Goal: Information Seeking & Learning: Compare options

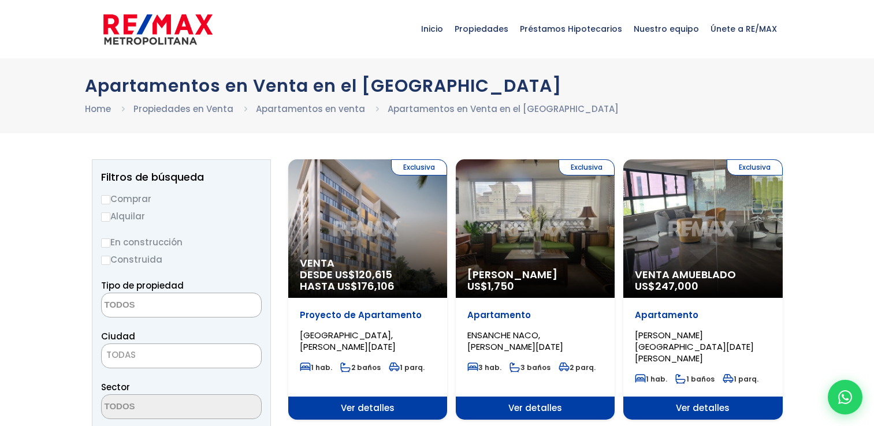
select select
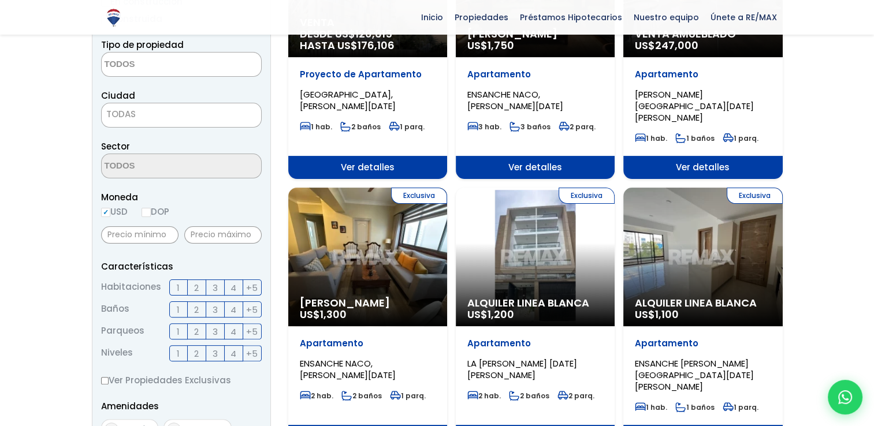
scroll to position [289, 0]
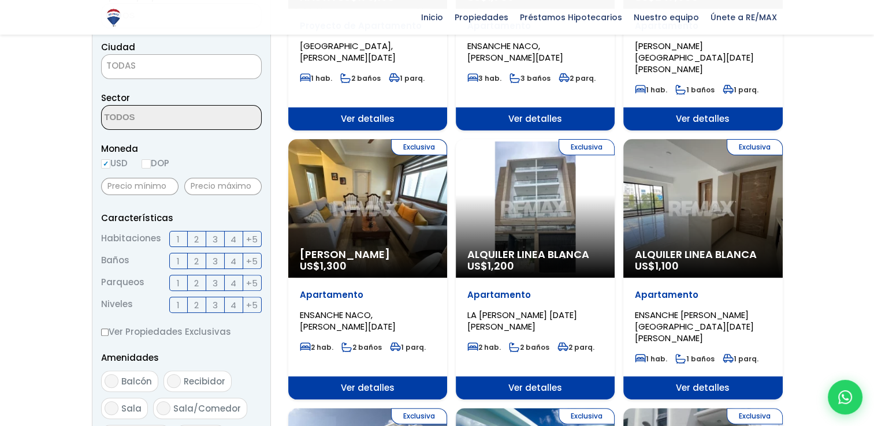
click at [199, 238] on label "2" at bounding box center [197, 239] width 18 height 16
click at [0, 0] on input "2" at bounding box center [0, 0] width 0 height 0
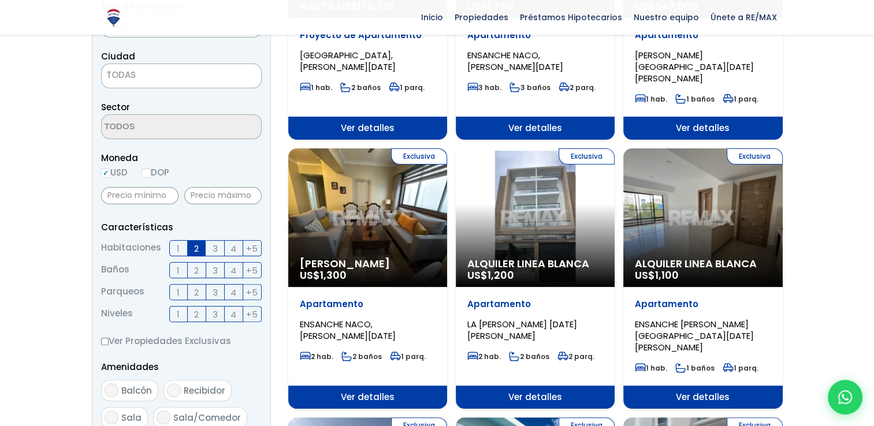
scroll to position [58, 0]
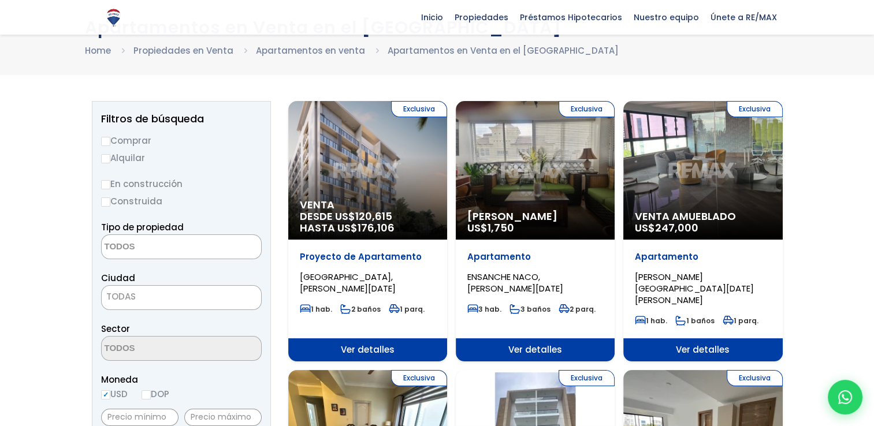
click at [106, 139] on input "Comprar" at bounding box center [105, 141] width 9 height 9
radio input "true"
click at [109, 187] on input "En construcción" at bounding box center [105, 184] width 9 height 9
radio input "true"
click at [110, 200] on label "Construida" at bounding box center [181, 201] width 161 height 14
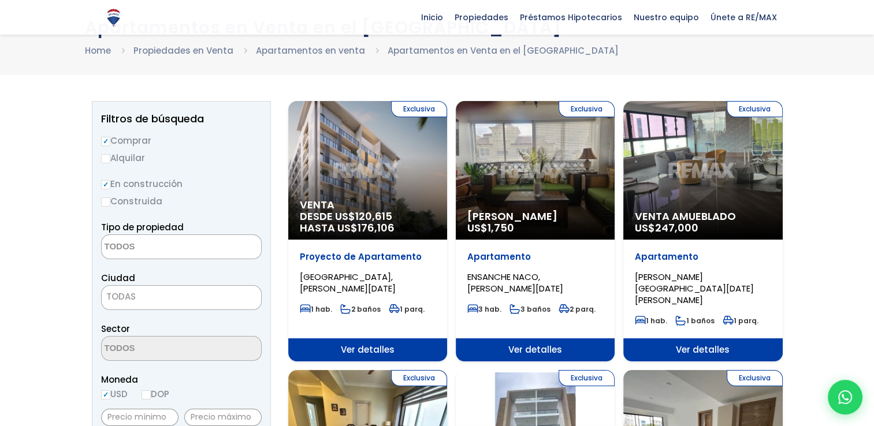
click at [0, 0] on input "Construida" at bounding box center [0, 0] width 0 height 0
click at [107, 201] on input "Construida" at bounding box center [105, 201] width 9 height 9
radio input "true"
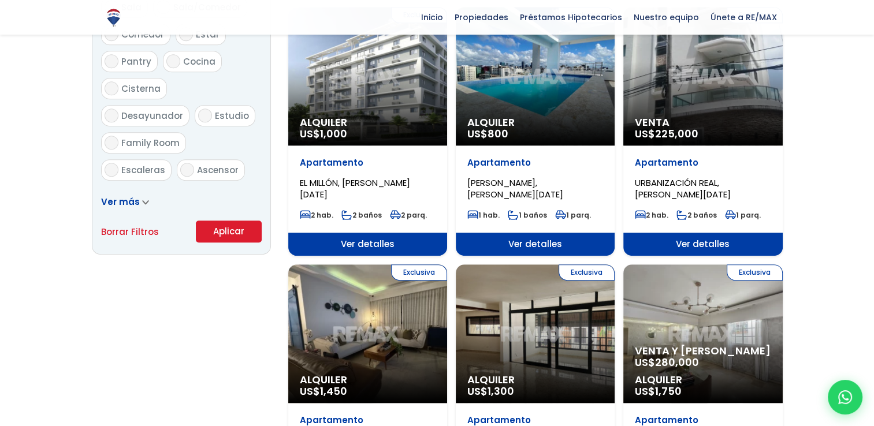
scroll to position [693, 0]
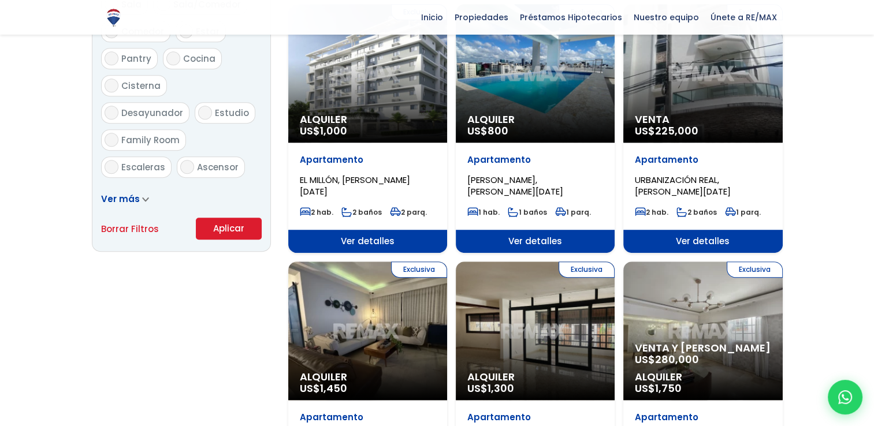
click at [221, 230] on button "Aplicar" at bounding box center [229, 229] width 66 height 22
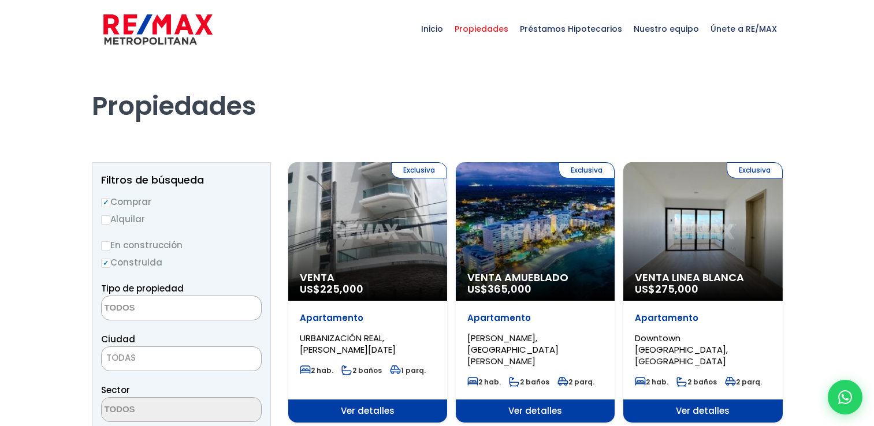
select select
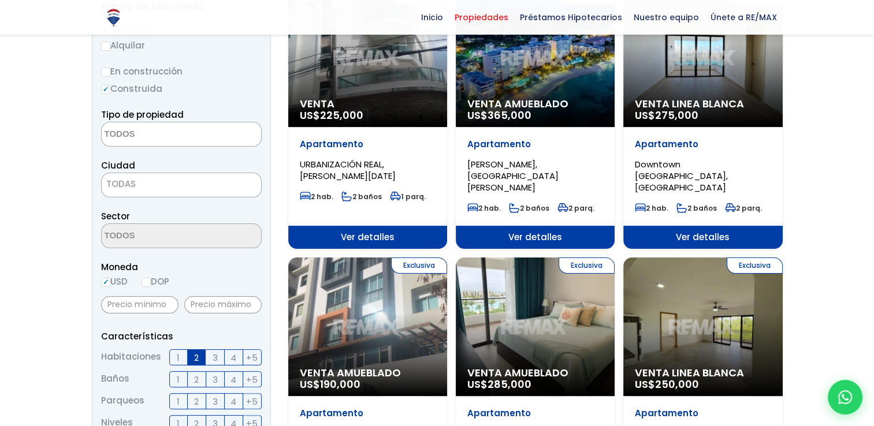
scroll to position [231, 0]
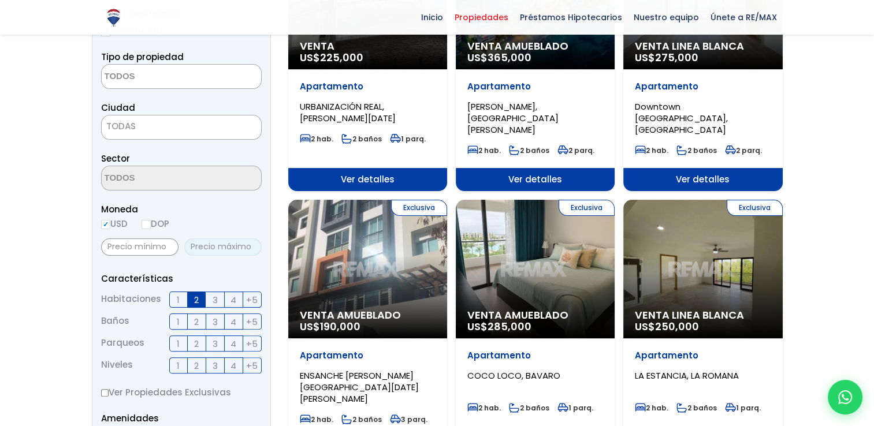
click at [219, 244] on input "text" at bounding box center [222, 246] width 77 height 17
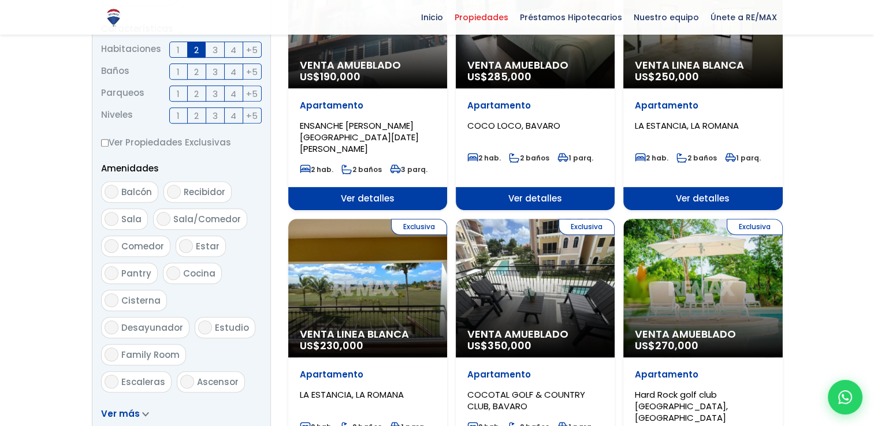
scroll to position [635, 0]
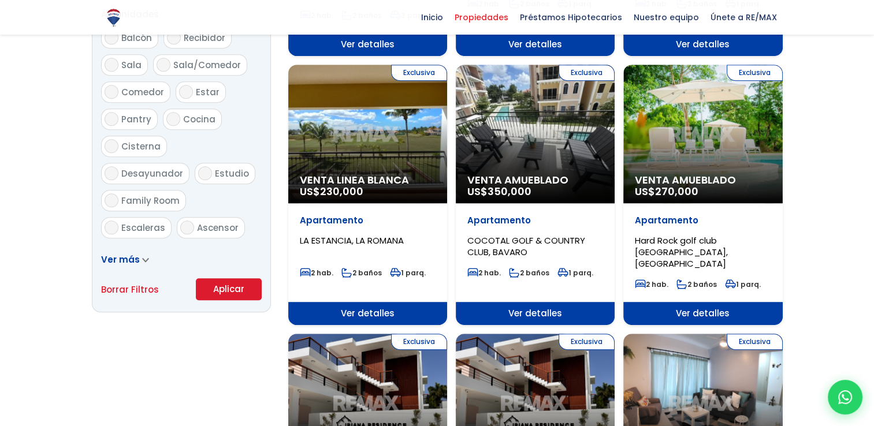
type input "180,000"
click at [225, 284] on button "Aplicar" at bounding box center [229, 289] width 66 height 22
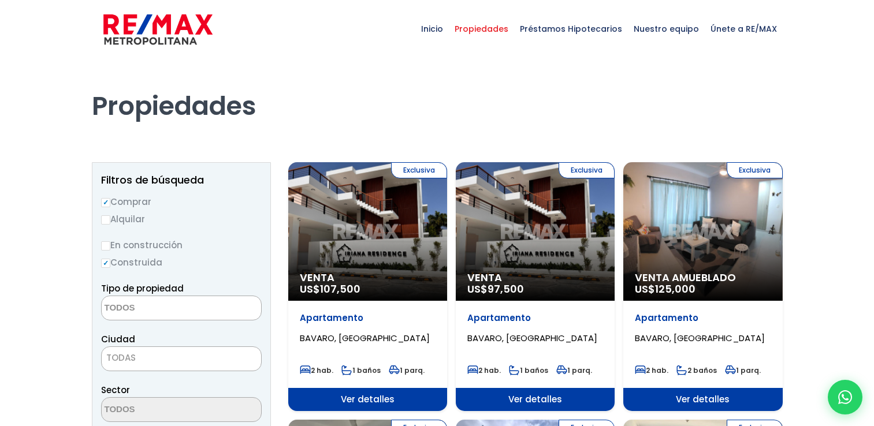
select select
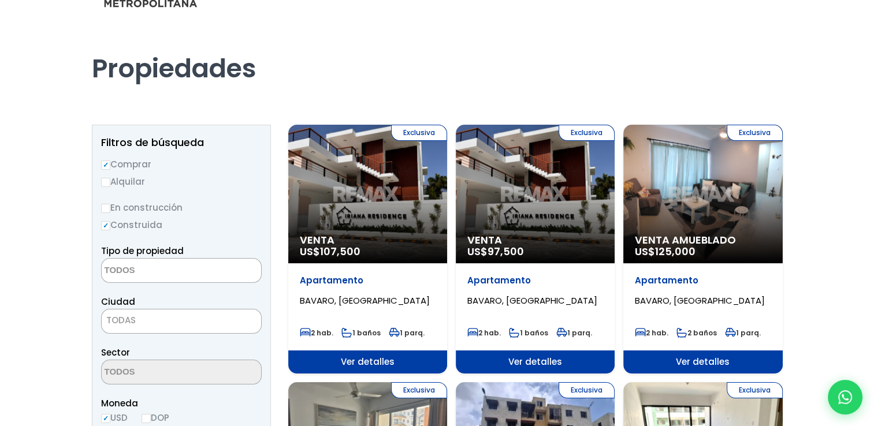
scroll to position [58, 0]
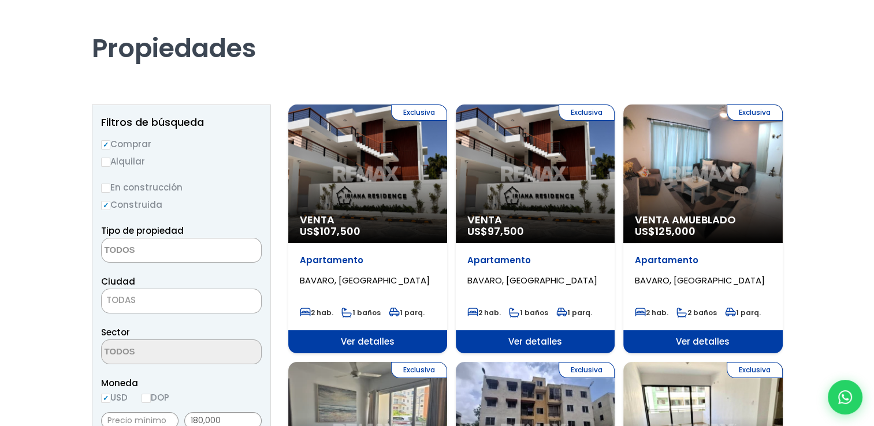
click at [155, 294] on span "TODAS" at bounding box center [181, 300] width 159 height 16
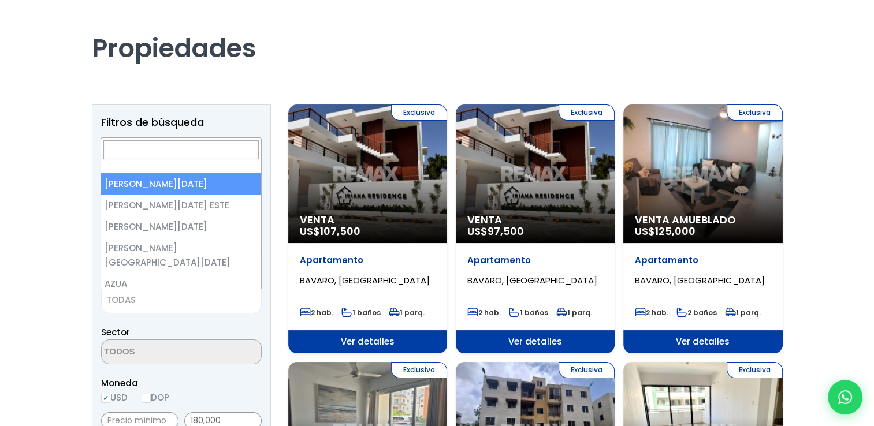
select select "1"
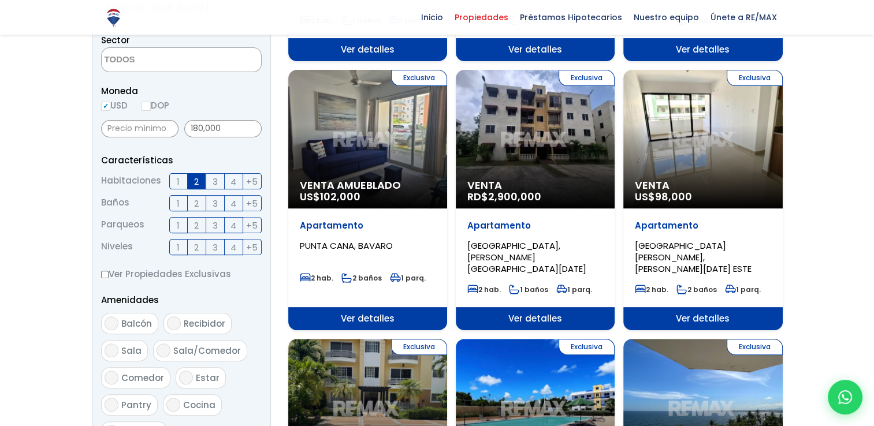
scroll to position [635, 0]
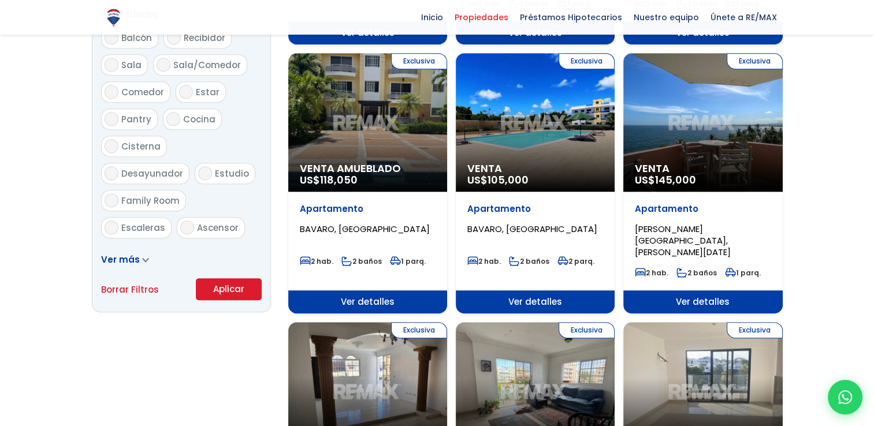
click at [229, 289] on button "Aplicar" at bounding box center [229, 289] width 66 height 22
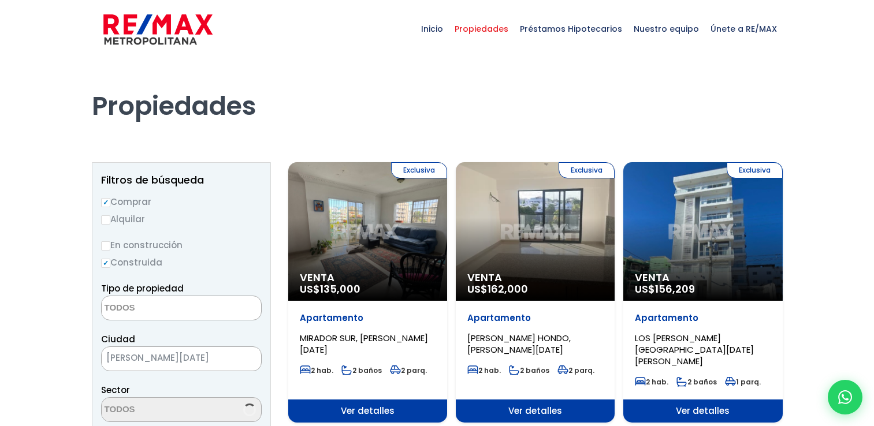
select select
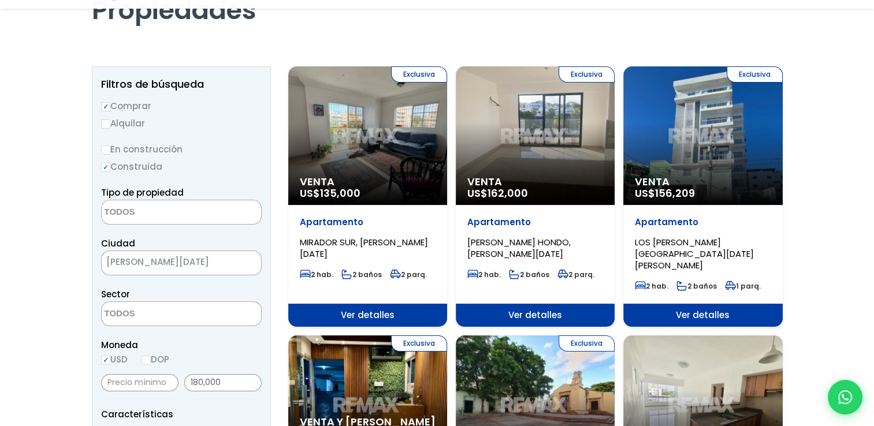
scroll to position [115, 0]
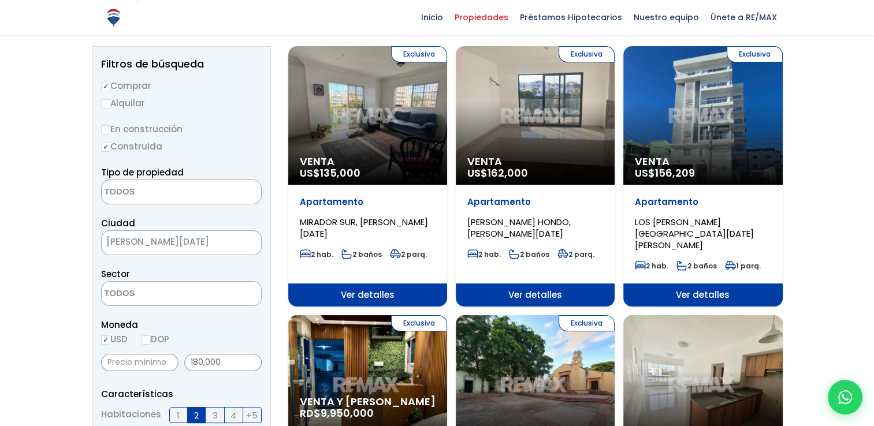
click at [693, 130] on div "Exclusiva Venta US$ 156,209" at bounding box center [702, 115] width 159 height 139
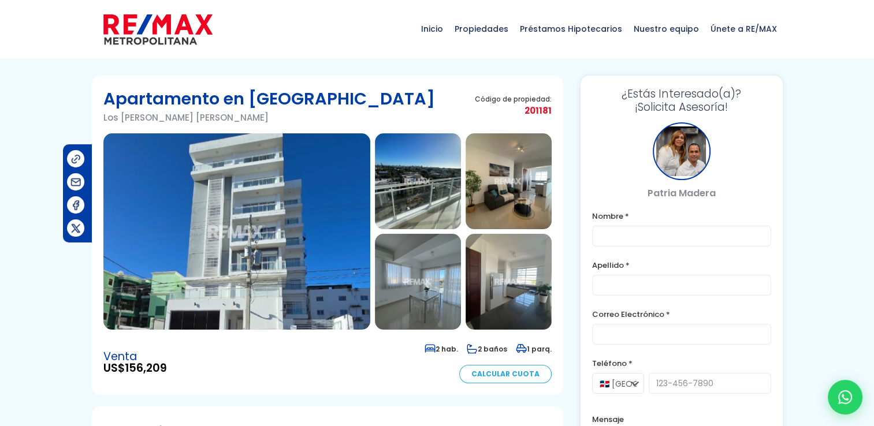
click at [329, 229] on img at bounding box center [236, 231] width 267 height 196
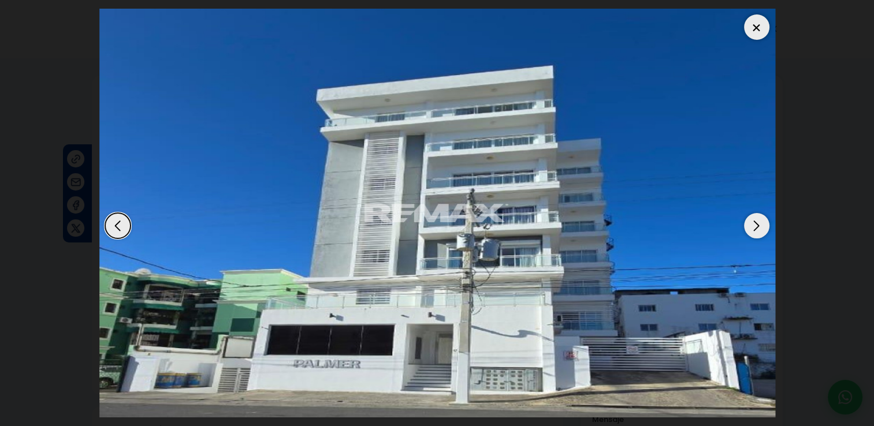
click at [755, 227] on div "Next slide" at bounding box center [756, 225] width 25 height 25
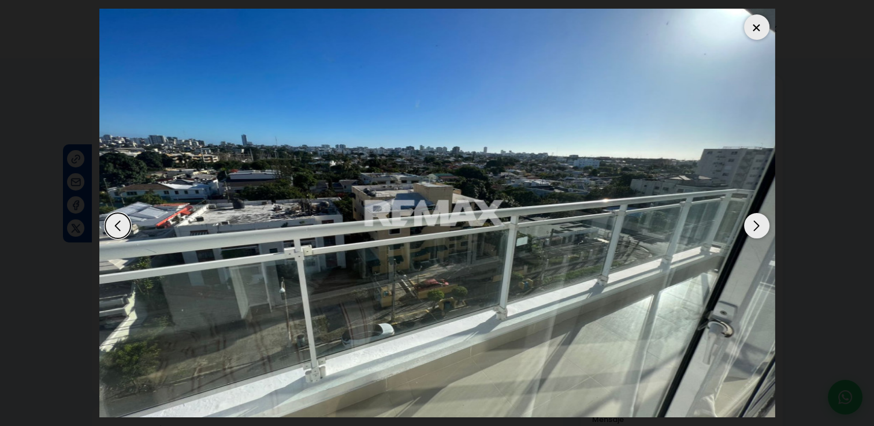
click at [755, 227] on div "Next slide" at bounding box center [756, 225] width 25 height 25
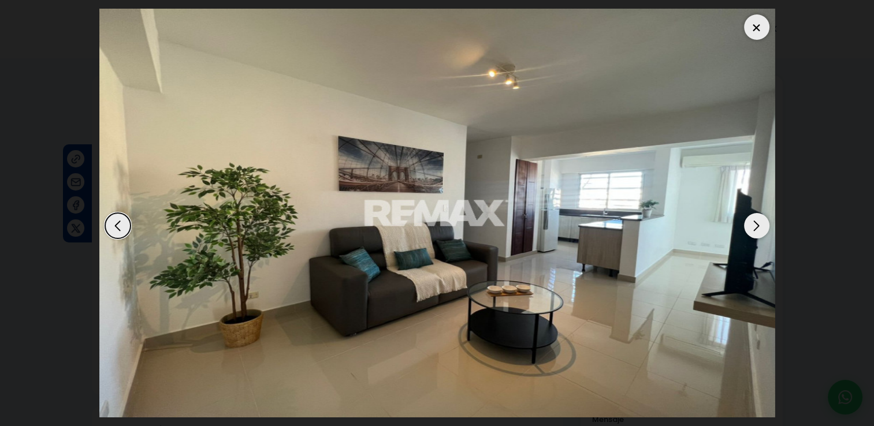
click at [755, 227] on div "Next slide" at bounding box center [756, 225] width 25 height 25
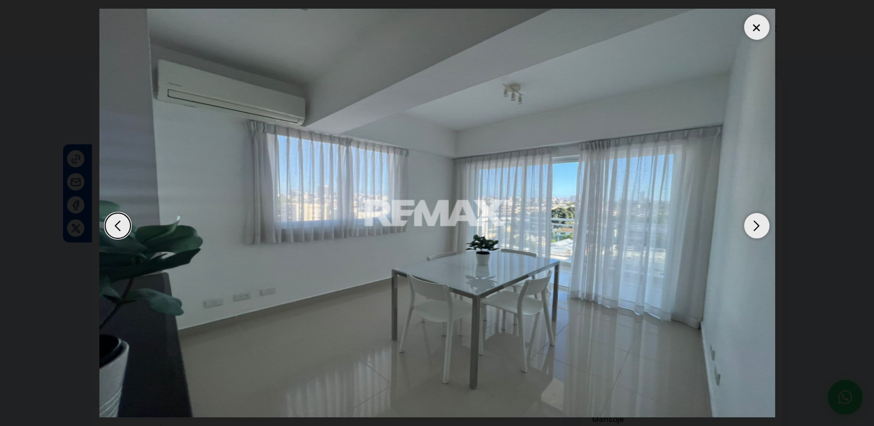
click at [755, 227] on div "Next slide" at bounding box center [756, 225] width 25 height 25
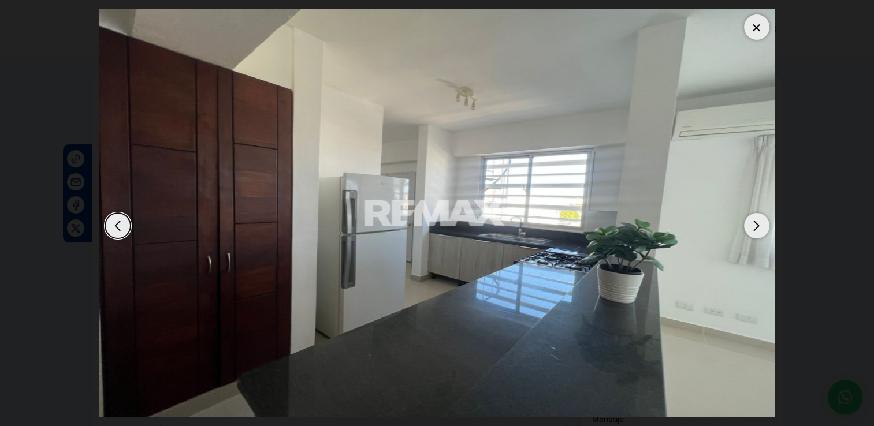
click at [755, 227] on div "Next slide" at bounding box center [756, 225] width 25 height 25
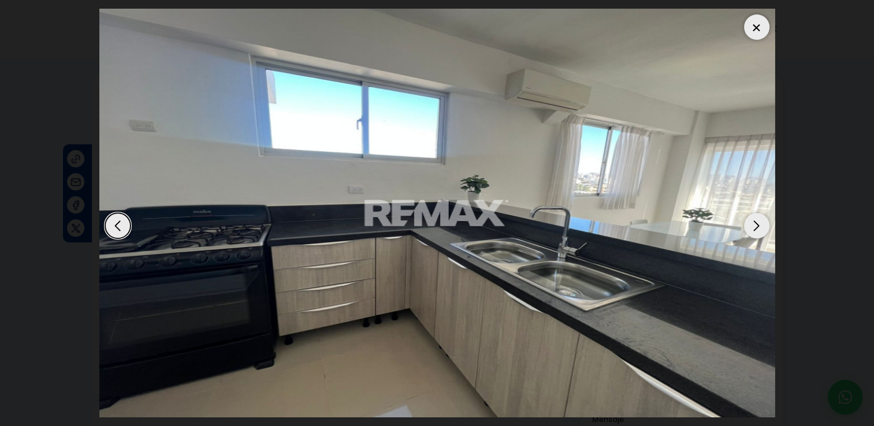
click at [755, 227] on div "Next slide" at bounding box center [756, 225] width 25 height 25
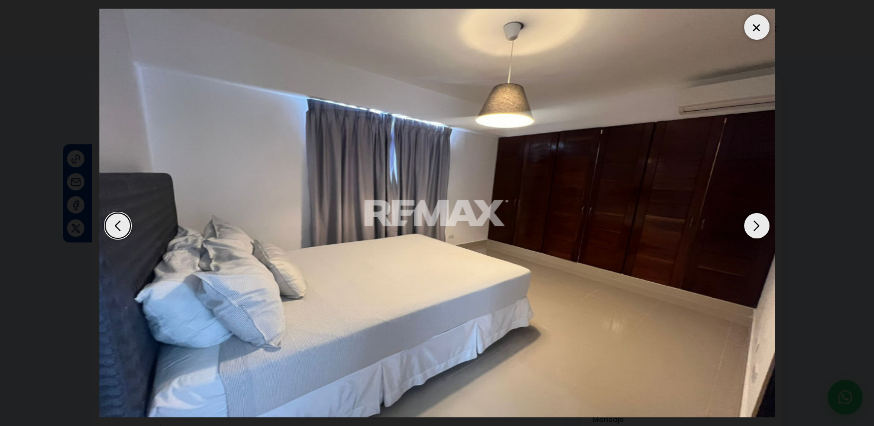
click at [755, 227] on div "Next slide" at bounding box center [756, 225] width 25 height 25
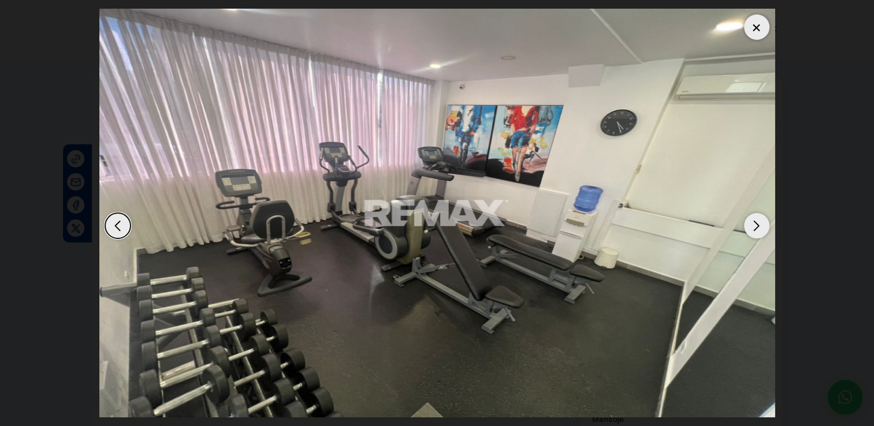
click at [755, 227] on div "Next slide" at bounding box center [756, 225] width 25 height 25
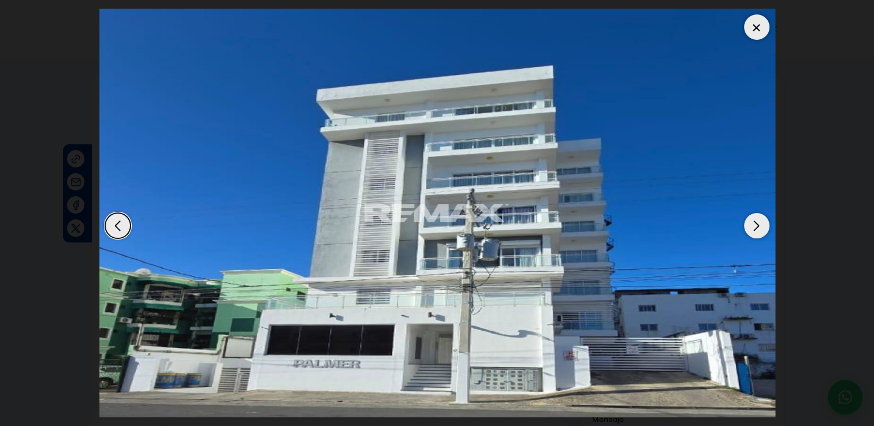
click at [755, 227] on div "Next slide" at bounding box center [756, 225] width 25 height 25
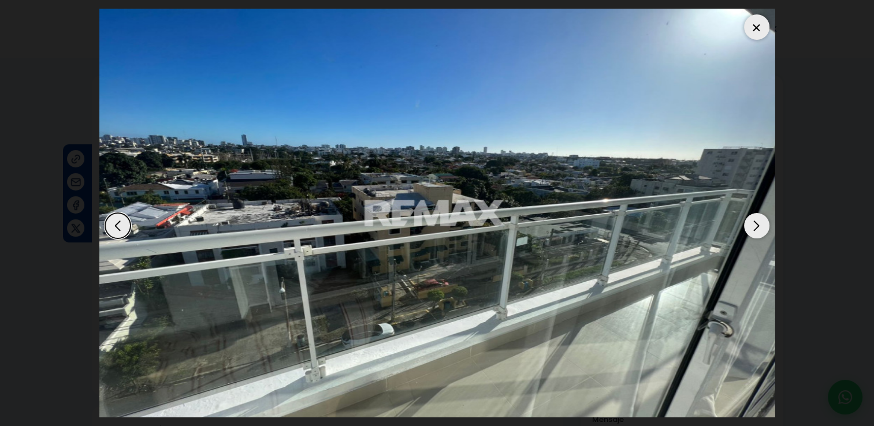
click at [755, 227] on div "Next slide" at bounding box center [756, 225] width 25 height 25
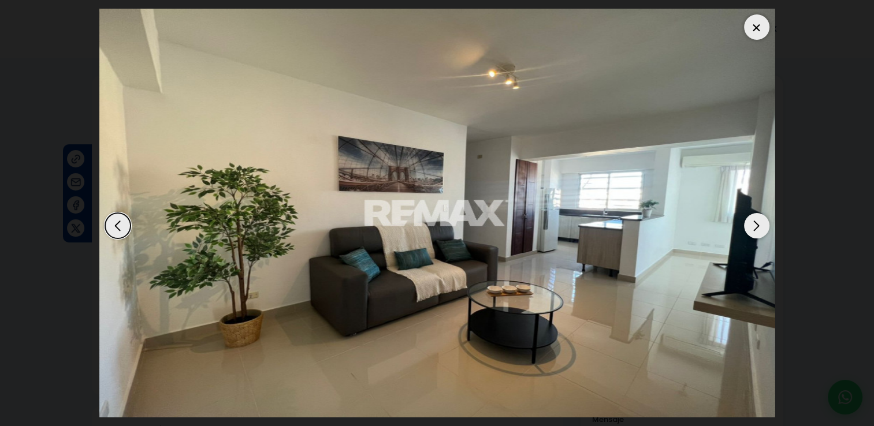
click at [753, 227] on div "Next slide" at bounding box center [756, 225] width 25 height 25
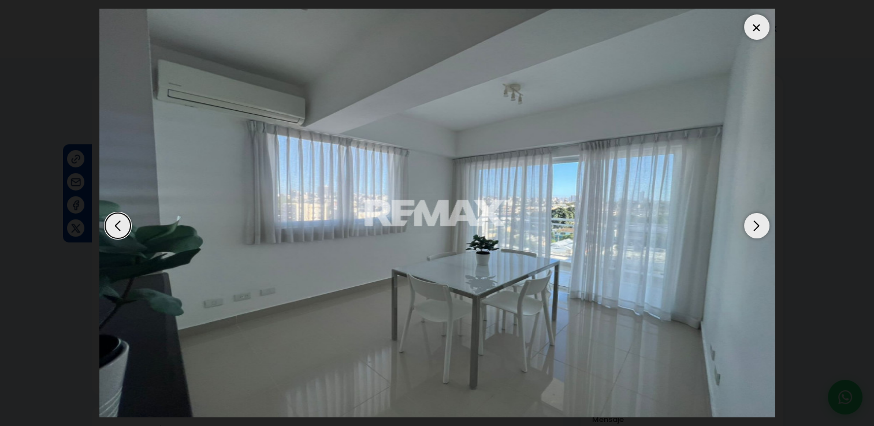
click at [759, 27] on div at bounding box center [756, 26] width 25 height 25
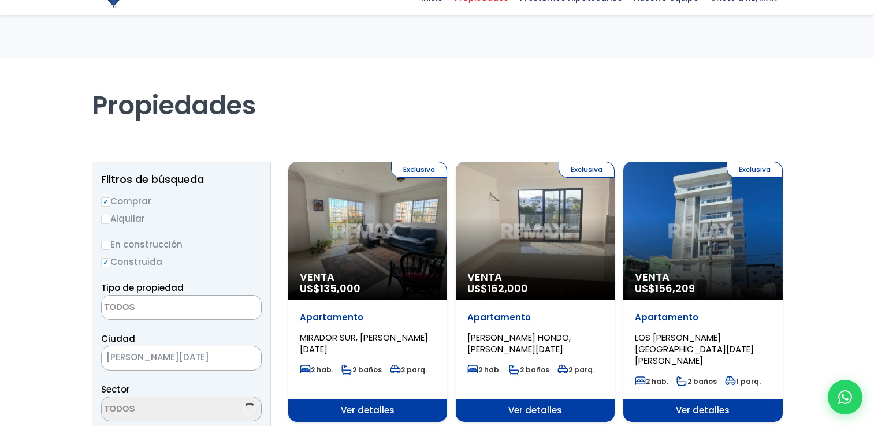
select select
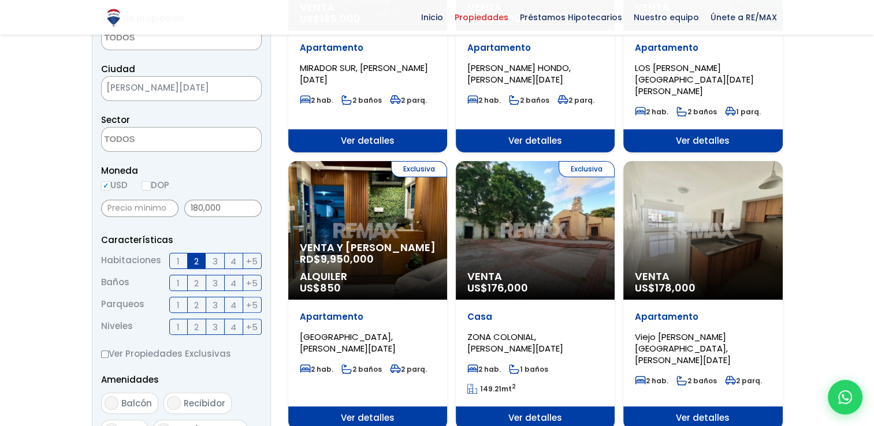
scroll to position [289, 0]
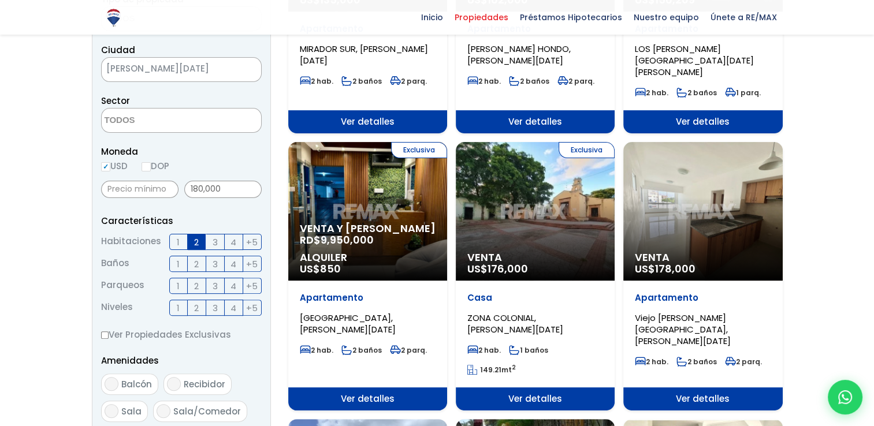
click at [725, 191] on div "Venta US$ 178,000" at bounding box center [702, 211] width 159 height 139
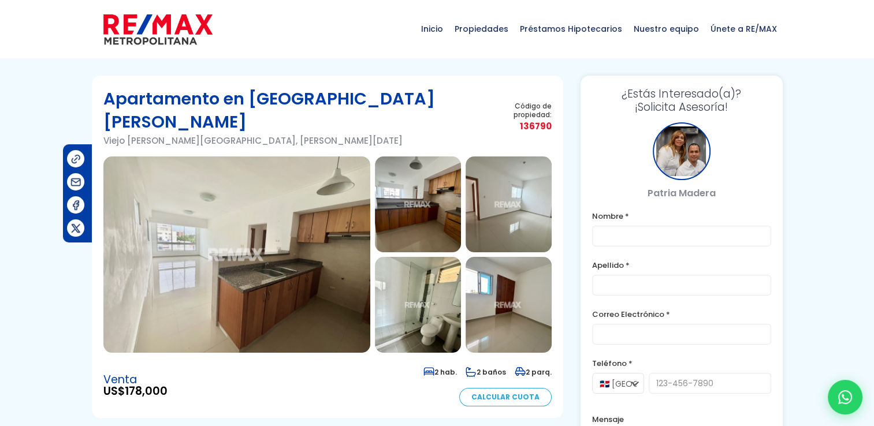
click at [345, 219] on img at bounding box center [236, 254] width 267 height 196
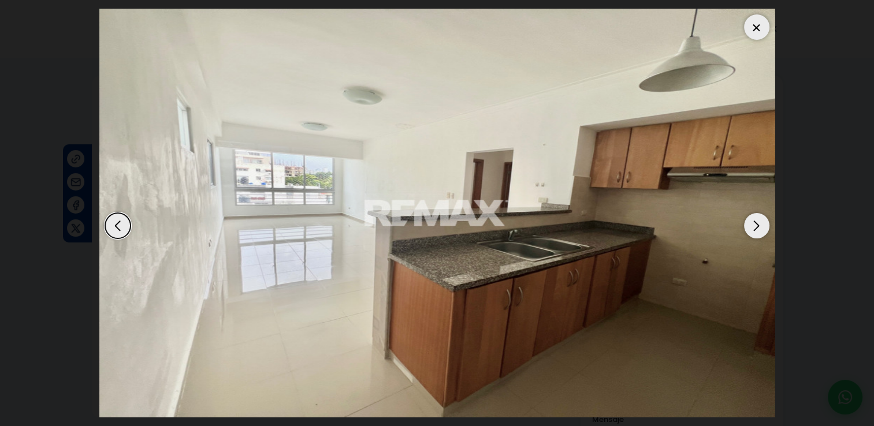
click at [756, 221] on div "Next slide" at bounding box center [756, 225] width 25 height 25
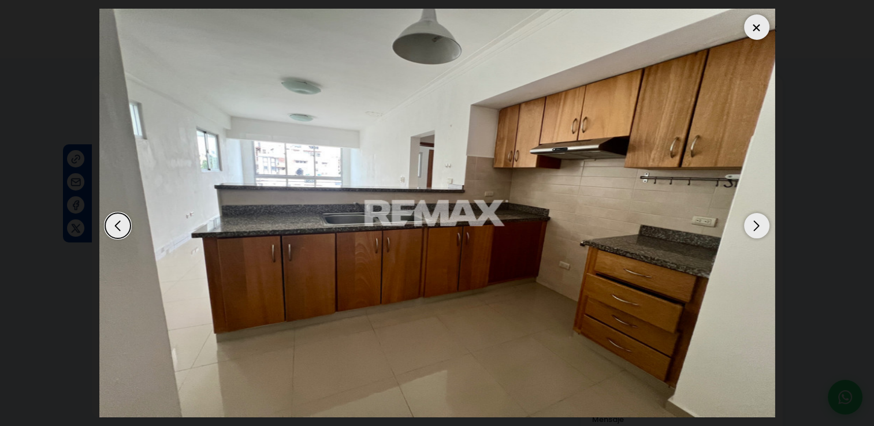
click at [756, 221] on div "Next slide" at bounding box center [756, 225] width 25 height 25
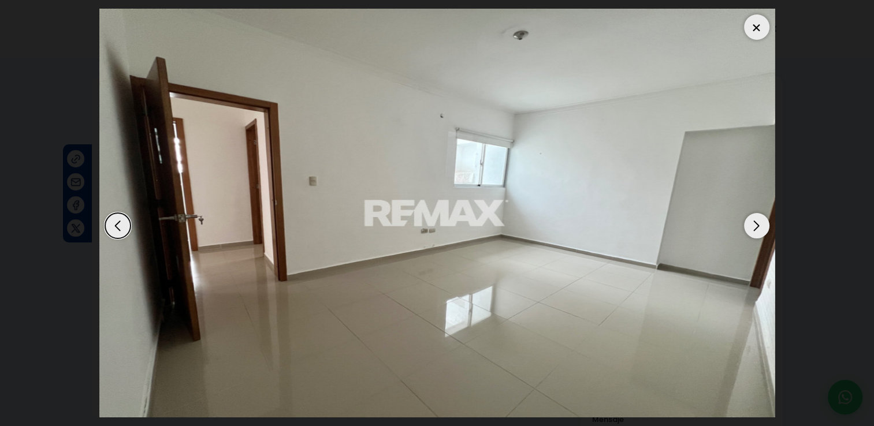
click at [756, 221] on div "Next slide" at bounding box center [756, 225] width 25 height 25
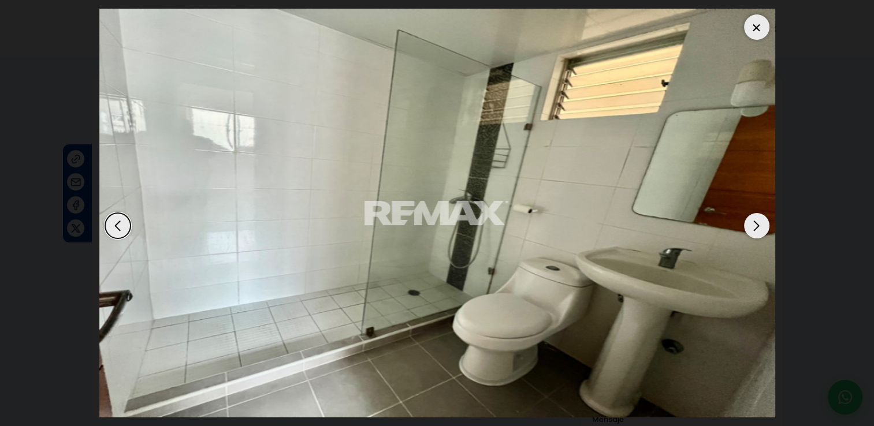
click at [756, 221] on div "Next slide" at bounding box center [756, 225] width 25 height 25
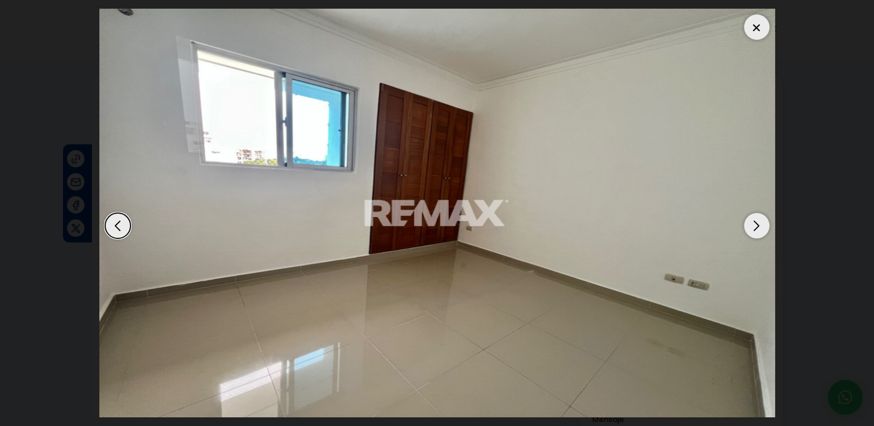
click at [756, 221] on div "Next slide" at bounding box center [756, 225] width 25 height 25
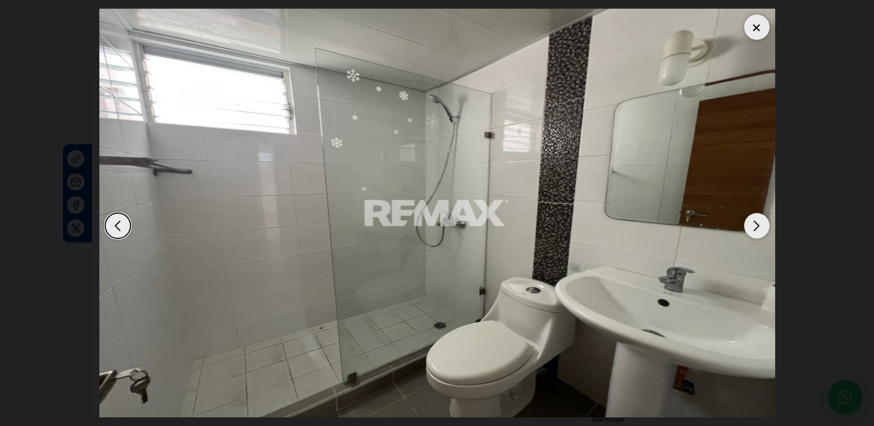
click at [756, 221] on div "Next slide" at bounding box center [756, 225] width 25 height 25
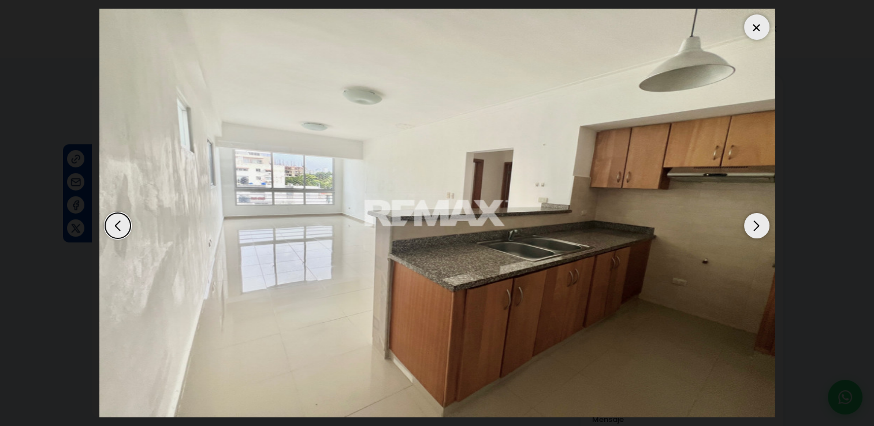
click at [756, 221] on div "Next slide" at bounding box center [756, 225] width 25 height 25
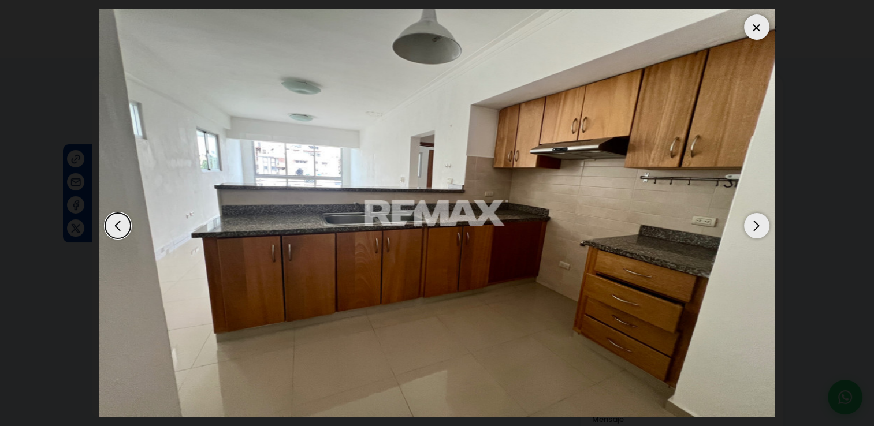
click at [756, 221] on div "Next slide" at bounding box center [756, 225] width 25 height 25
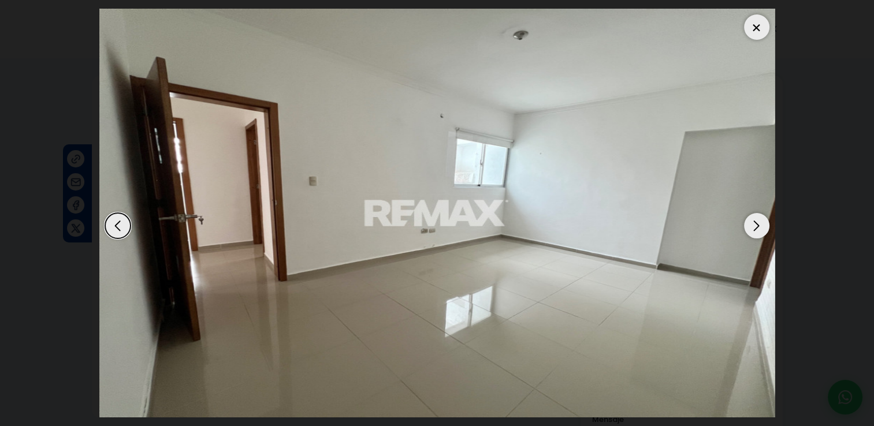
click at [756, 221] on div "Next slide" at bounding box center [756, 225] width 25 height 25
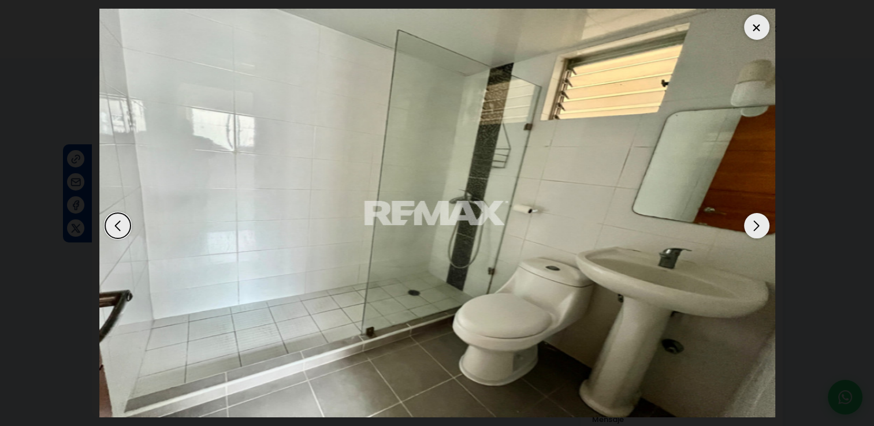
click at [750, 31] on div at bounding box center [756, 26] width 25 height 25
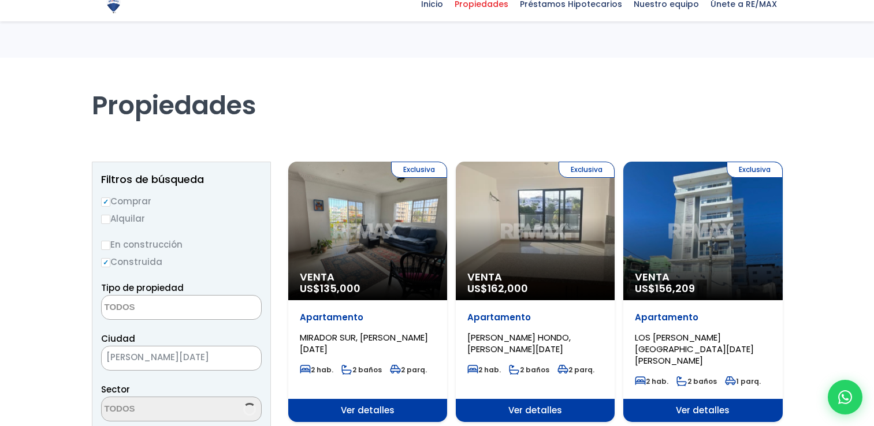
select select
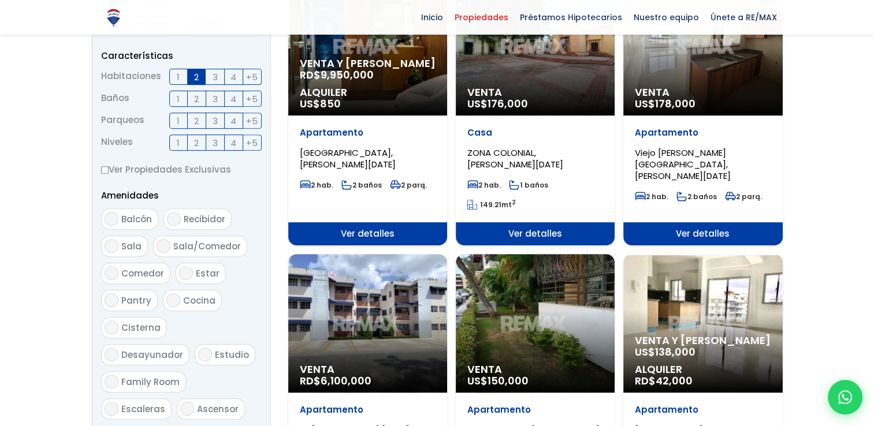
scroll to position [520, 0]
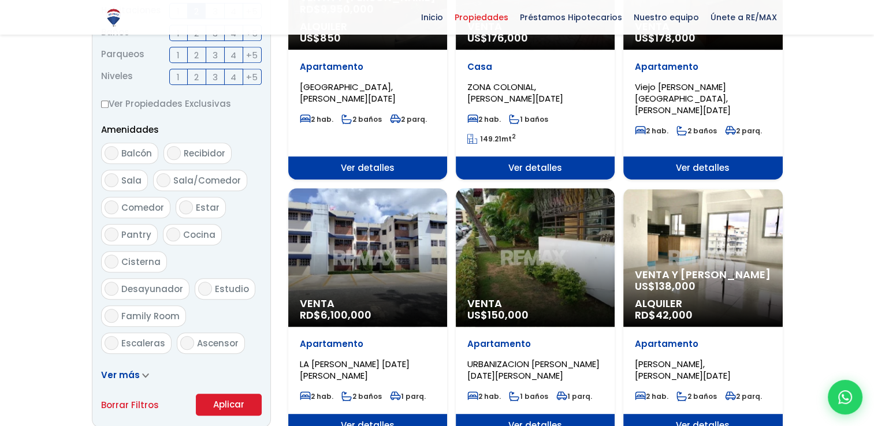
click at [595, 241] on div "Venta US$ 150,000" at bounding box center [535, 257] width 159 height 139
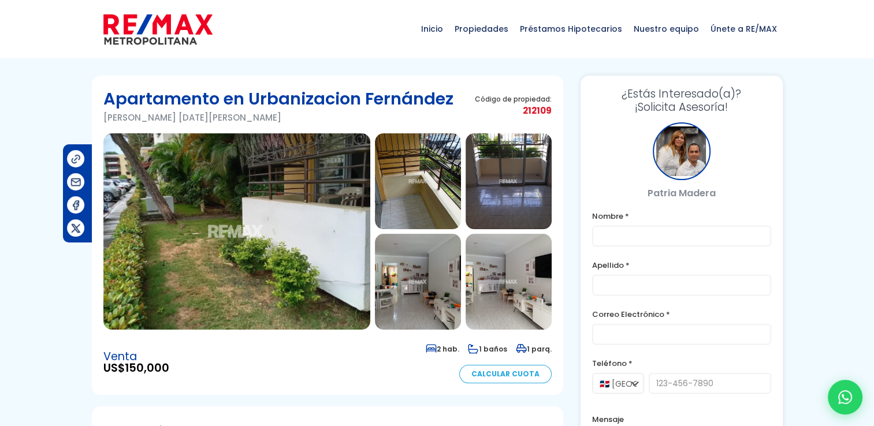
click at [413, 177] on img at bounding box center [418, 181] width 86 height 96
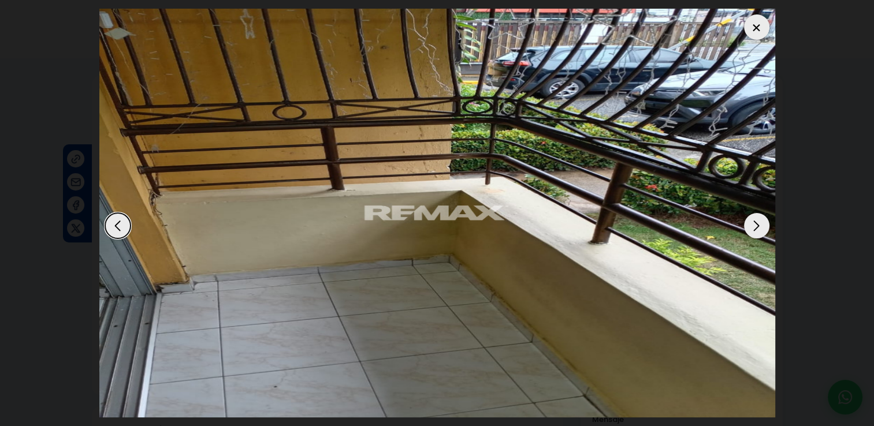
click at [755, 214] on div "Next slide" at bounding box center [756, 225] width 25 height 25
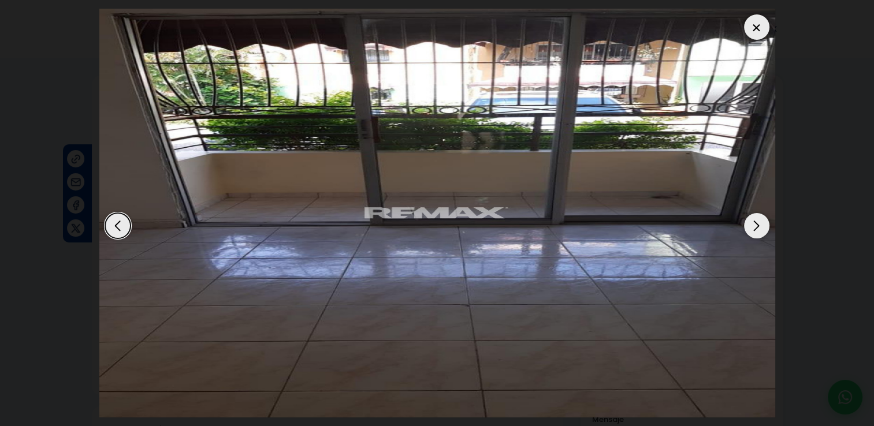
click at [755, 214] on div "Next slide" at bounding box center [756, 225] width 25 height 25
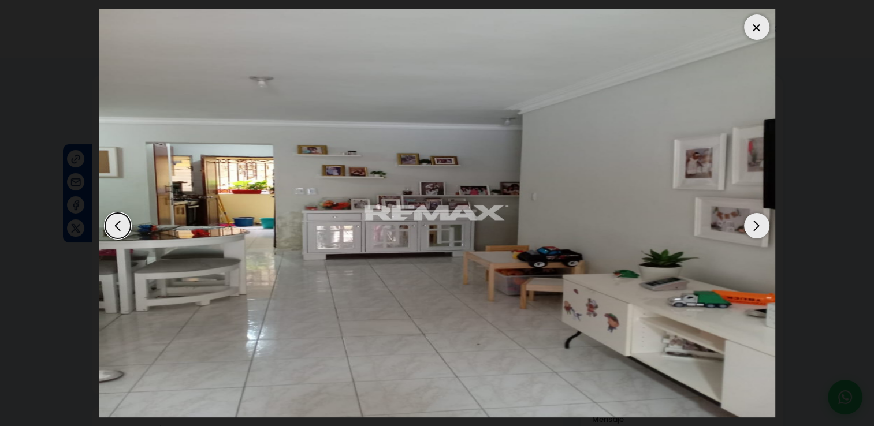
click at [755, 214] on div "Next slide" at bounding box center [756, 225] width 25 height 25
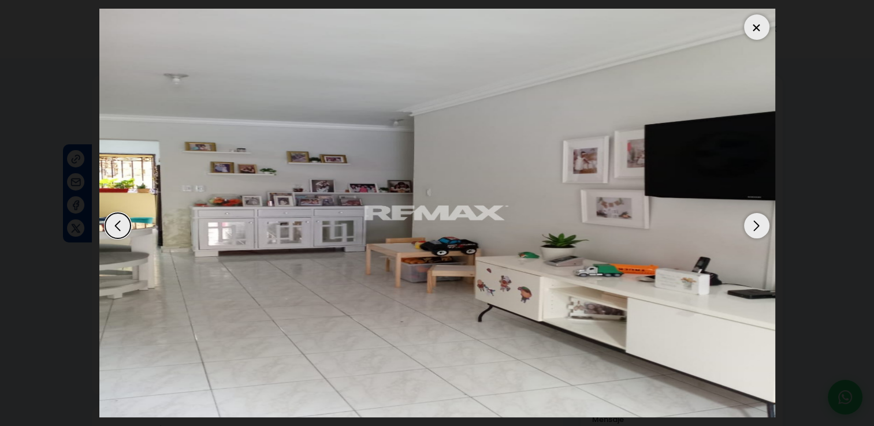
click at [755, 214] on div "Next slide" at bounding box center [756, 225] width 25 height 25
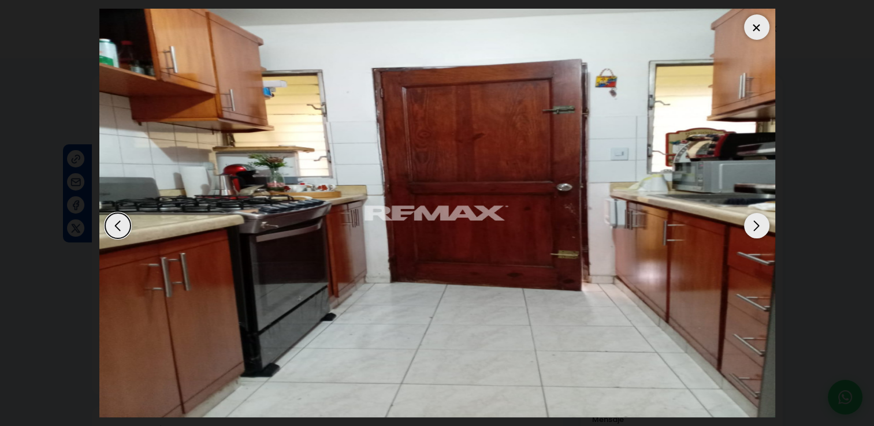
click at [755, 214] on div "Next slide" at bounding box center [756, 225] width 25 height 25
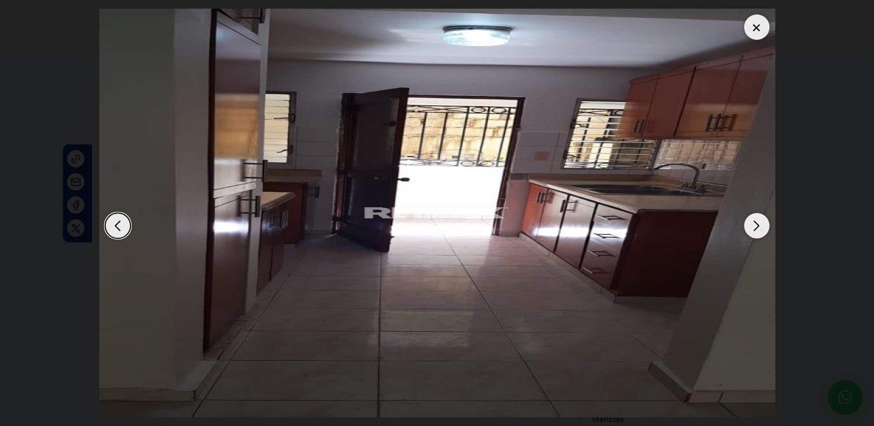
click at [755, 214] on div "Next slide" at bounding box center [756, 225] width 25 height 25
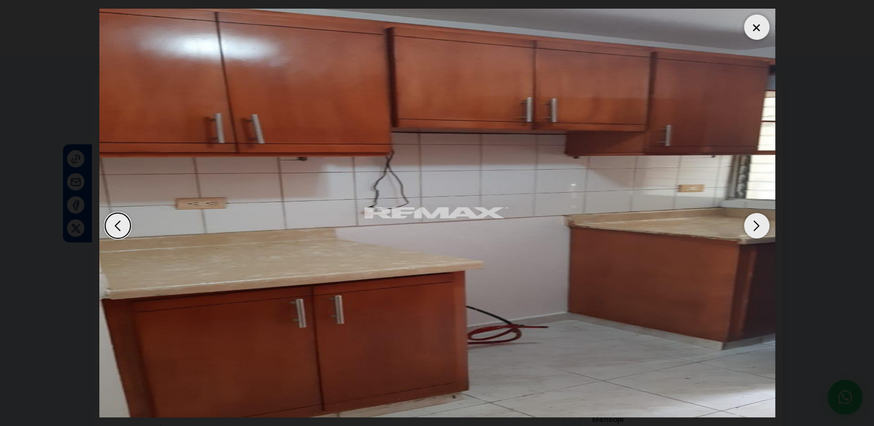
click at [765, 29] on div at bounding box center [756, 26] width 25 height 25
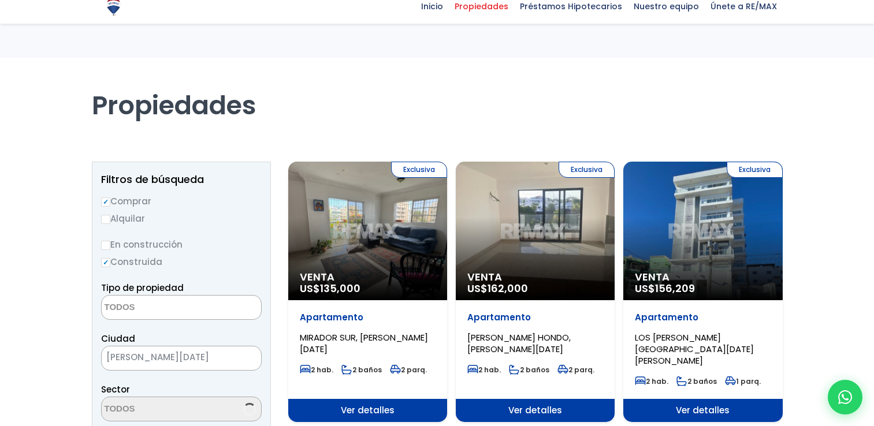
select select
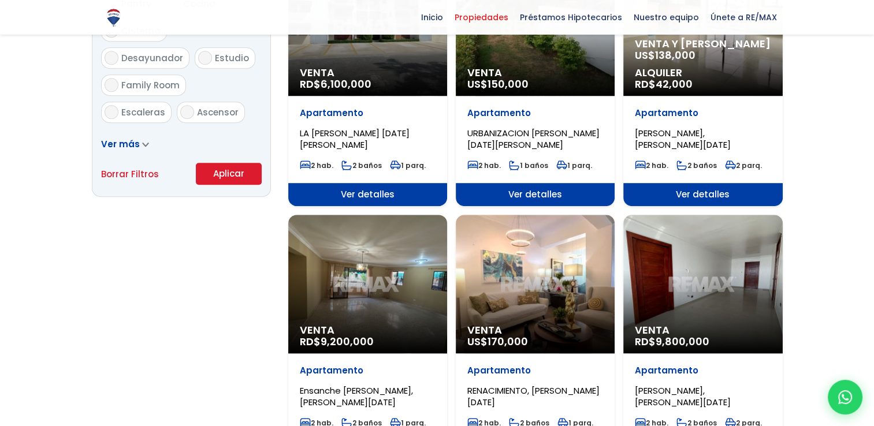
scroll to position [808, 0]
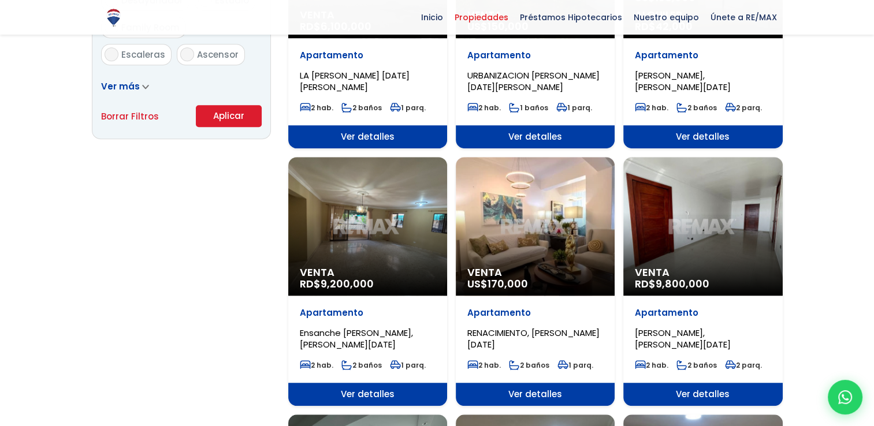
click at [404, 209] on div "Venta RD$ 9,200,000" at bounding box center [367, 226] width 159 height 139
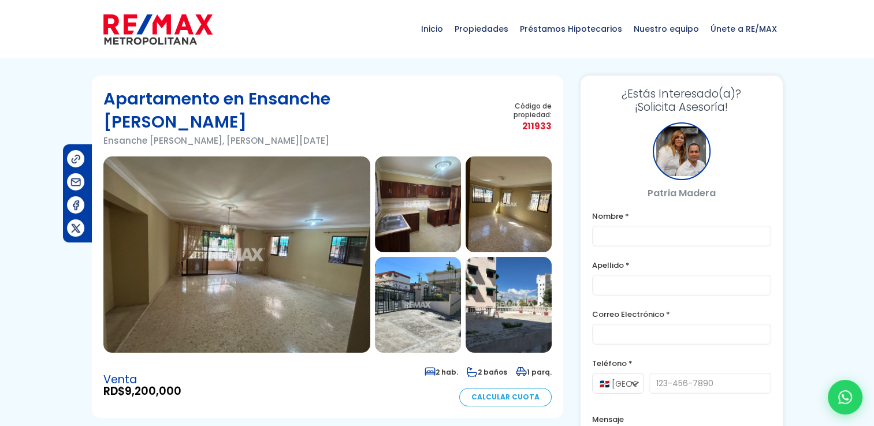
click at [300, 204] on img at bounding box center [236, 254] width 267 height 196
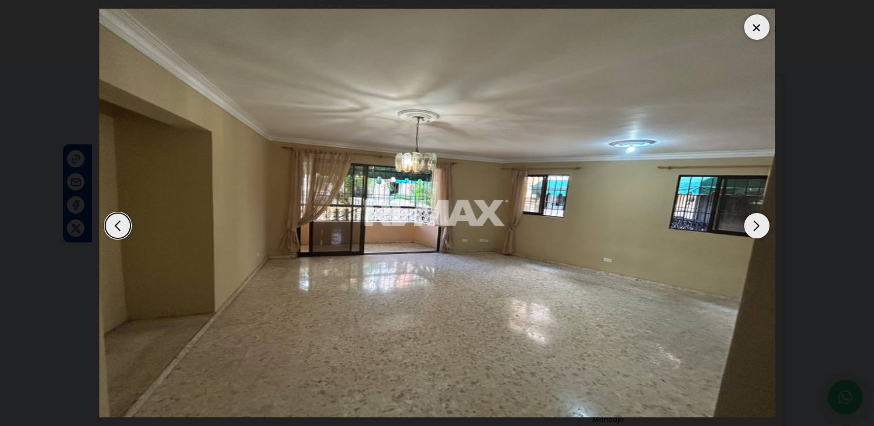
click at [761, 225] on div "Next slide" at bounding box center [756, 225] width 25 height 25
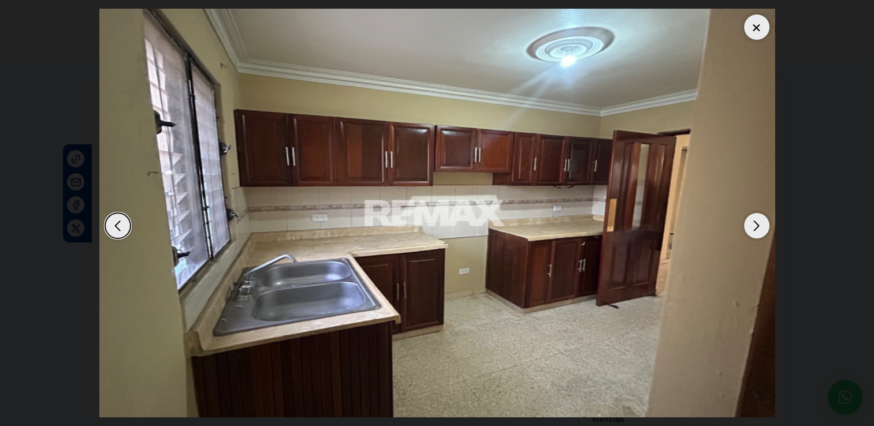
click at [761, 225] on div "Next slide" at bounding box center [756, 225] width 25 height 25
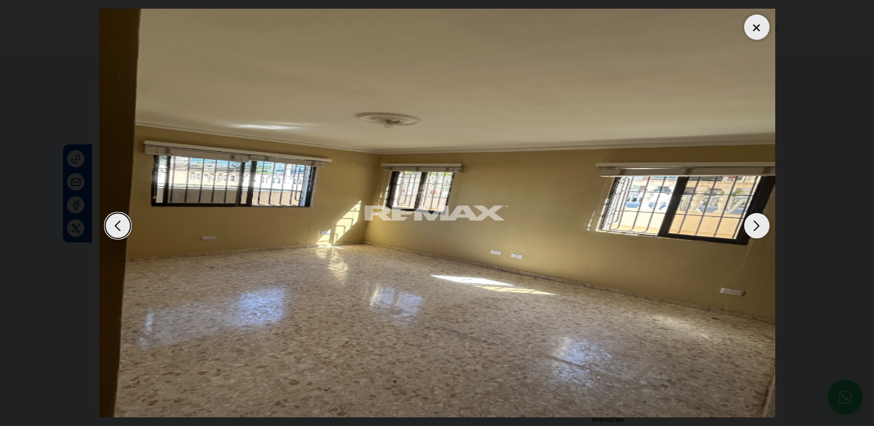
click at [761, 225] on div "Next slide" at bounding box center [756, 225] width 25 height 25
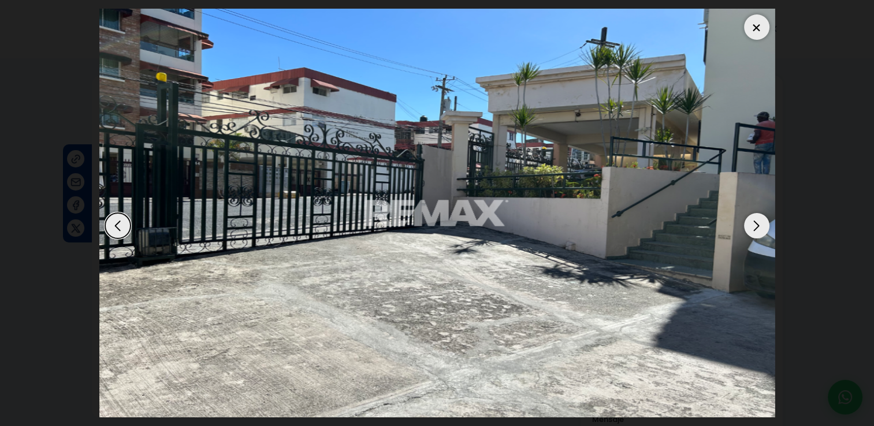
click at [761, 225] on div "Next slide" at bounding box center [756, 225] width 25 height 25
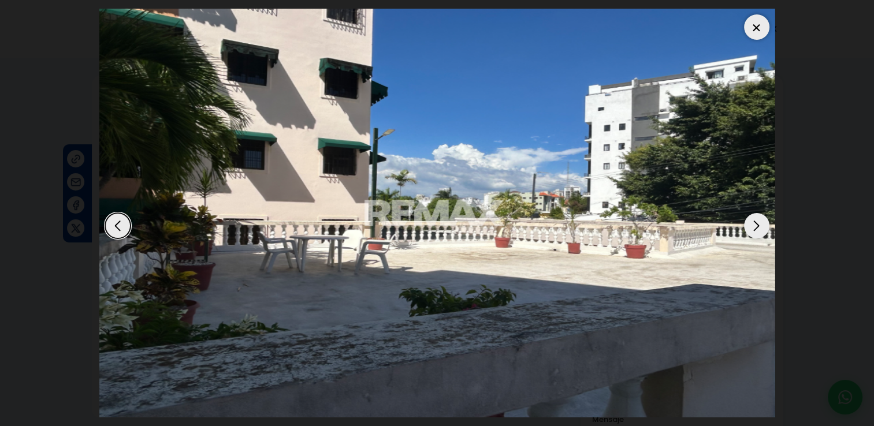
click at [761, 225] on div "Next slide" at bounding box center [756, 225] width 25 height 25
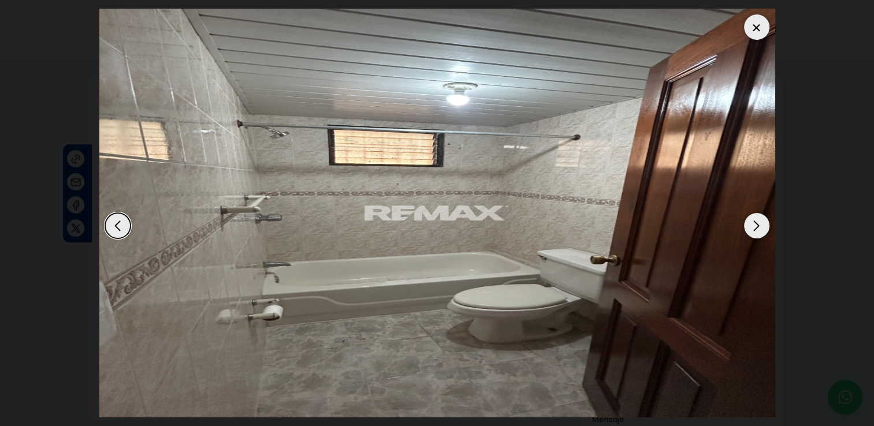
click at [761, 225] on div "Next slide" at bounding box center [756, 225] width 25 height 25
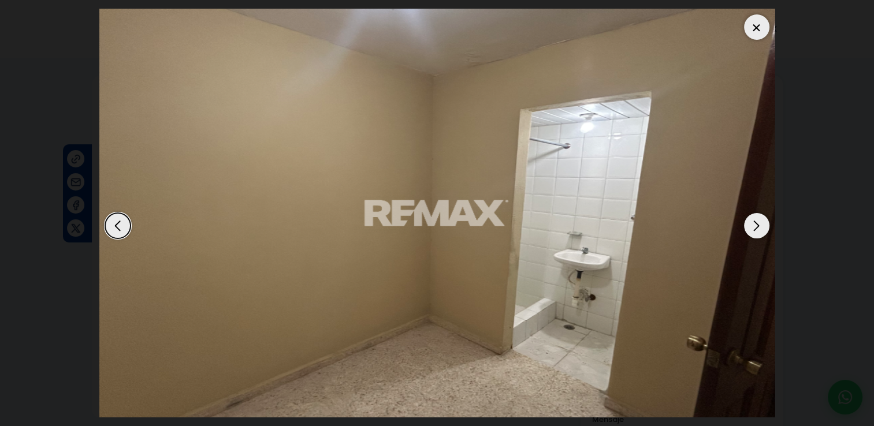
click at [743, 31] on img "7 / 7" at bounding box center [437, 213] width 676 height 409
click at [755, 31] on div at bounding box center [756, 26] width 25 height 25
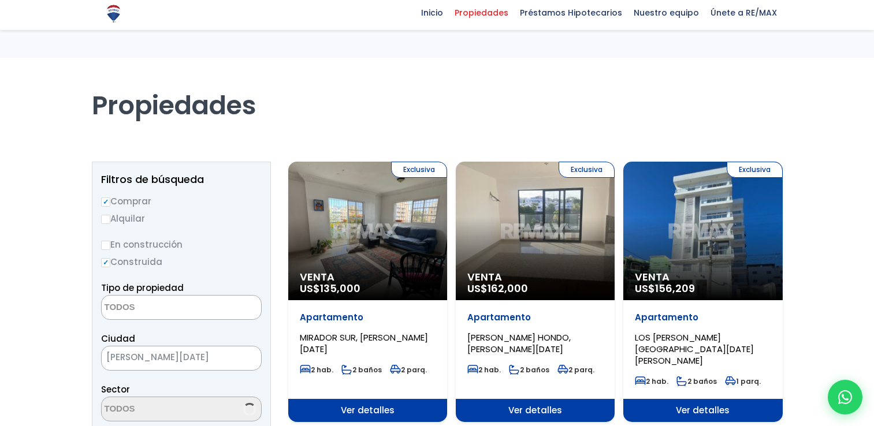
select select
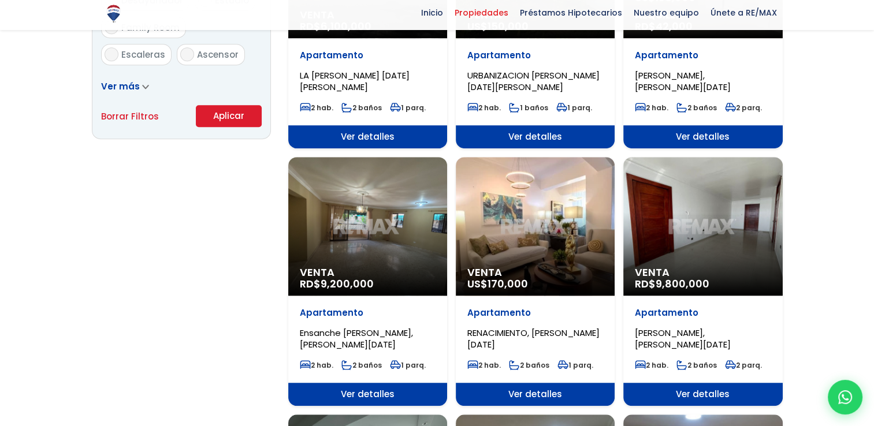
scroll to position [808, 0]
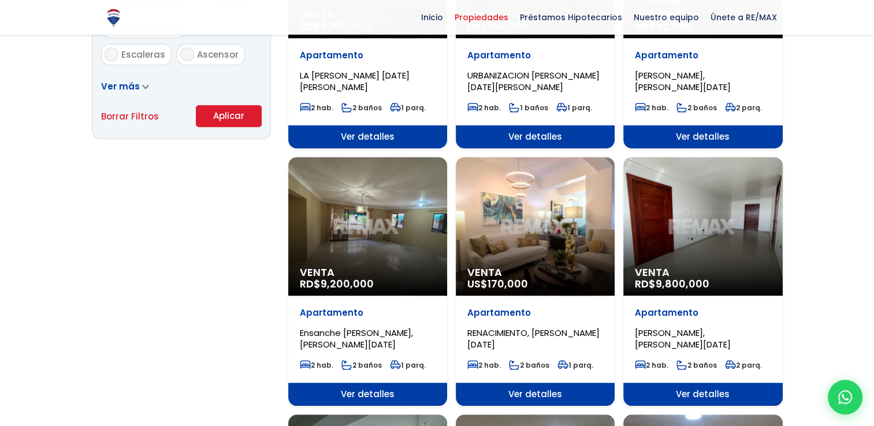
click at [683, 243] on div "Venta RD$ 9,800,000" at bounding box center [702, 226] width 159 height 139
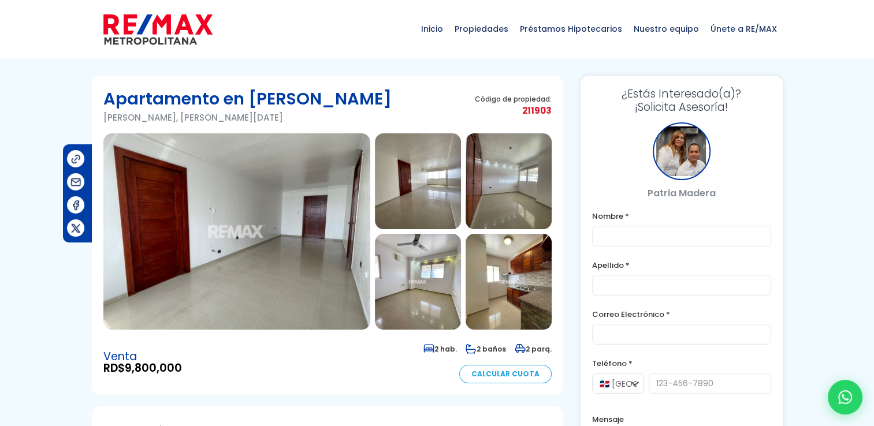
click at [244, 213] on img at bounding box center [236, 231] width 267 height 196
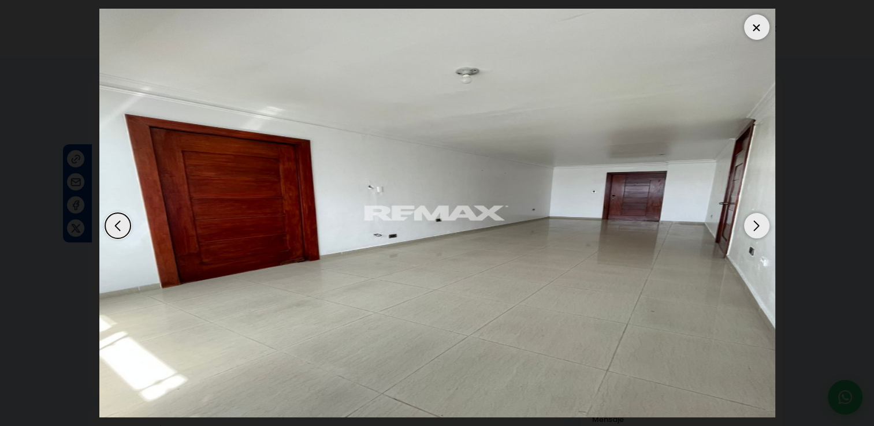
click at [754, 223] on div "Next slide" at bounding box center [756, 225] width 25 height 25
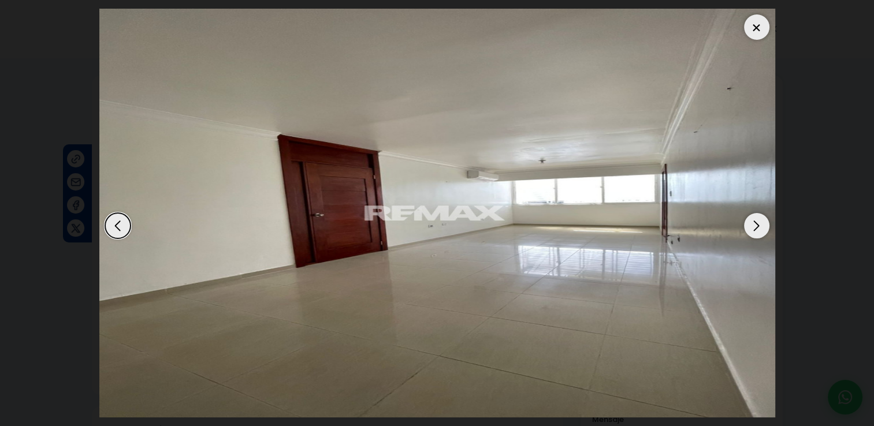
click at [754, 223] on div "Next slide" at bounding box center [756, 225] width 25 height 25
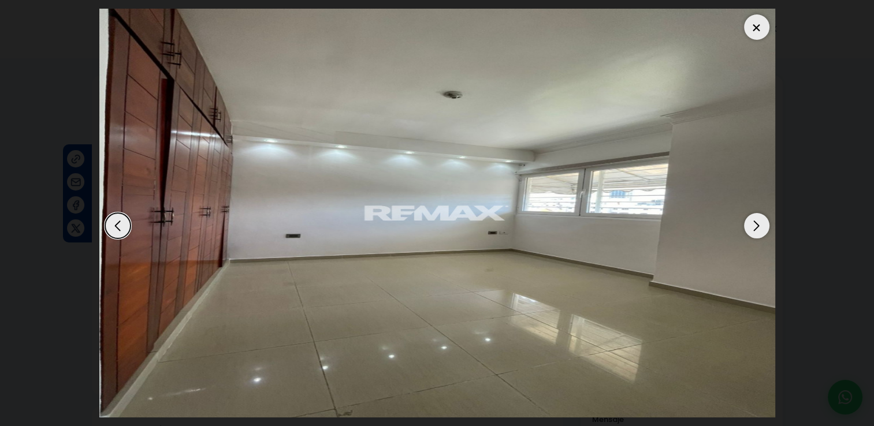
click at [754, 223] on div "Next slide" at bounding box center [756, 225] width 25 height 25
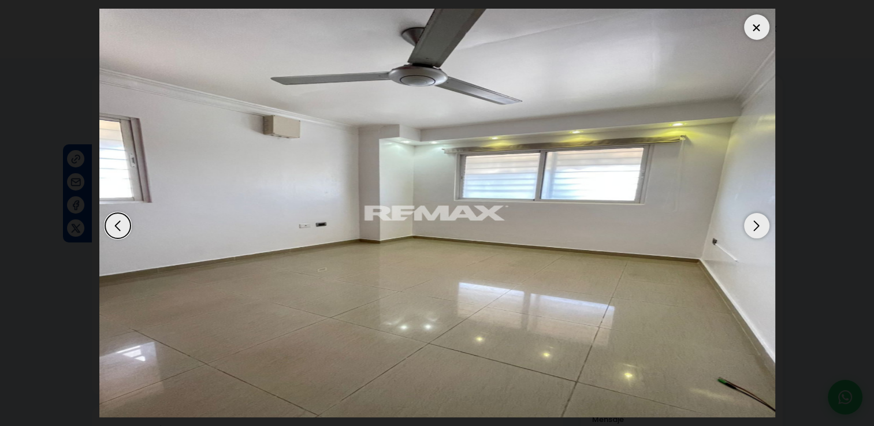
click at [754, 223] on div "Next slide" at bounding box center [756, 225] width 25 height 25
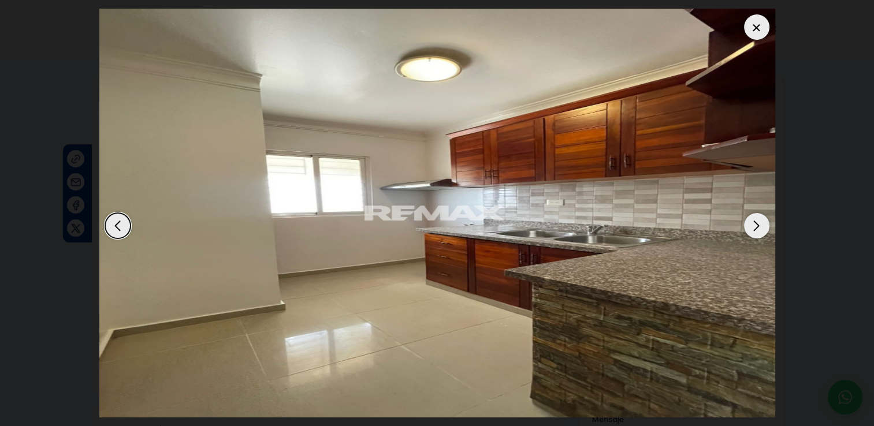
click at [754, 223] on div "Next slide" at bounding box center [756, 225] width 25 height 25
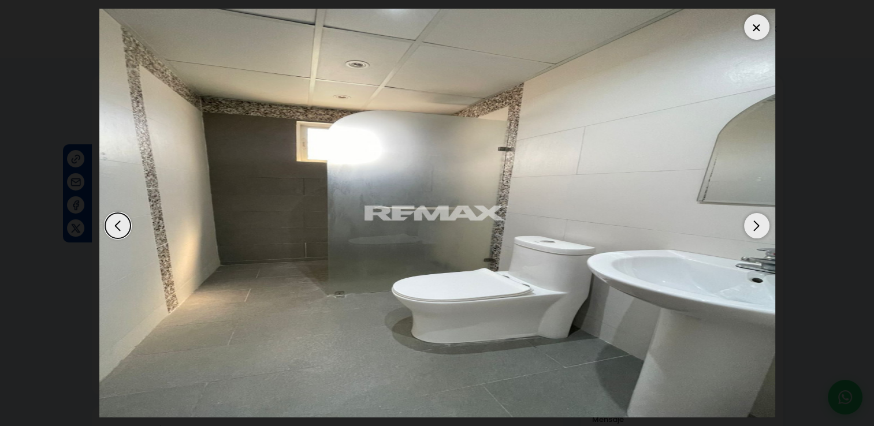
click at [754, 223] on div "Next slide" at bounding box center [756, 225] width 25 height 25
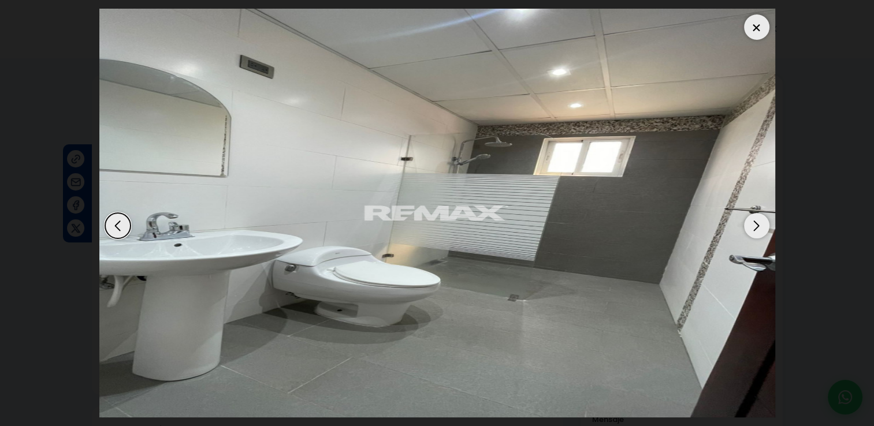
click at [754, 223] on div "Next slide" at bounding box center [756, 225] width 25 height 25
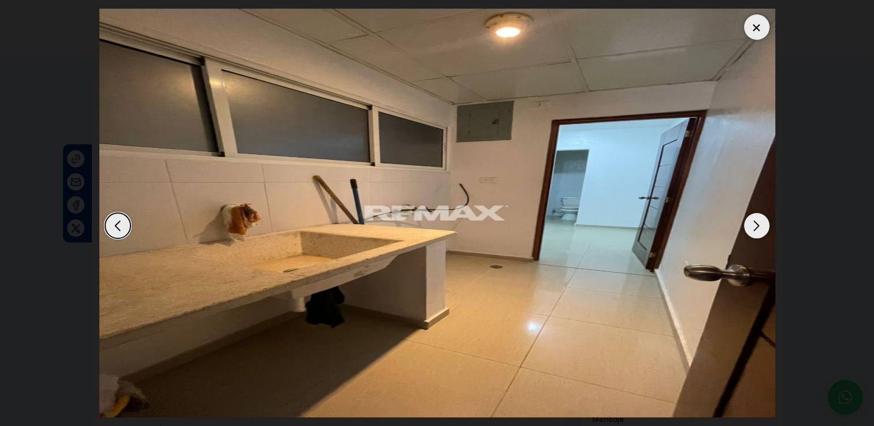
click at [754, 223] on div "Next slide" at bounding box center [756, 225] width 25 height 25
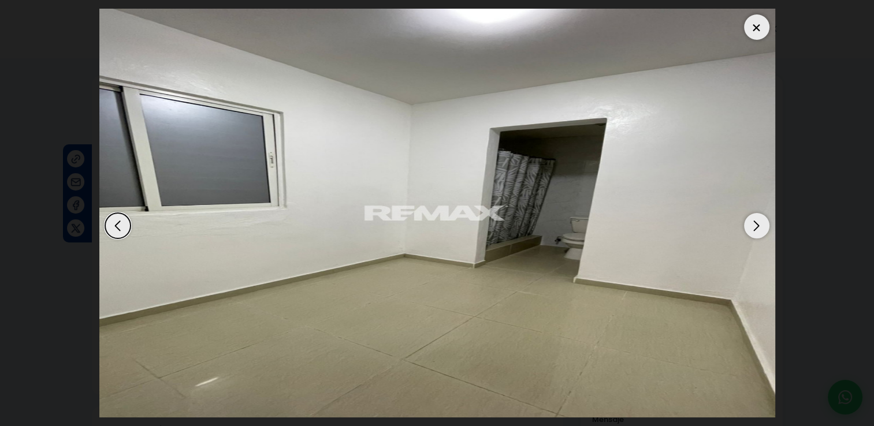
click at [754, 223] on div "Next slide" at bounding box center [756, 225] width 25 height 25
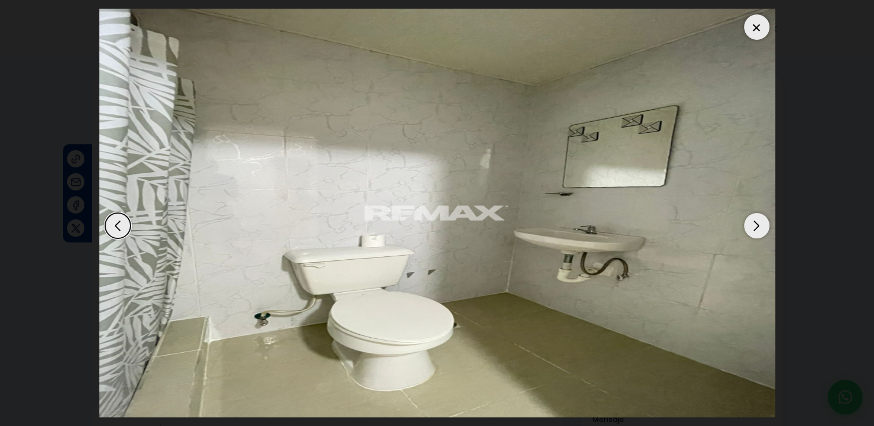
click at [754, 223] on div "Next slide" at bounding box center [756, 225] width 25 height 25
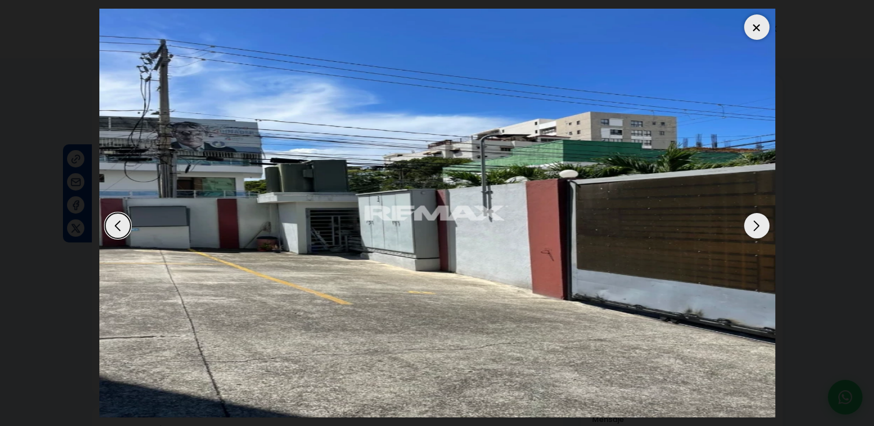
click at [754, 223] on div "Next slide" at bounding box center [756, 225] width 25 height 25
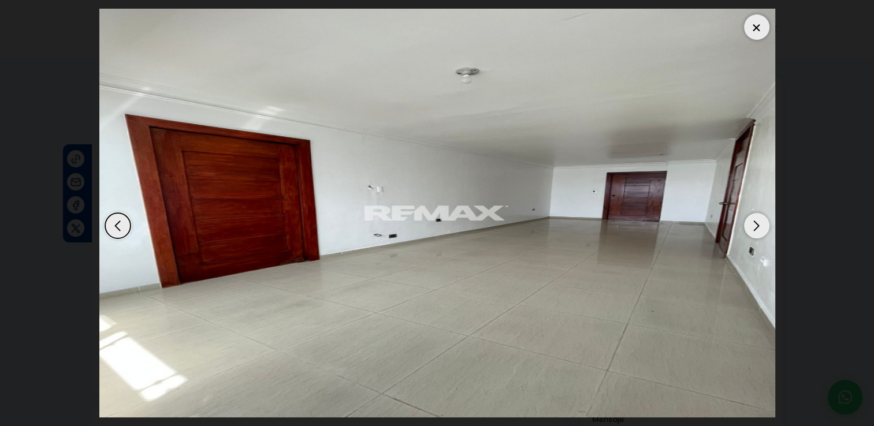
click at [754, 223] on div "Next slide" at bounding box center [756, 225] width 25 height 25
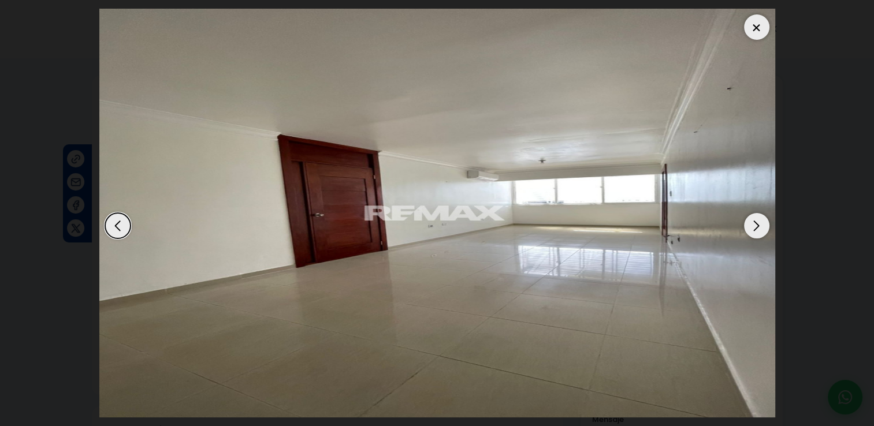
click at [754, 29] on div at bounding box center [756, 26] width 25 height 25
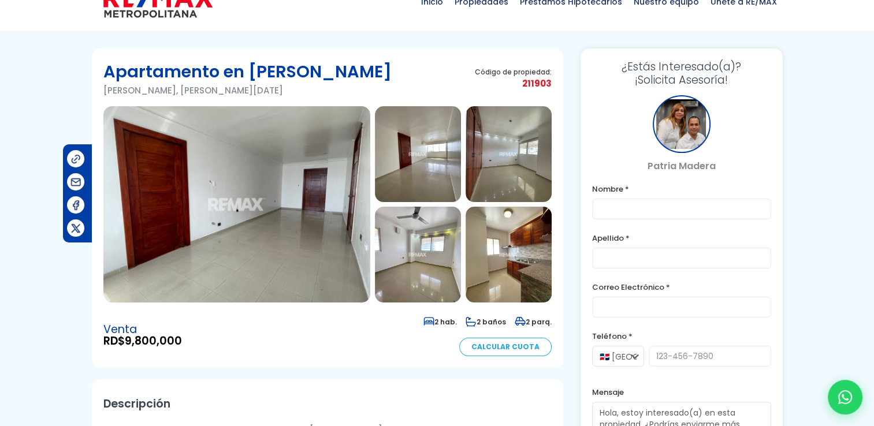
scroll to position [7, 0]
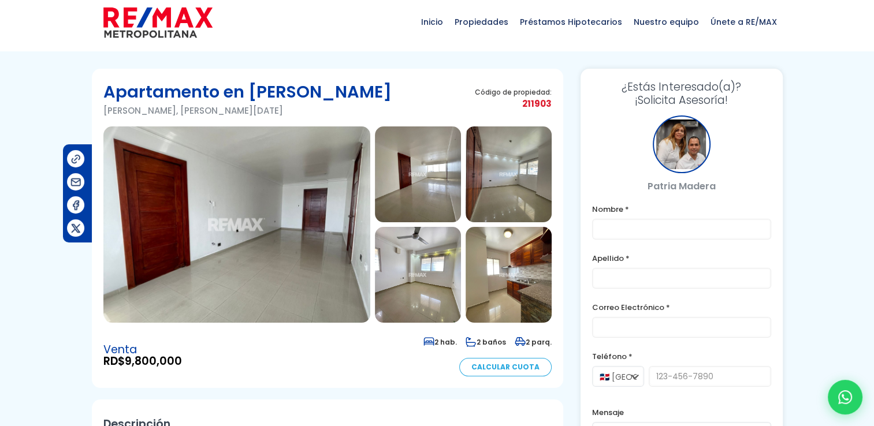
click at [271, 20] on div "Inicio Propiedades Préstamos Hipotecarios Calculadora de préstamos Nuestro equi…" at bounding box center [437, 22] width 691 height 58
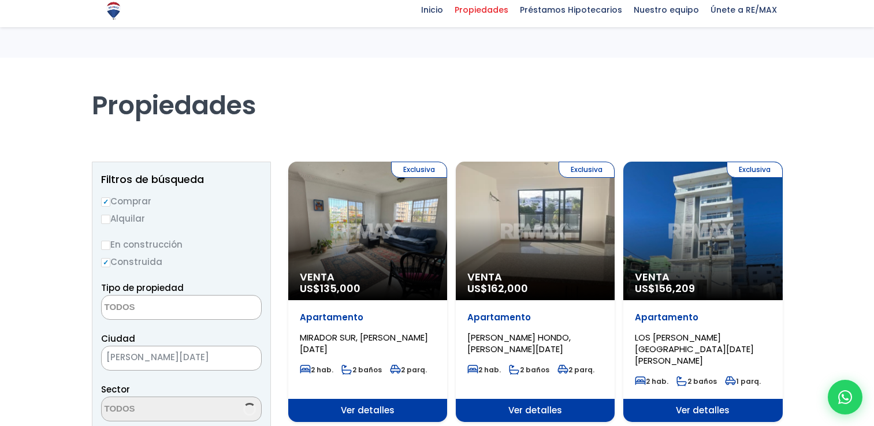
select select
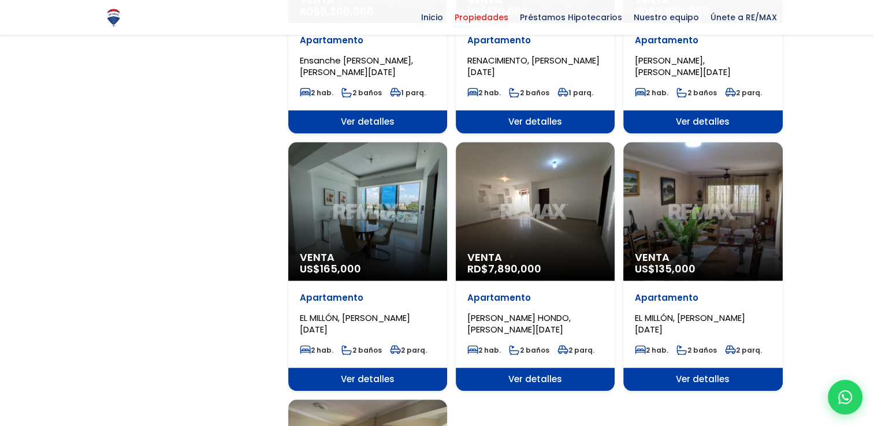
scroll to position [1097, 0]
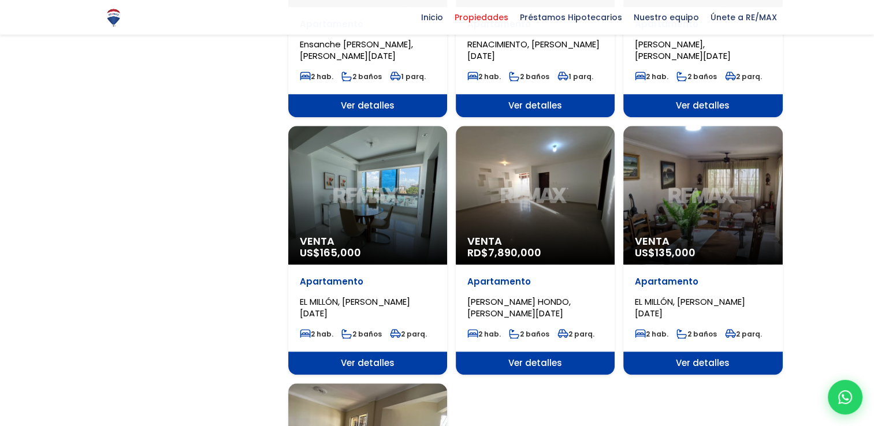
click at [379, 201] on div "Venta US$ 165,000" at bounding box center [367, 195] width 159 height 139
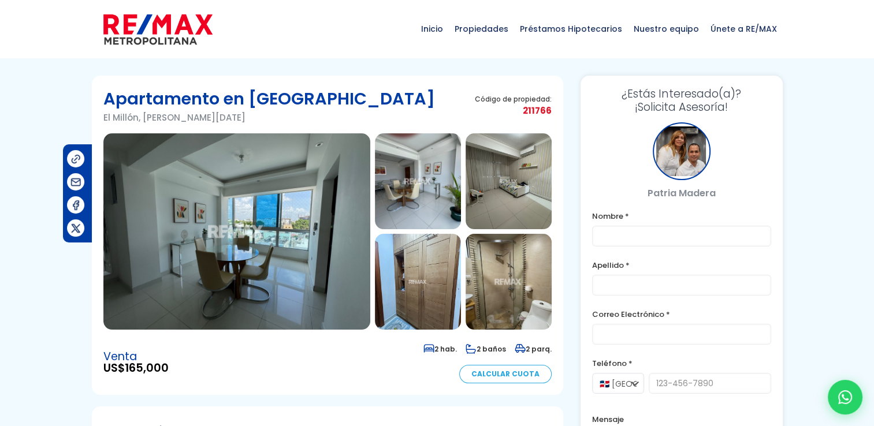
click at [272, 228] on img at bounding box center [236, 231] width 267 height 196
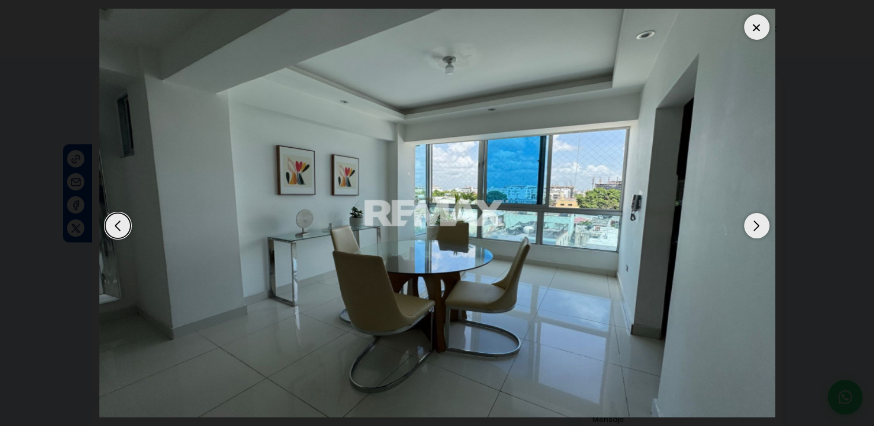
click at [751, 225] on div "Next slide" at bounding box center [756, 225] width 25 height 25
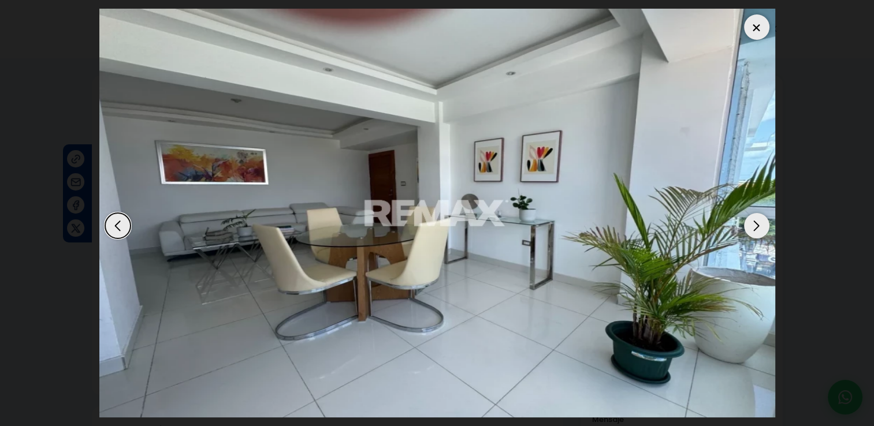
click at [751, 225] on div "Next slide" at bounding box center [756, 225] width 25 height 25
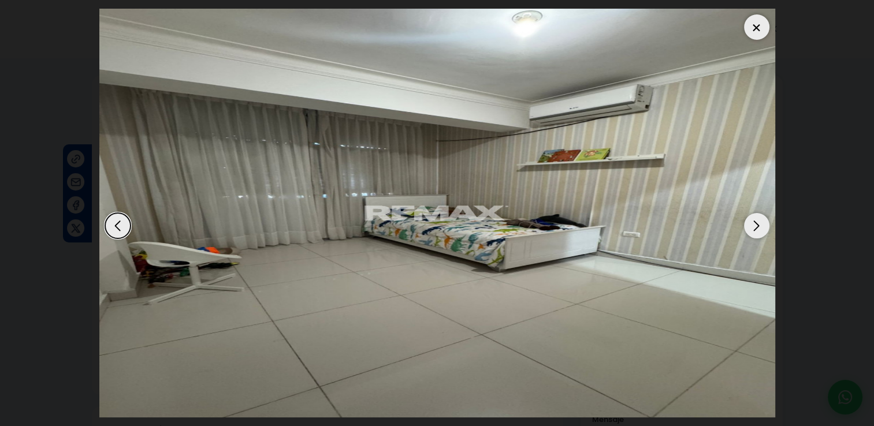
click at [751, 225] on div "Next slide" at bounding box center [756, 225] width 25 height 25
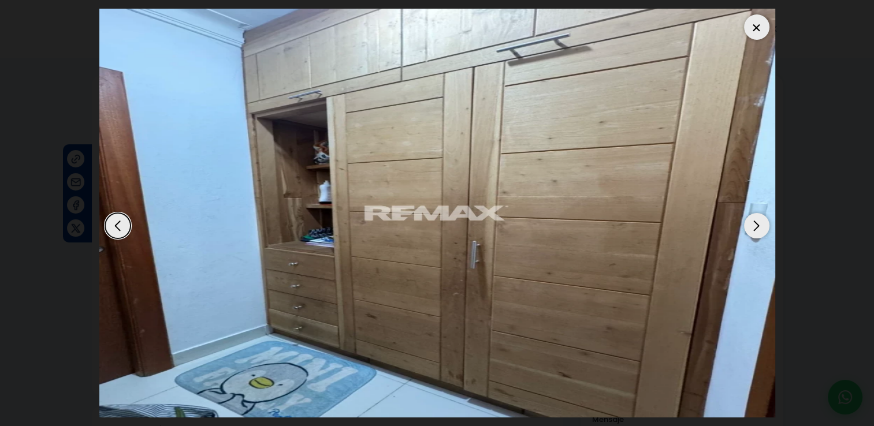
click at [751, 225] on div "Next slide" at bounding box center [756, 225] width 25 height 25
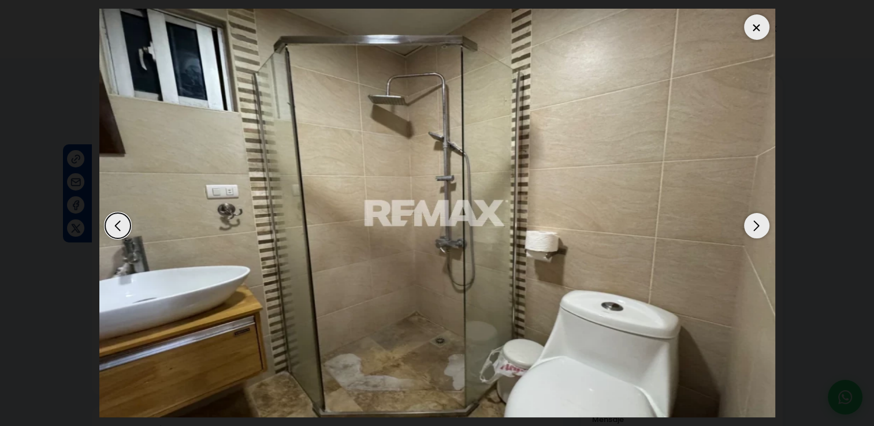
click at [751, 225] on div "Next slide" at bounding box center [756, 225] width 25 height 25
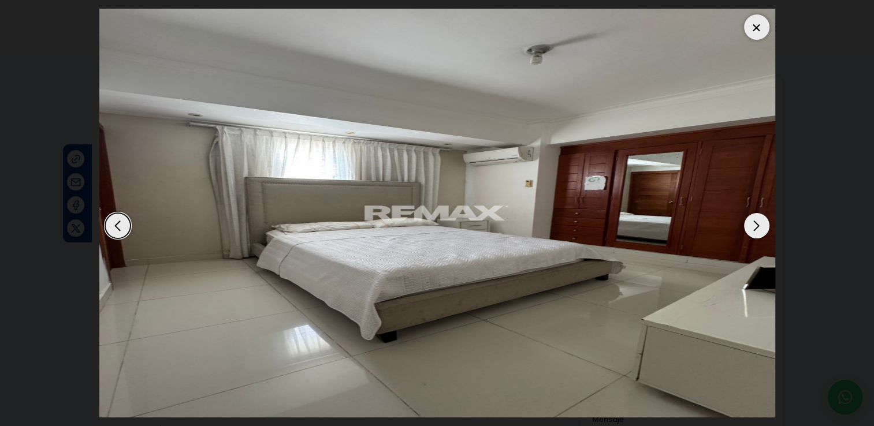
click at [751, 225] on div "Next slide" at bounding box center [756, 225] width 25 height 25
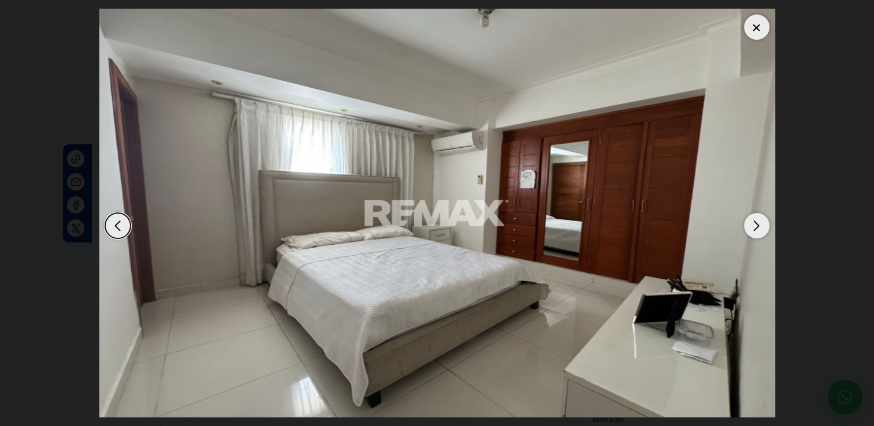
click at [751, 225] on div "Next slide" at bounding box center [756, 225] width 25 height 25
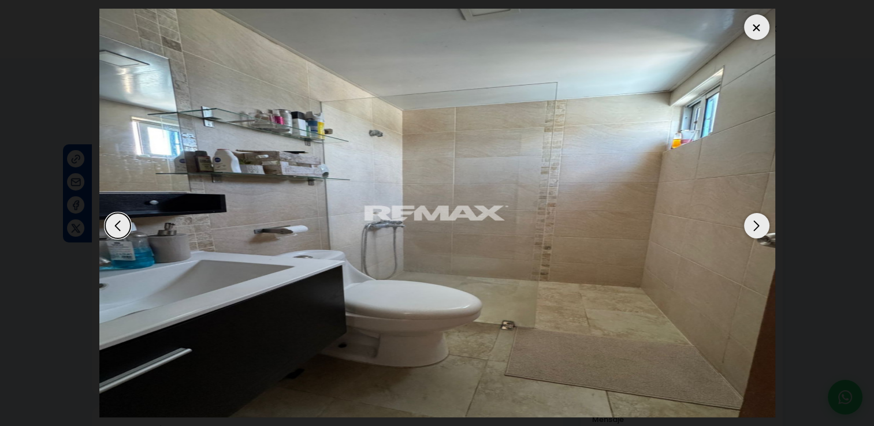
click at [751, 225] on div "Next slide" at bounding box center [756, 225] width 25 height 25
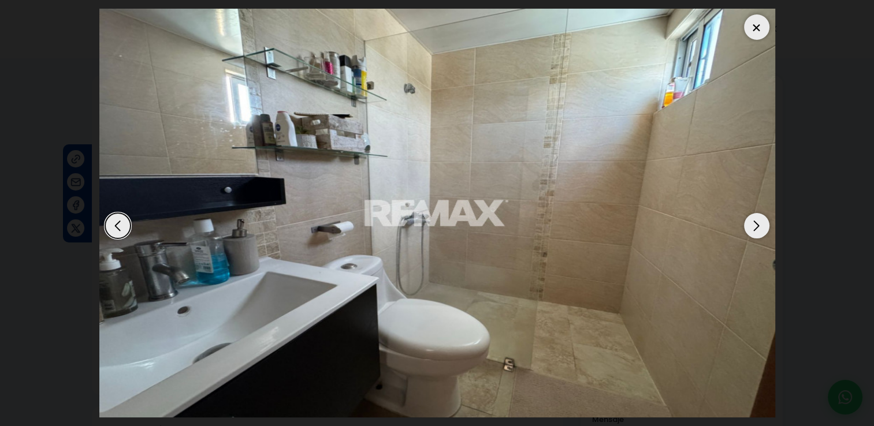
click at [751, 225] on div "Next slide" at bounding box center [756, 225] width 25 height 25
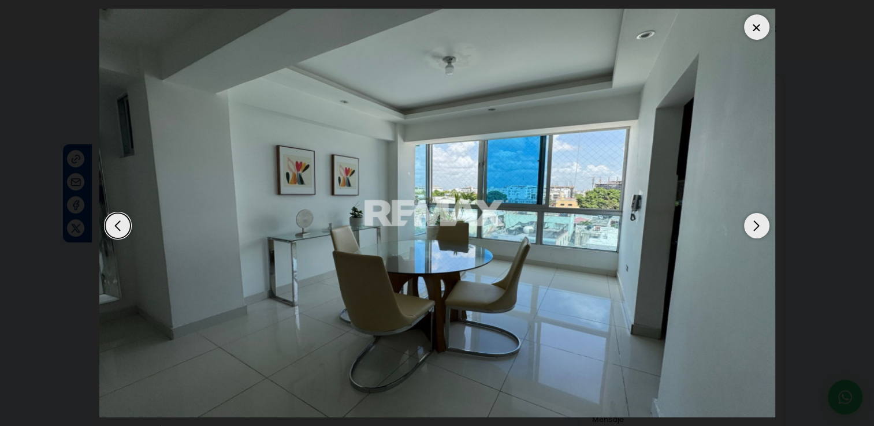
click at [751, 225] on div "Next slide" at bounding box center [756, 225] width 25 height 25
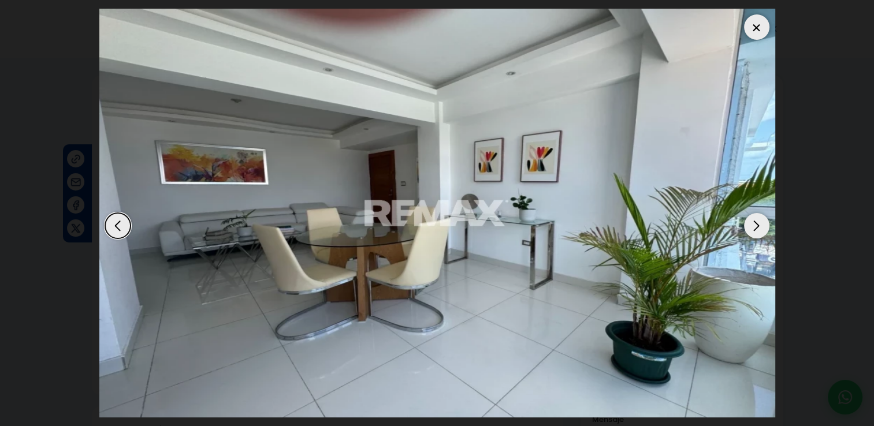
click at [751, 225] on div "Next slide" at bounding box center [756, 225] width 25 height 25
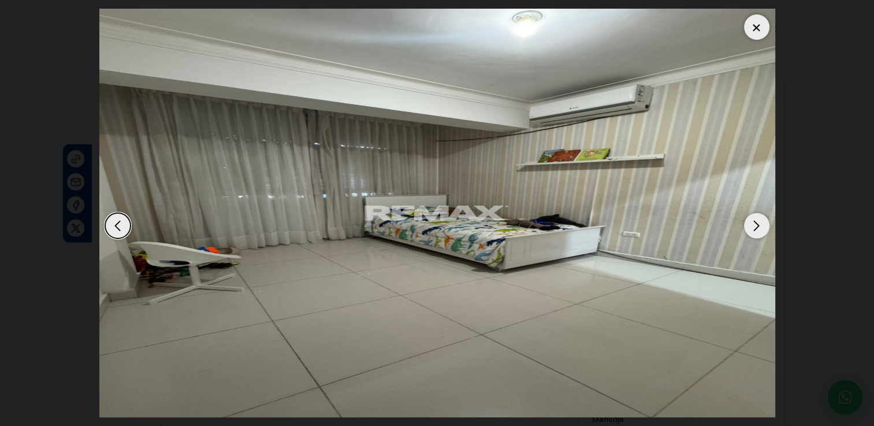
click at [755, 26] on div at bounding box center [756, 26] width 25 height 25
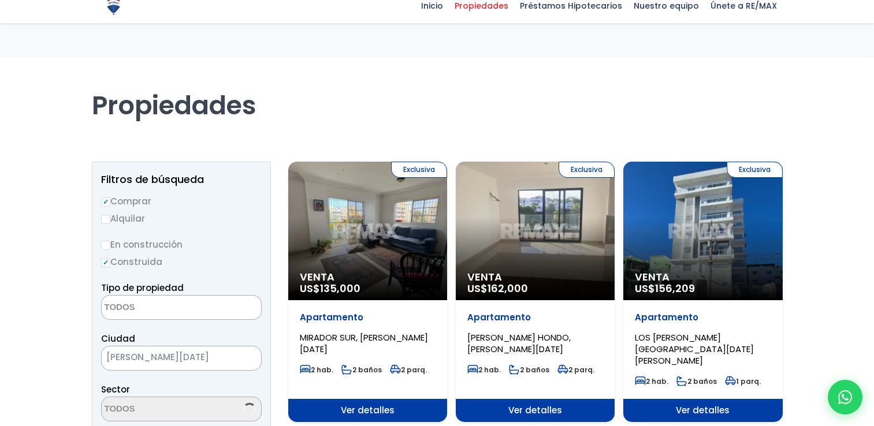
select select
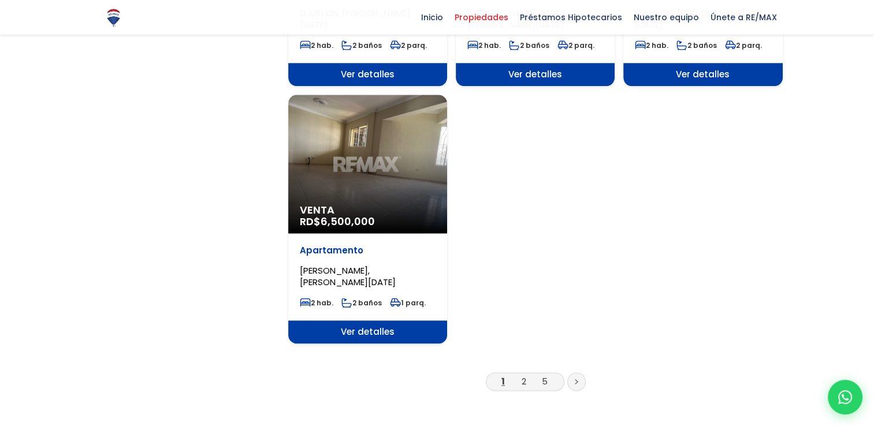
scroll to position [1501, 0]
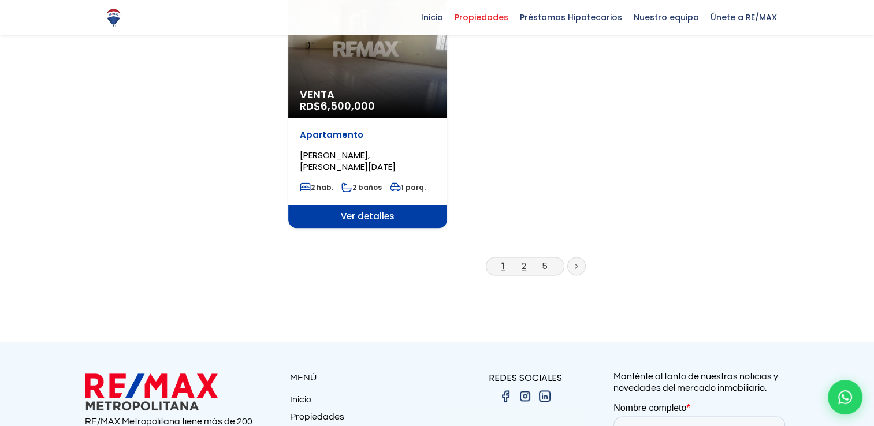
click at [524, 260] on link "2" at bounding box center [523, 266] width 5 height 12
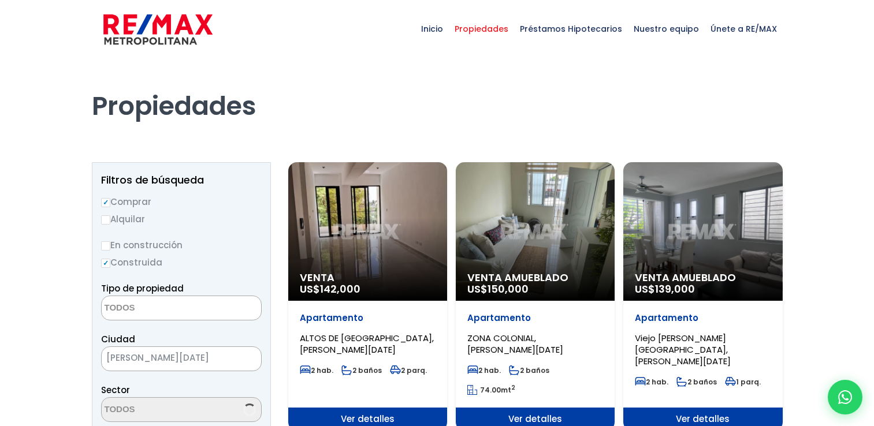
select select
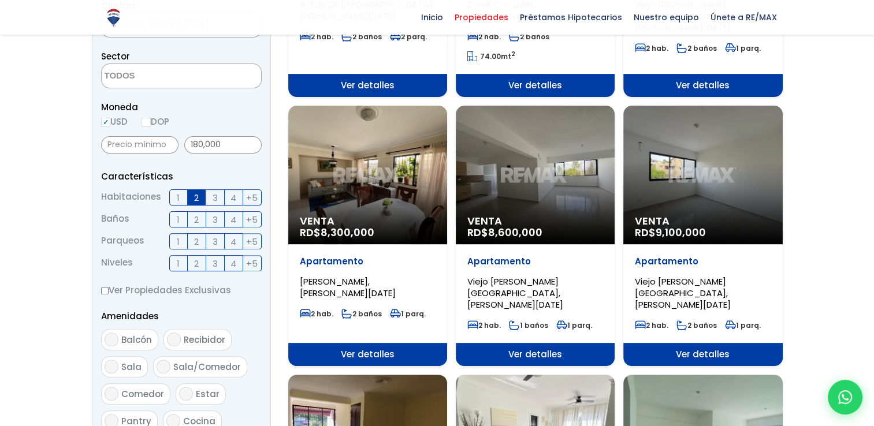
scroll to position [404, 0]
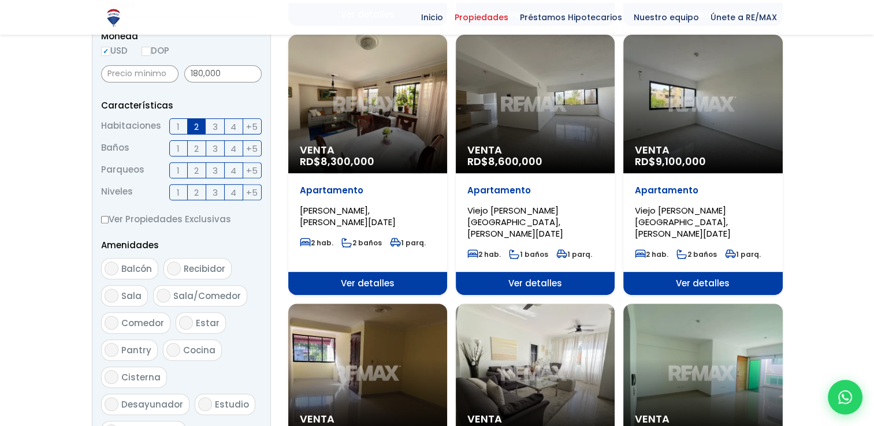
click at [340, 115] on div "Venta RD$ 8,300,000" at bounding box center [367, 104] width 159 height 139
click at [364, 99] on div "Venta RD$ 8,300,000" at bounding box center [367, 104] width 159 height 139
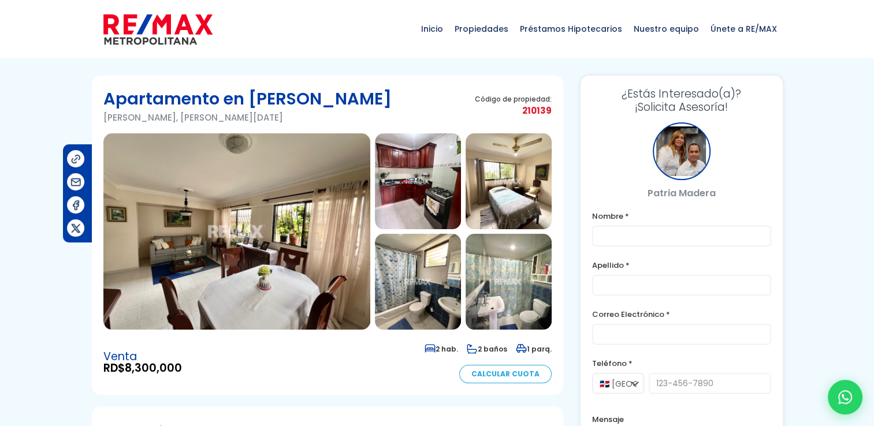
click at [204, 214] on img at bounding box center [236, 231] width 267 height 196
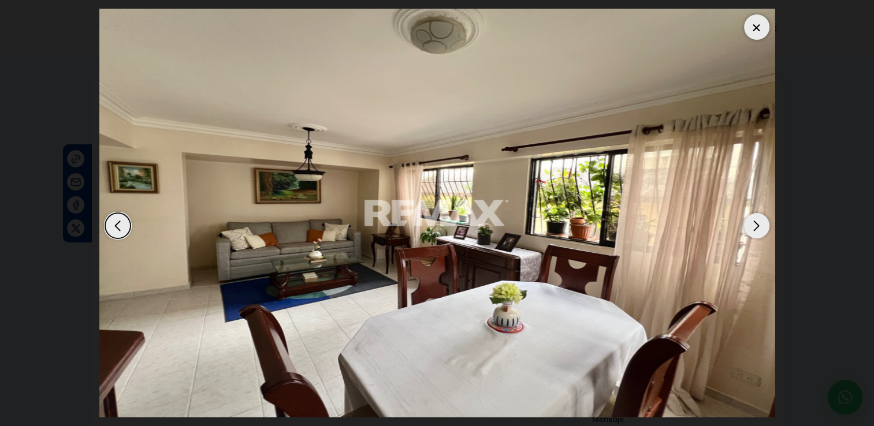
click at [752, 226] on div "Next slide" at bounding box center [756, 225] width 25 height 25
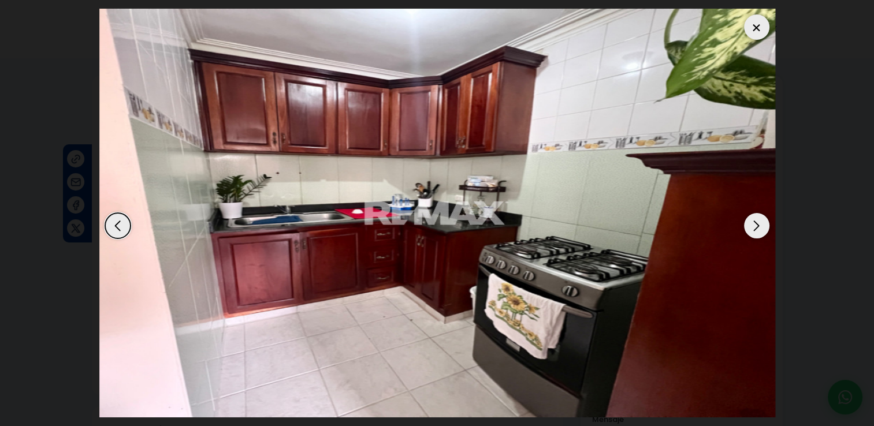
click at [752, 226] on div "Next slide" at bounding box center [756, 225] width 25 height 25
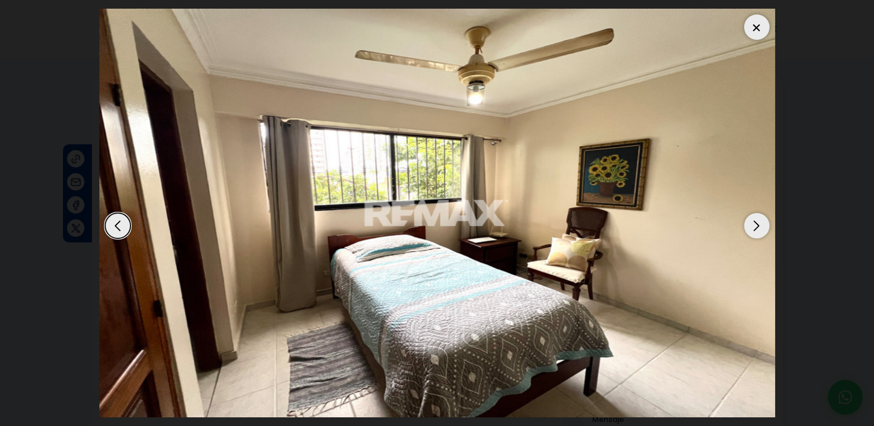
click at [752, 226] on div "Next slide" at bounding box center [756, 225] width 25 height 25
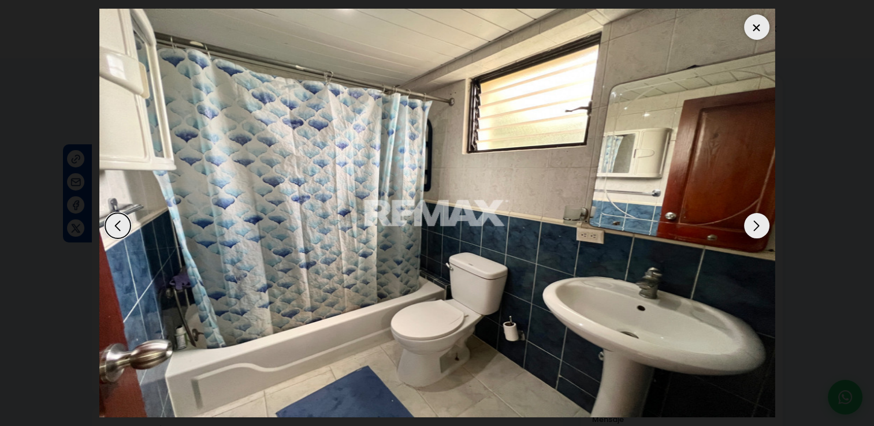
click at [752, 226] on div "Next slide" at bounding box center [756, 225] width 25 height 25
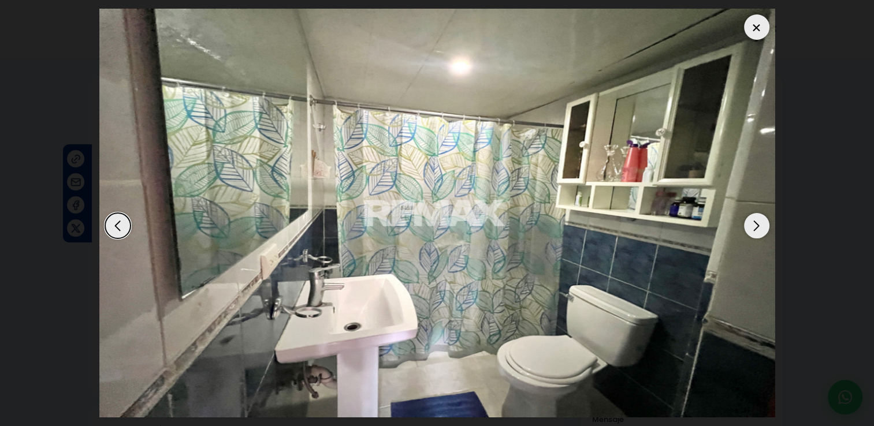
click at [752, 226] on div "Next slide" at bounding box center [756, 225] width 25 height 25
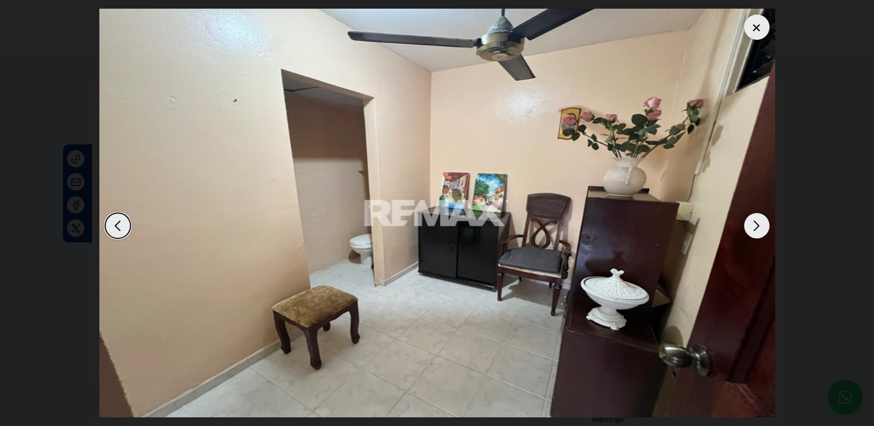
click at [752, 226] on div "Next slide" at bounding box center [756, 225] width 25 height 25
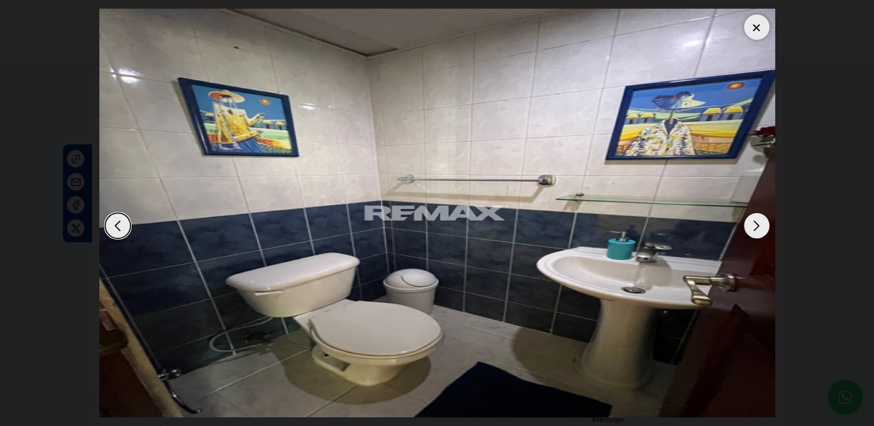
click at [752, 226] on div "Next slide" at bounding box center [756, 225] width 25 height 25
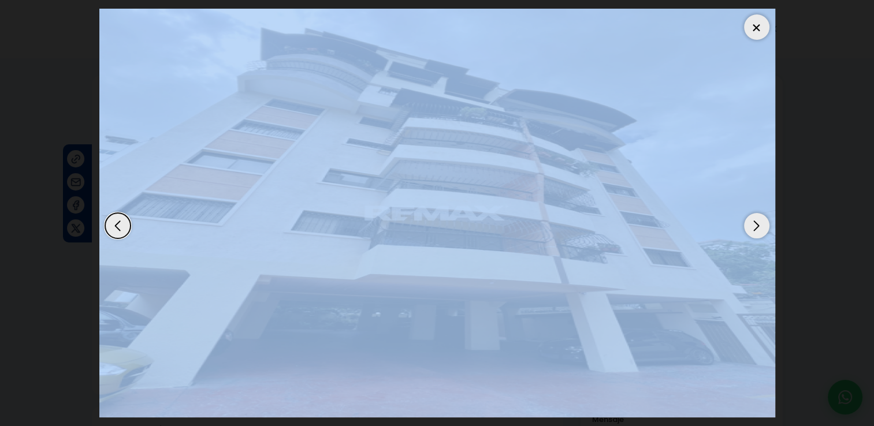
click at [752, 226] on div "Next slide" at bounding box center [756, 225] width 25 height 25
click at [756, 20] on div at bounding box center [756, 26] width 25 height 25
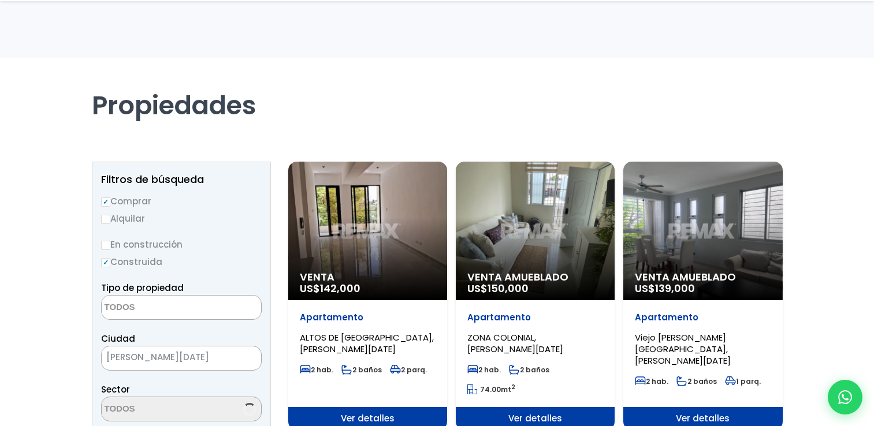
select select
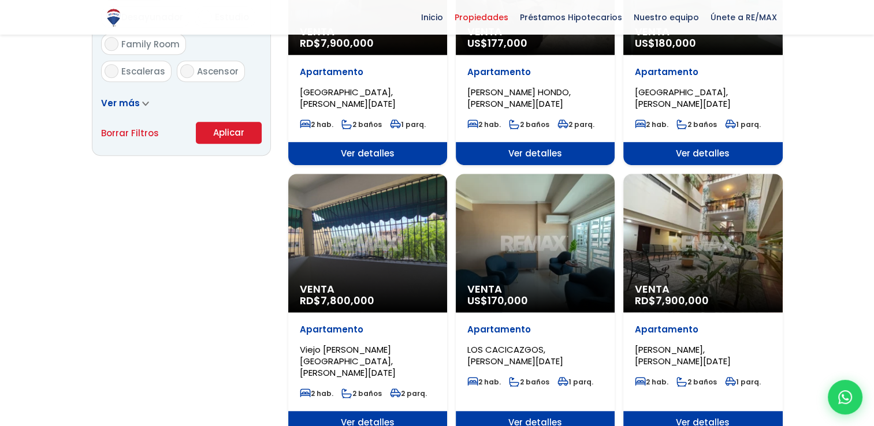
scroll to position [866, 0]
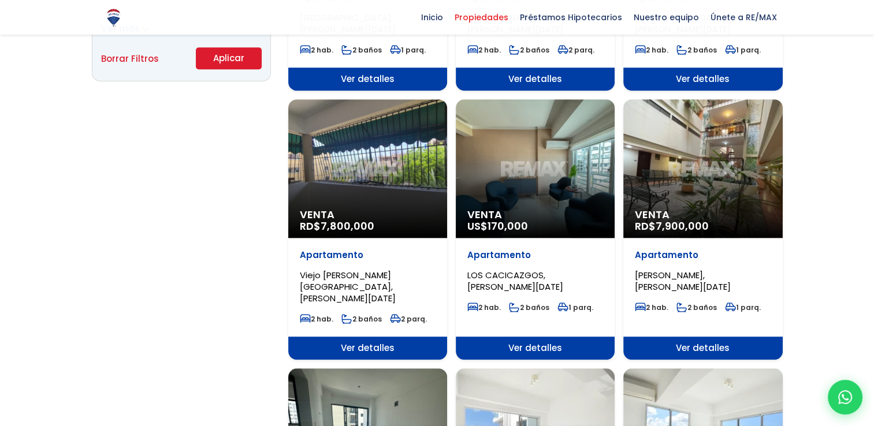
click at [699, 143] on div "Venta RD$ 7,900,000" at bounding box center [702, 168] width 159 height 139
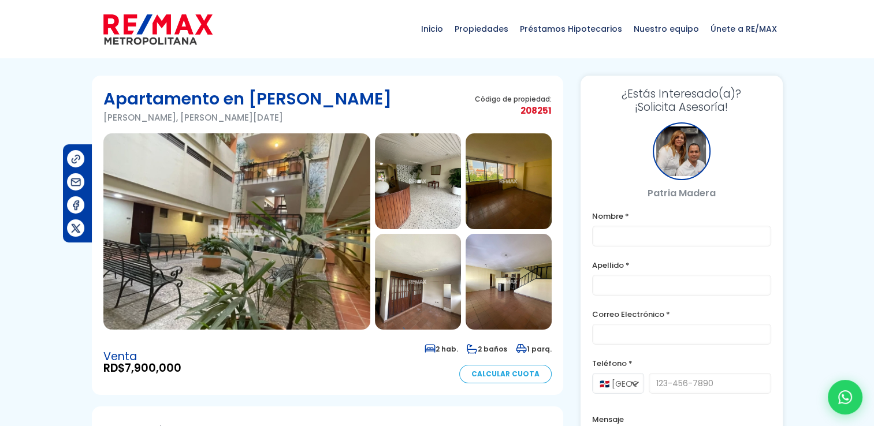
click at [206, 233] on img at bounding box center [236, 231] width 267 height 196
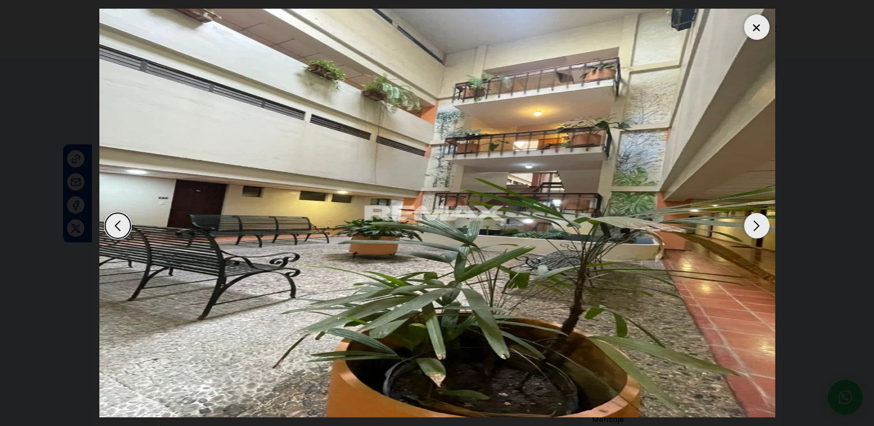
click at [748, 223] on div "Next slide" at bounding box center [756, 225] width 25 height 25
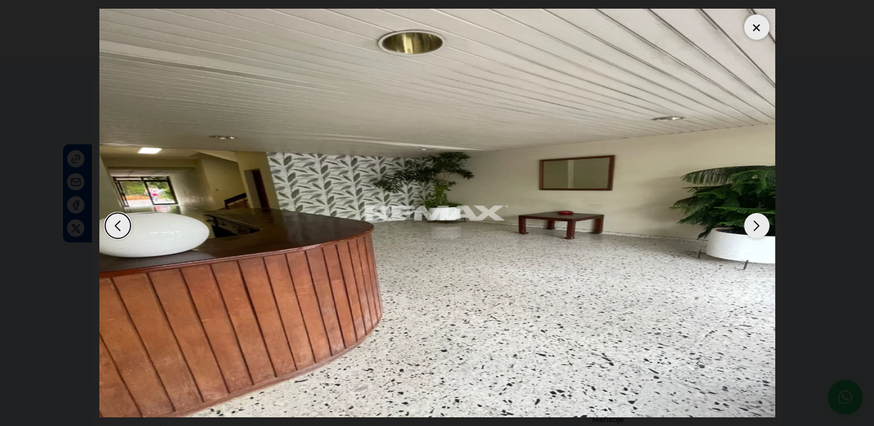
click at [748, 223] on div "Next slide" at bounding box center [756, 225] width 25 height 25
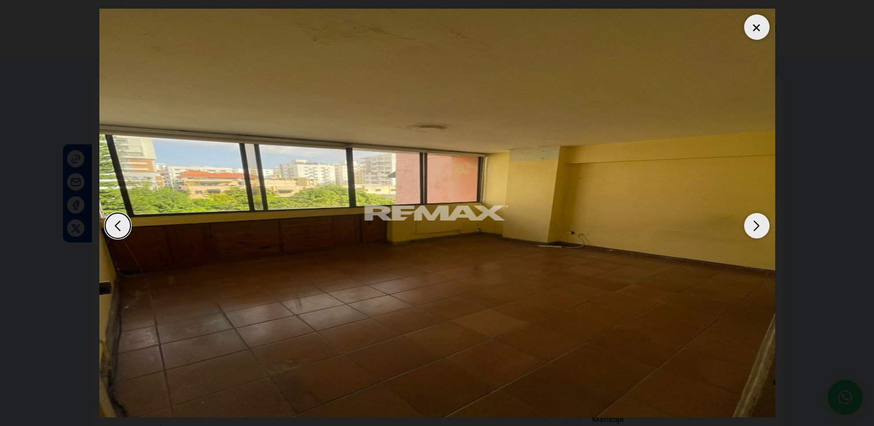
click at [748, 223] on div "Next slide" at bounding box center [756, 225] width 25 height 25
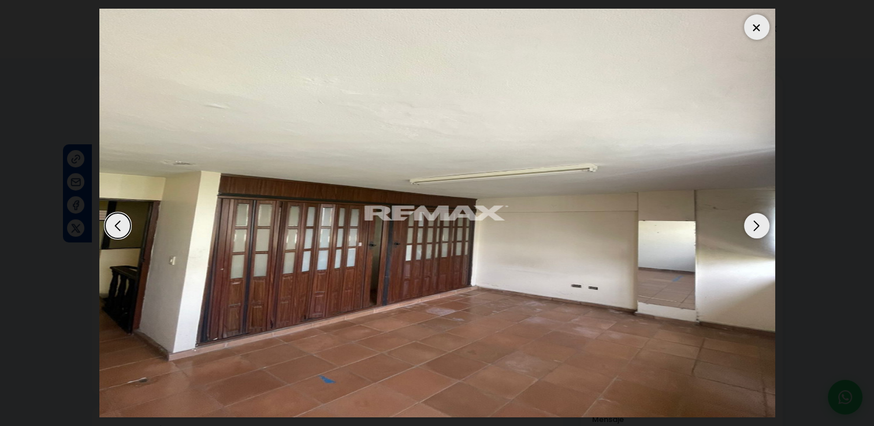
click at [755, 25] on div at bounding box center [756, 26] width 25 height 25
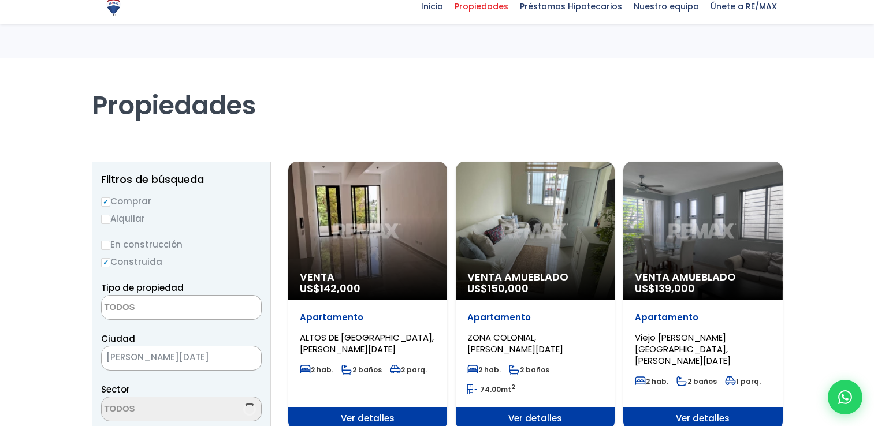
select select
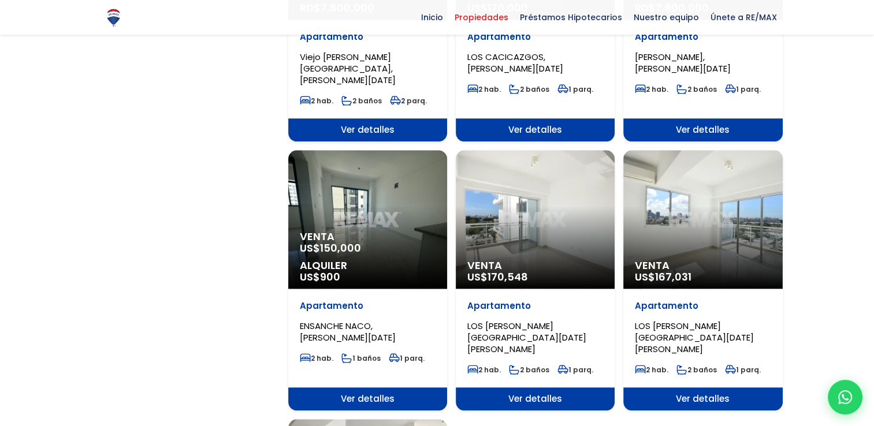
scroll to position [1155, 0]
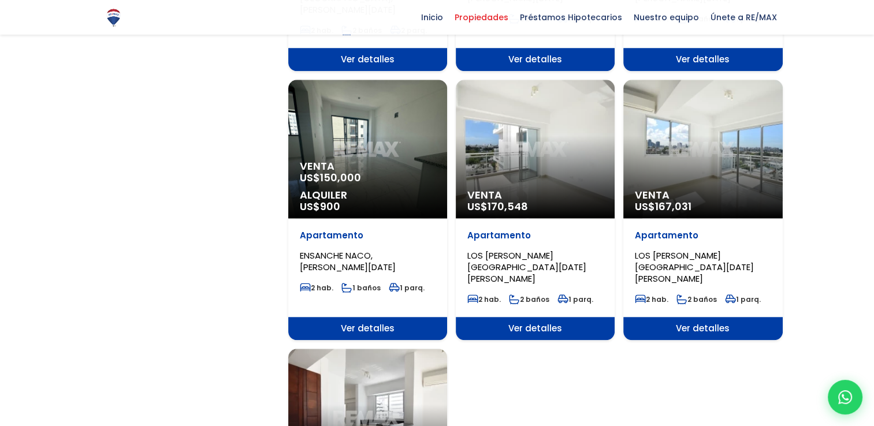
click at [730, 117] on div "Venta US$ 167,031" at bounding box center [702, 149] width 159 height 139
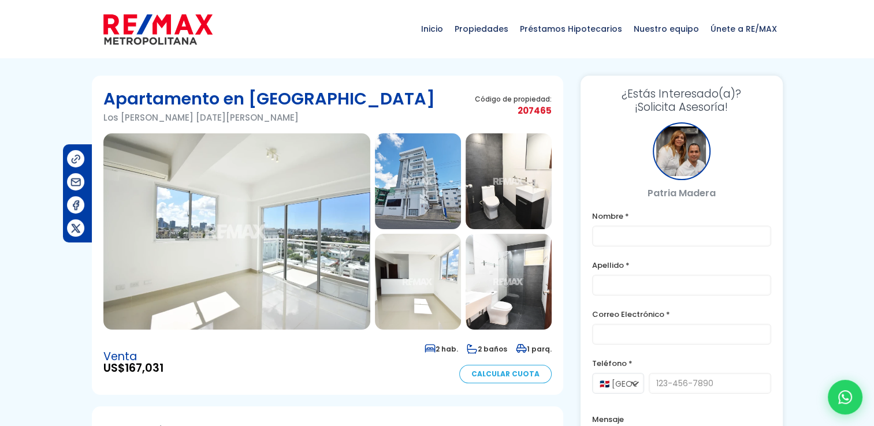
click at [166, 187] on img at bounding box center [236, 231] width 267 height 196
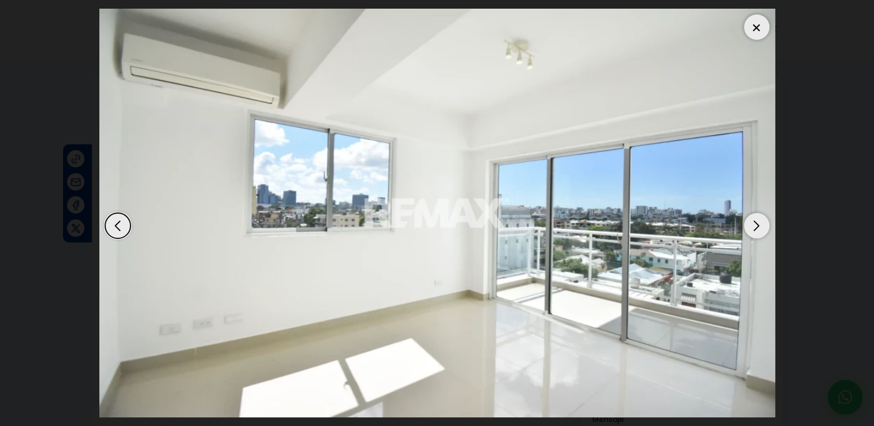
click at [755, 222] on div "Next slide" at bounding box center [756, 225] width 25 height 25
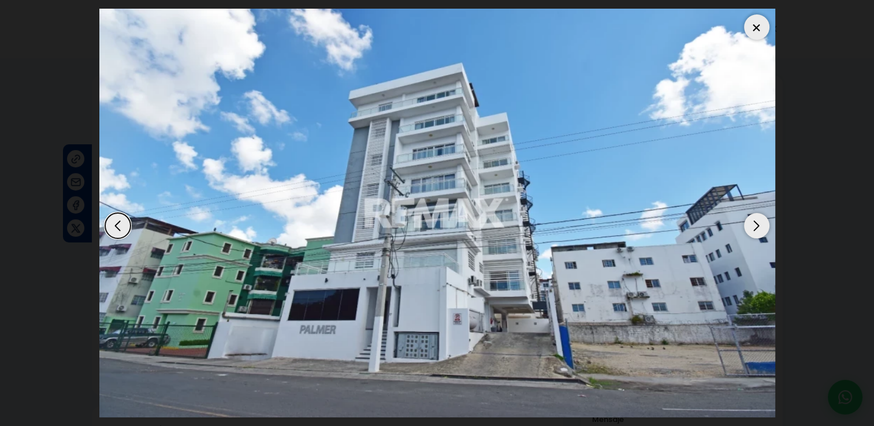
click at [755, 222] on div "Next slide" at bounding box center [756, 225] width 25 height 25
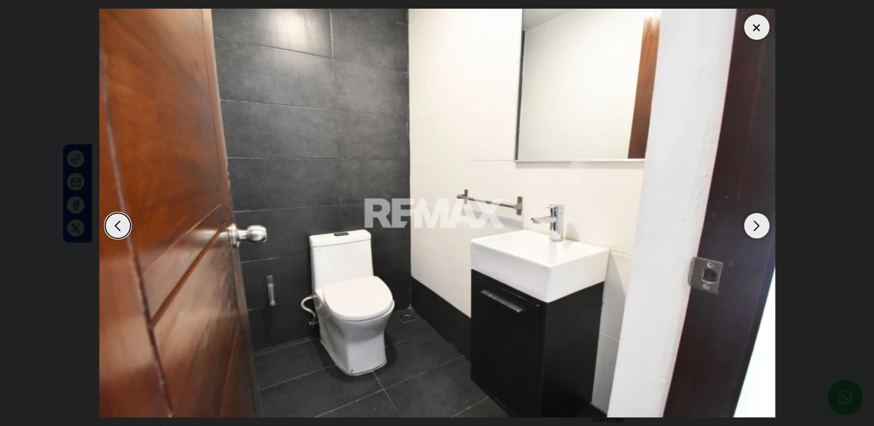
click at [754, 222] on div "Next slide" at bounding box center [756, 225] width 25 height 25
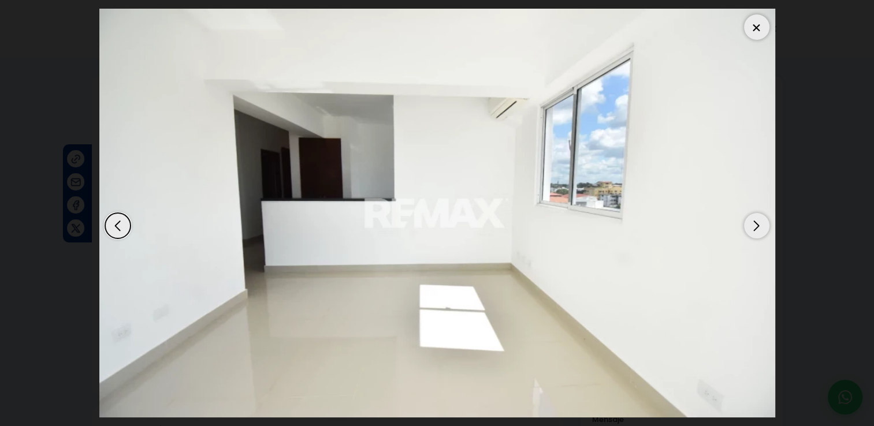
click at [758, 23] on div at bounding box center [756, 26] width 25 height 25
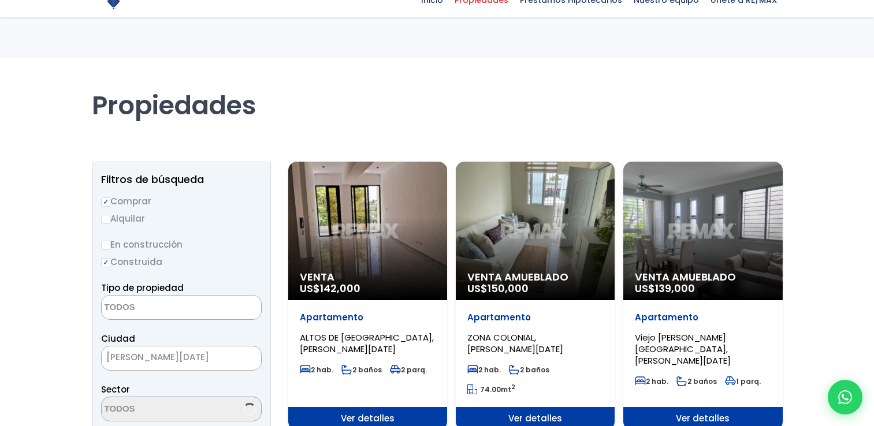
select select
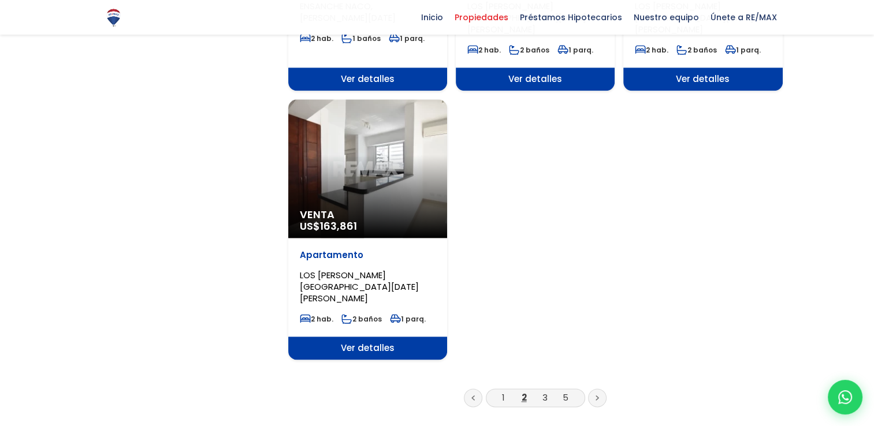
scroll to position [1444, 0]
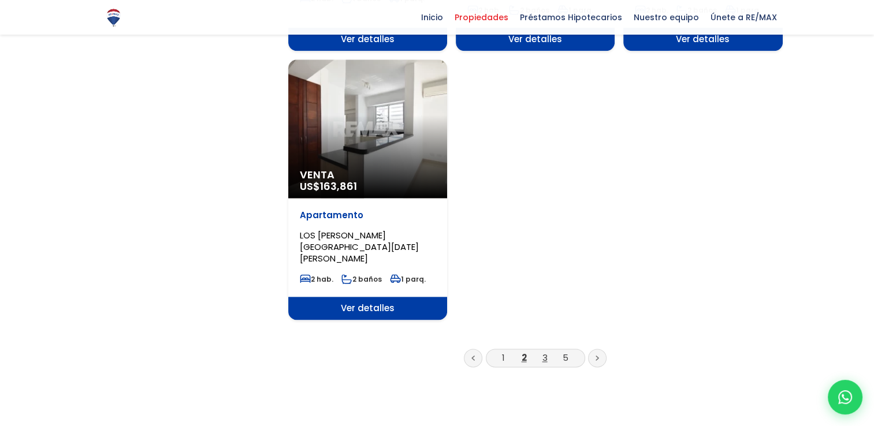
click at [545, 352] on link "3" at bounding box center [544, 358] width 5 height 12
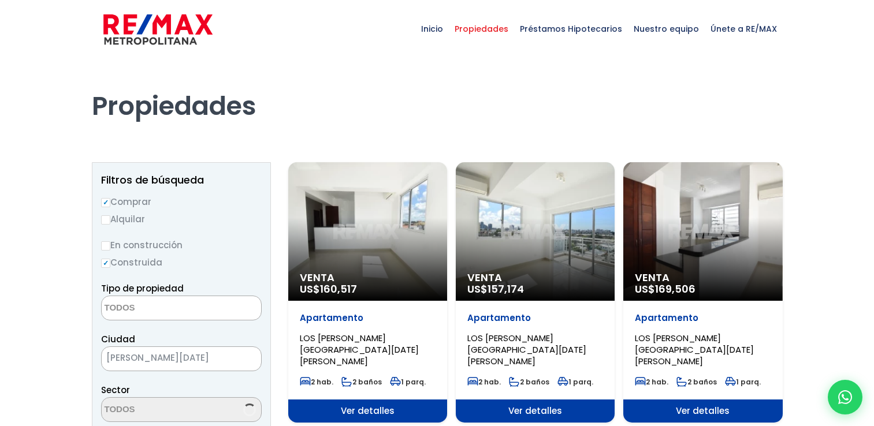
select select
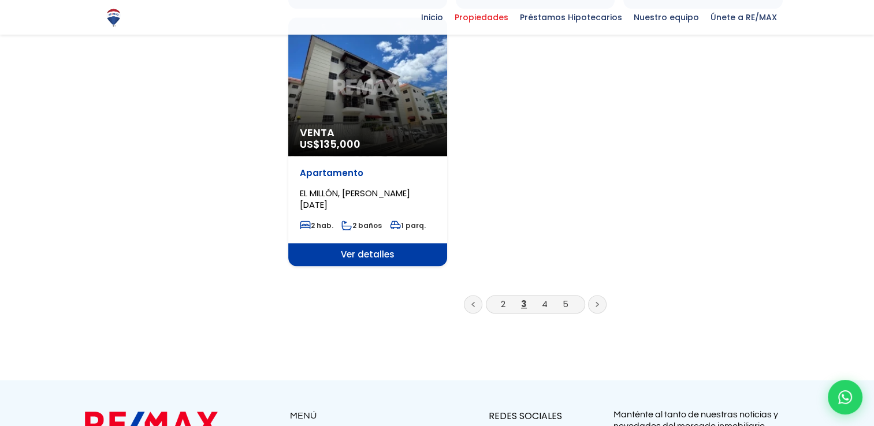
scroll to position [1501, 0]
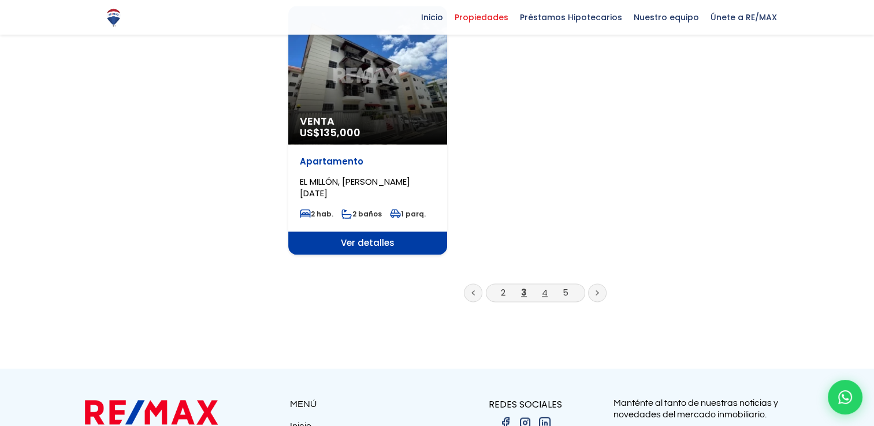
click at [544, 286] on link "4" at bounding box center [545, 292] width 6 height 12
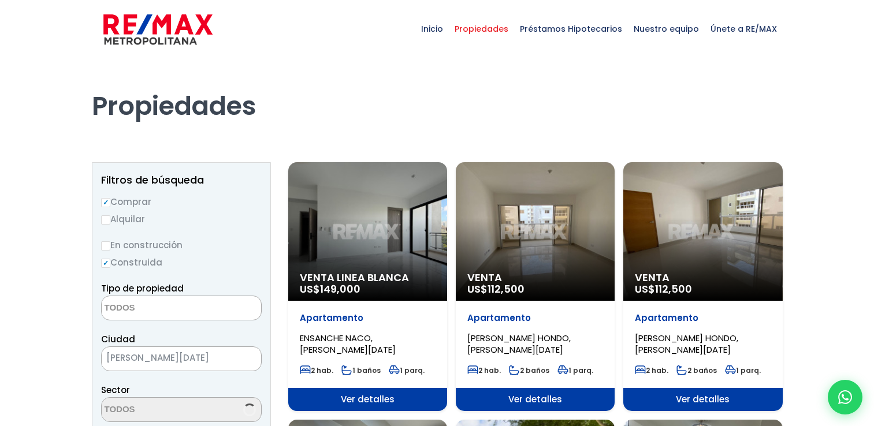
select select
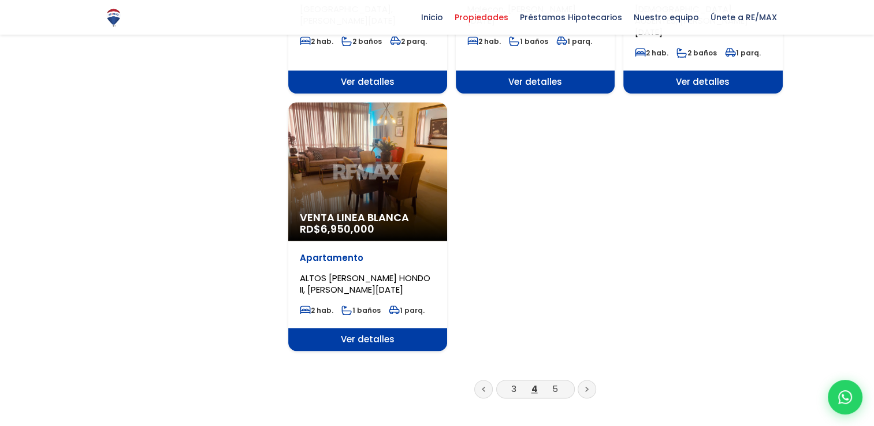
scroll to position [1444, 0]
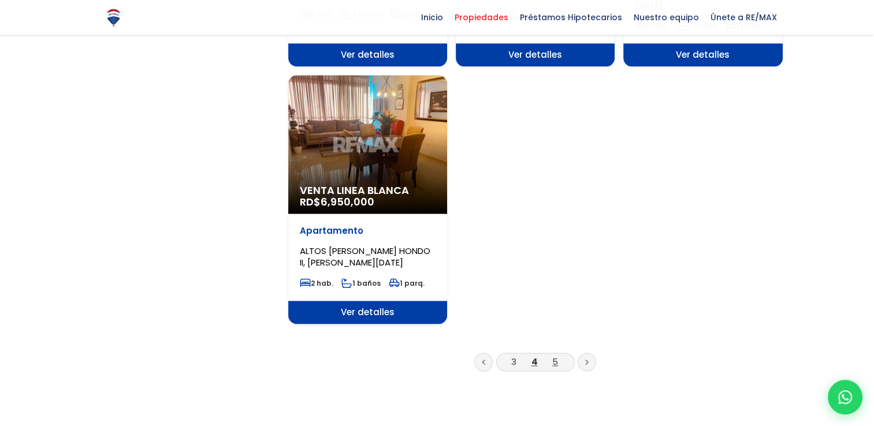
click at [554, 356] on link "5" at bounding box center [555, 362] width 6 height 12
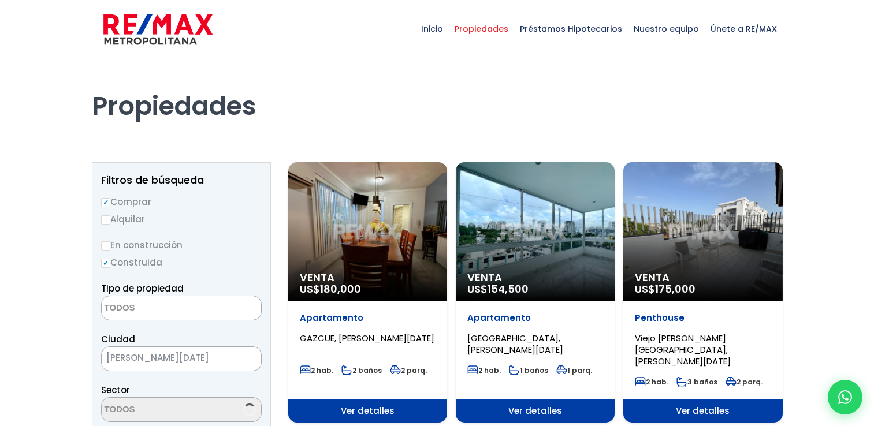
select select
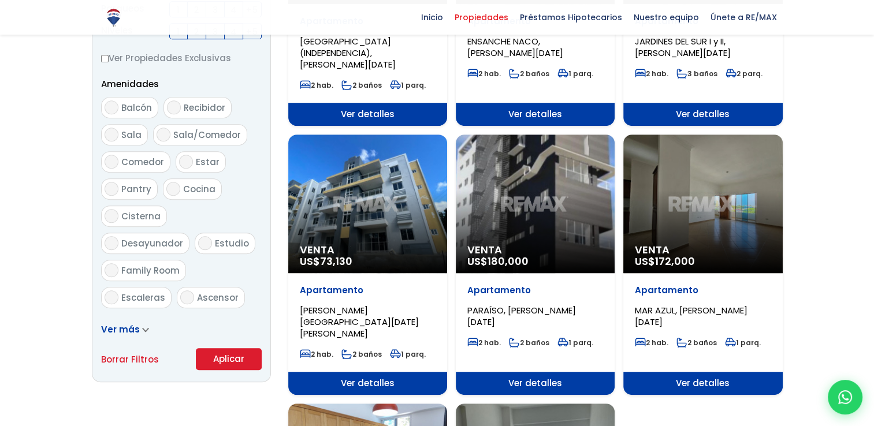
scroll to position [577, 0]
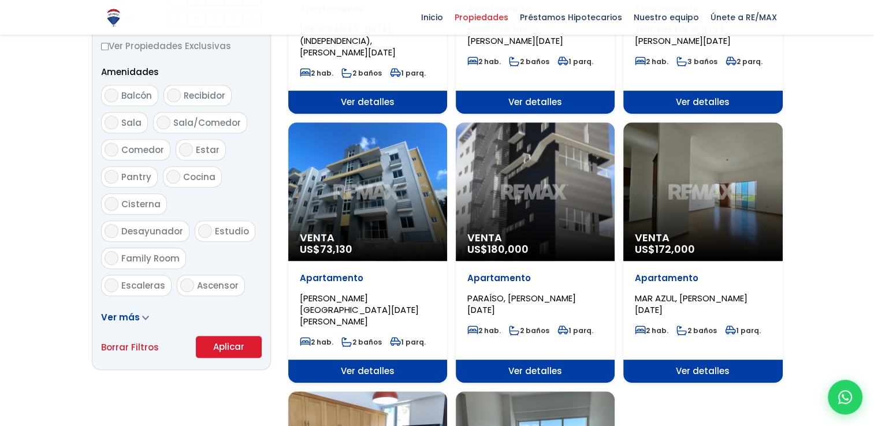
click at [566, 187] on div "Venta US$ 180,000" at bounding box center [535, 191] width 159 height 139
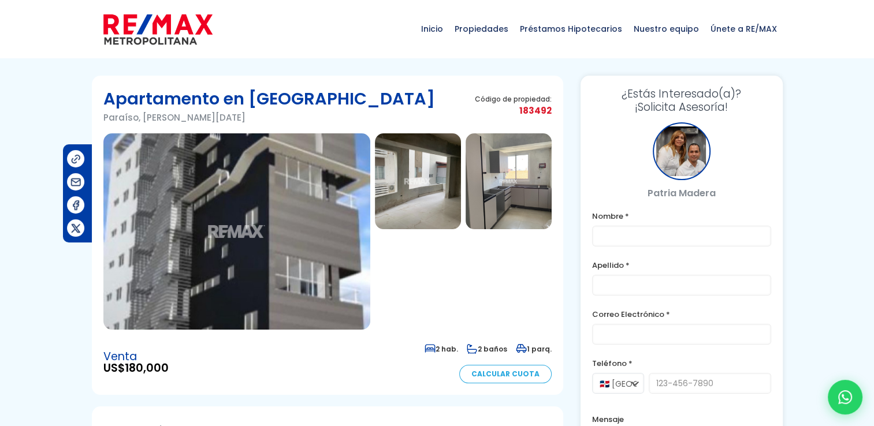
click at [298, 200] on img at bounding box center [236, 231] width 267 height 196
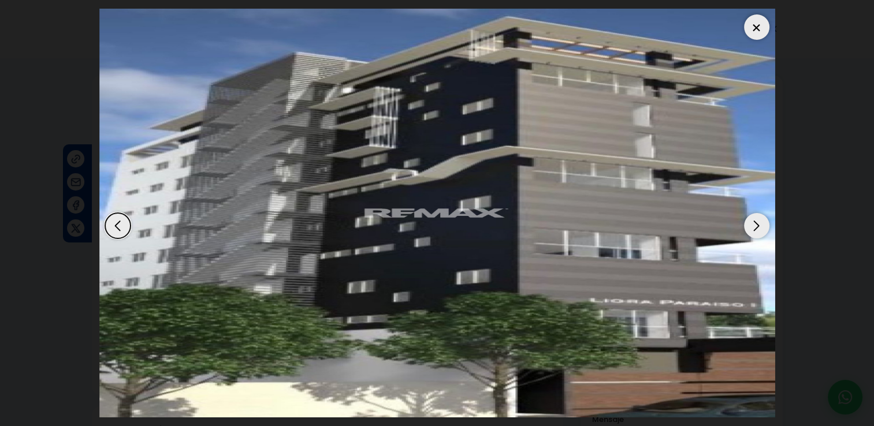
click at [757, 222] on div "Next slide" at bounding box center [756, 225] width 25 height 25
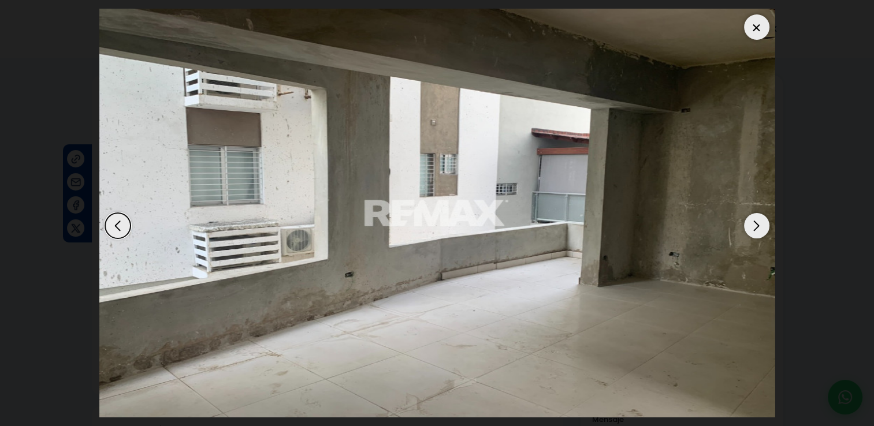
click at [757, 222] on div "Next slide" at bounding box center [756, 225] width 25 height 25
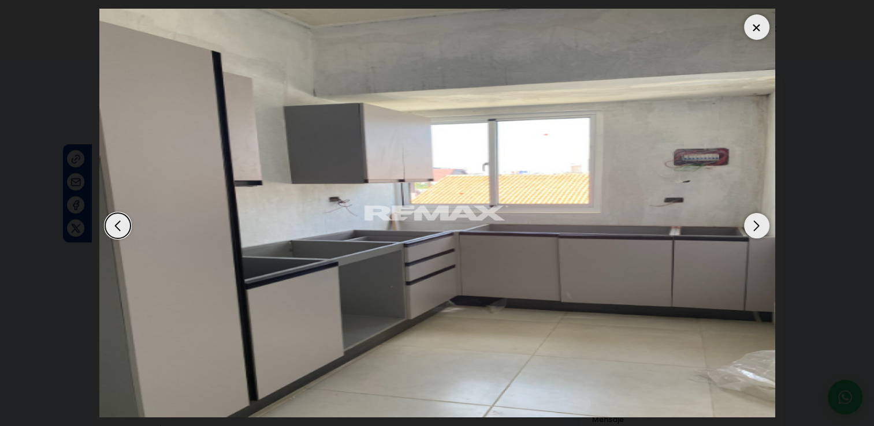
click at [757, 222] on div "Next slide" at bounding box center [756, 225] width 25 height 25
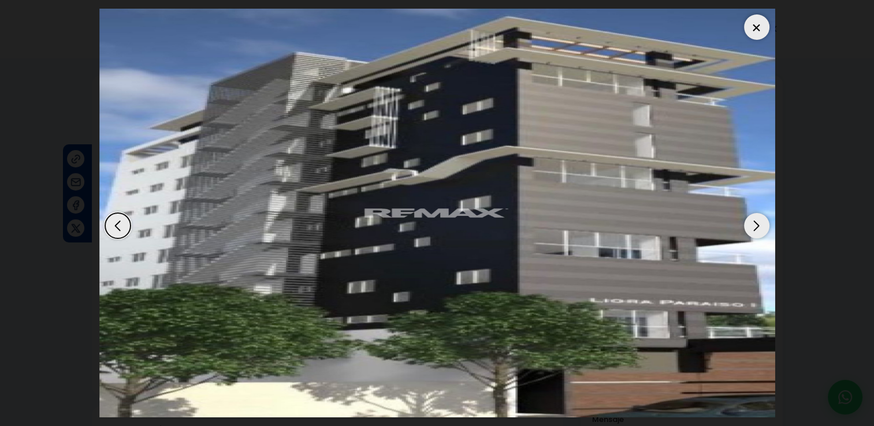
click at [757, 222] on div "Next slide" at bounding box center [756, 225] width 25 height 25
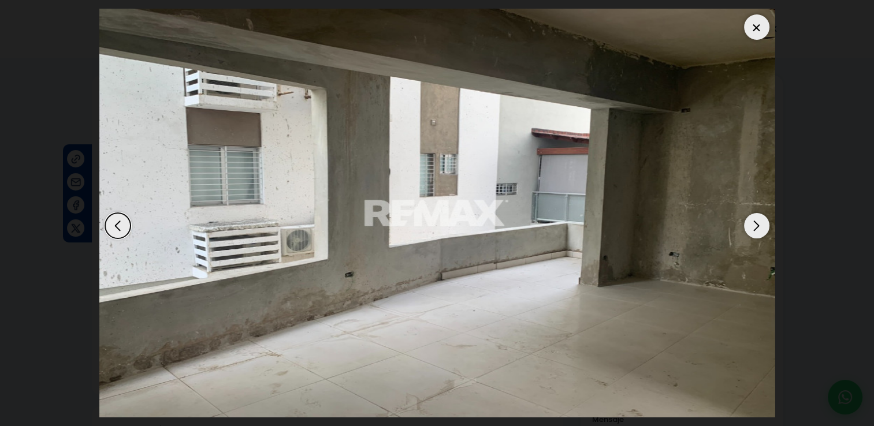
click at [762, 29] on div at bounding box center [756, 26] width 25 height 25
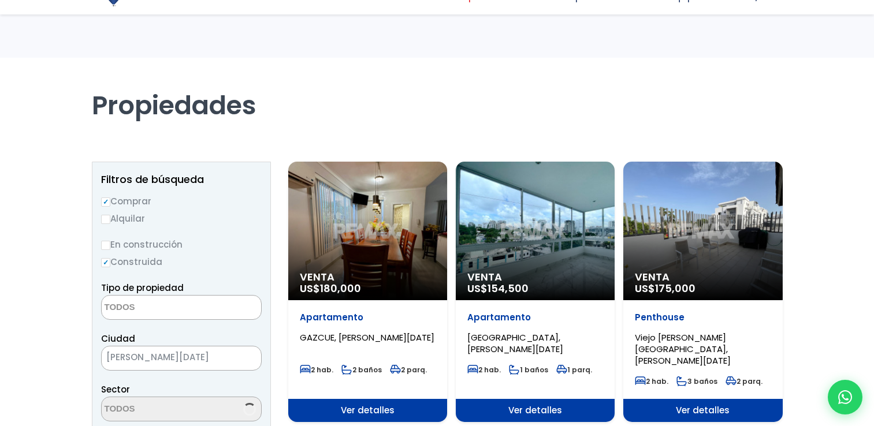
select select
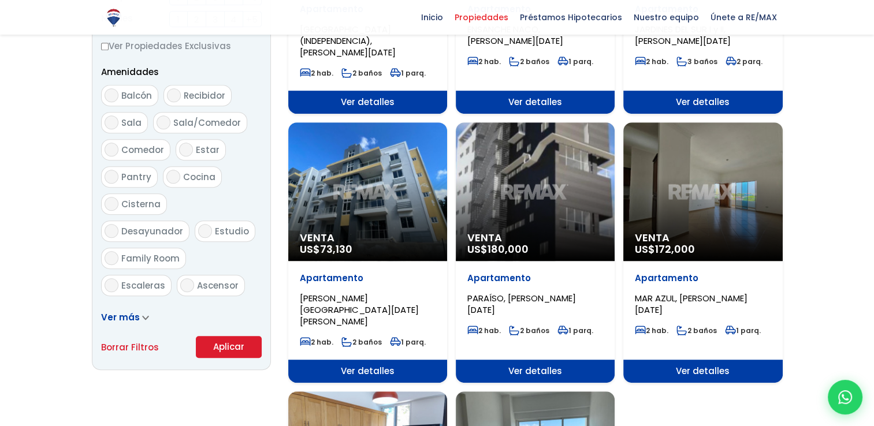
scroll to position [577, 0]
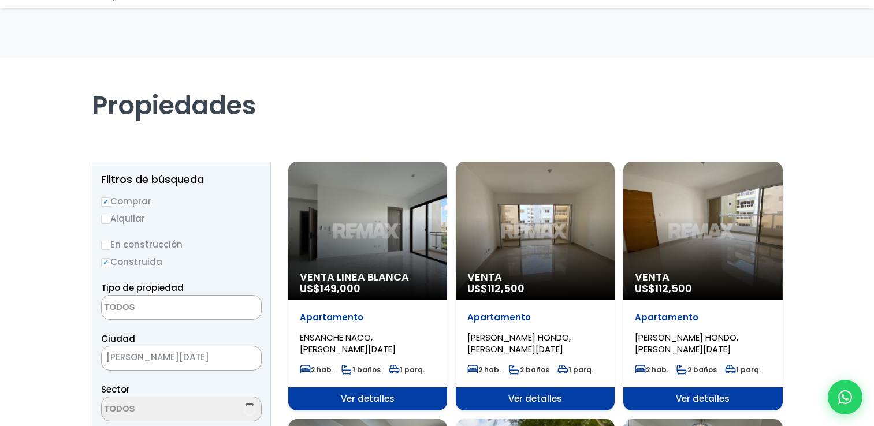
select select
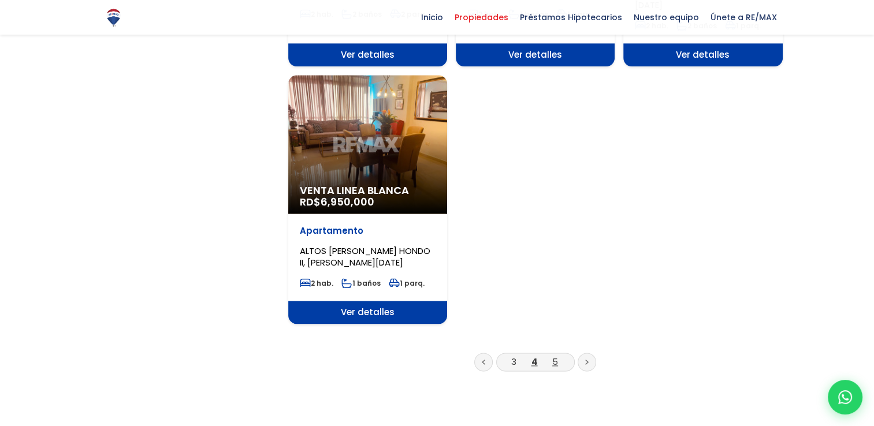
click at [552, 356] on link "5" at bounding box center [555, 362] width 6 height 12
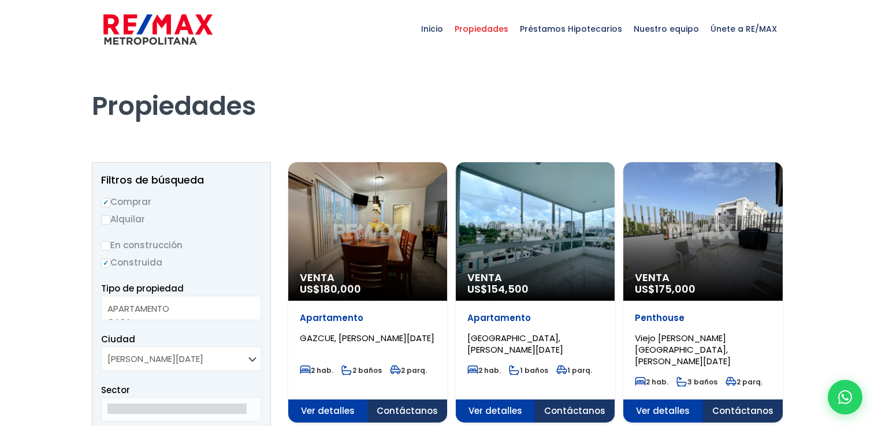
select select
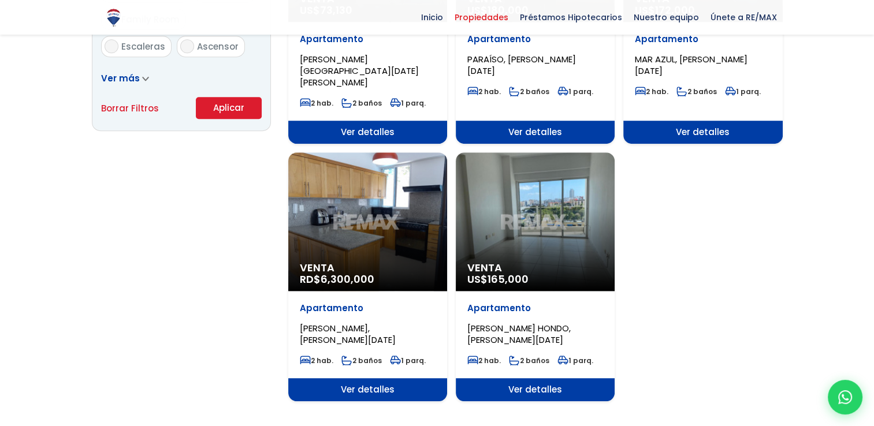
scroll to position [924, 0]
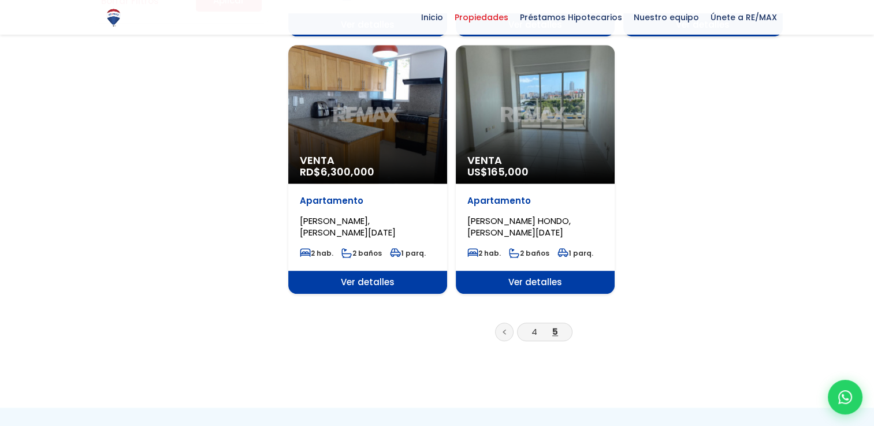
click at [508, 323] on link at bounding box center [504, 332] width 18 height 18
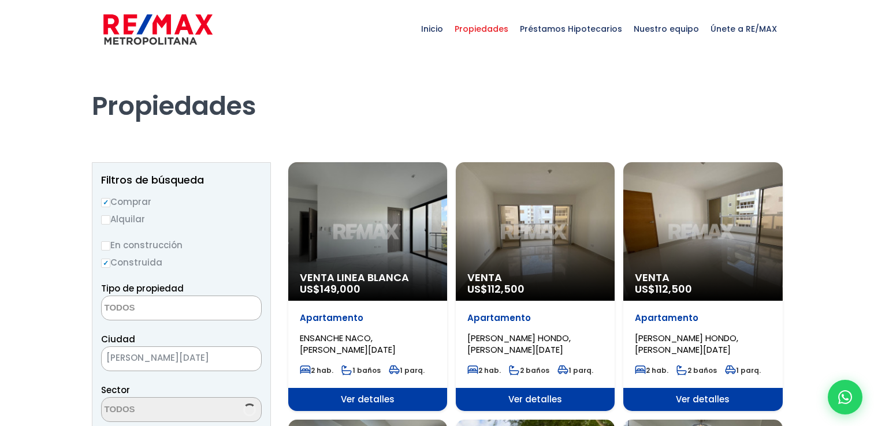
select select
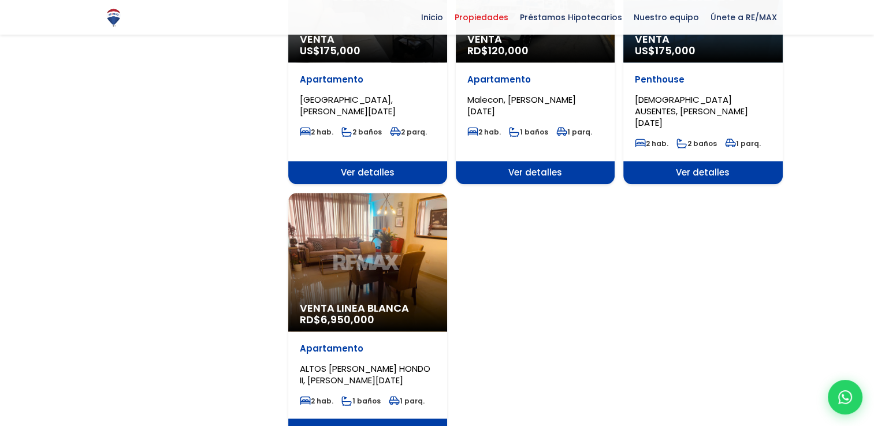
scroll to position [1444, 0]
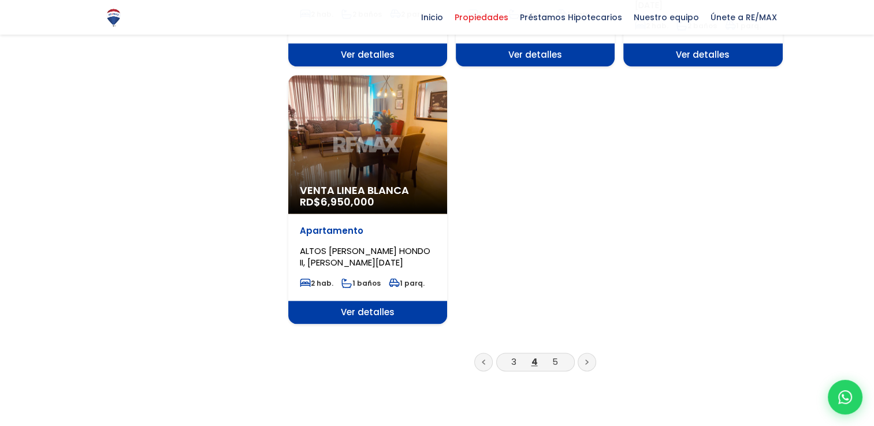
click at [510, 355] on li "3" at bounding box center [513, 362] width 18 height 14
click at [513, 356] on link "3" at bounding box center [513, 362] width 5 height 12
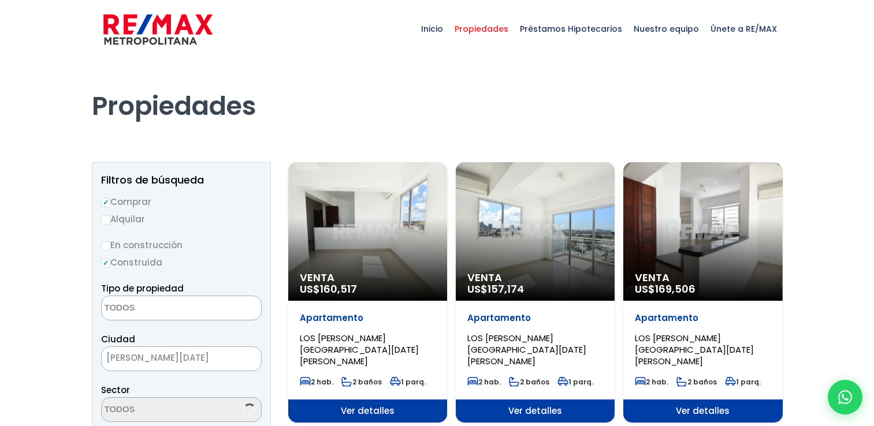
select select
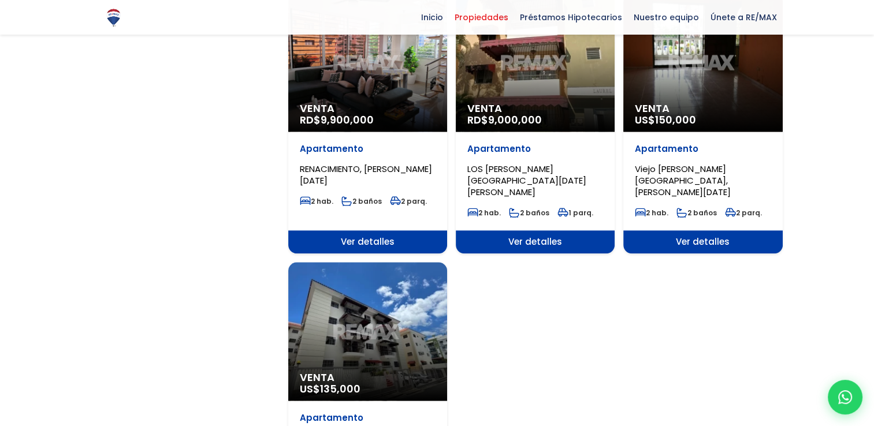
scroll to position [1444, 0]
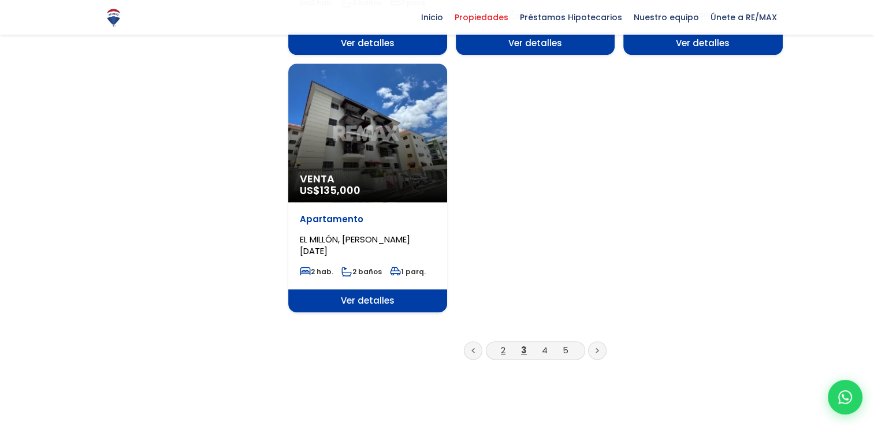
click at [501, 344] on link "2" at bounding box center [503, 350] width 5 height 12
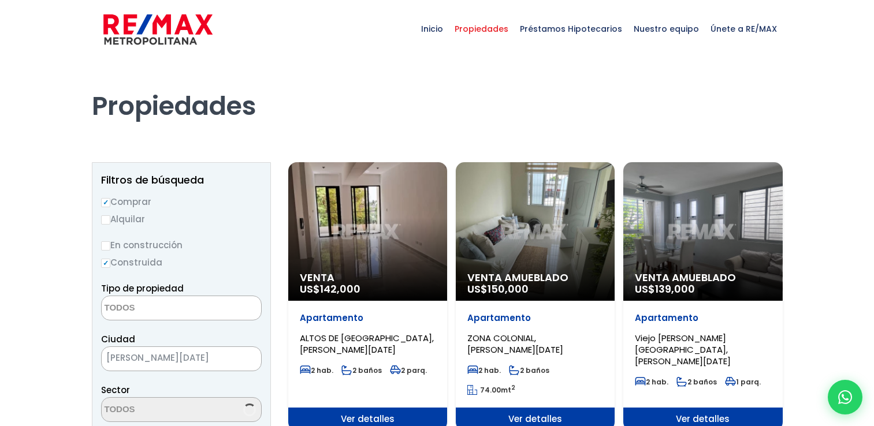
select select
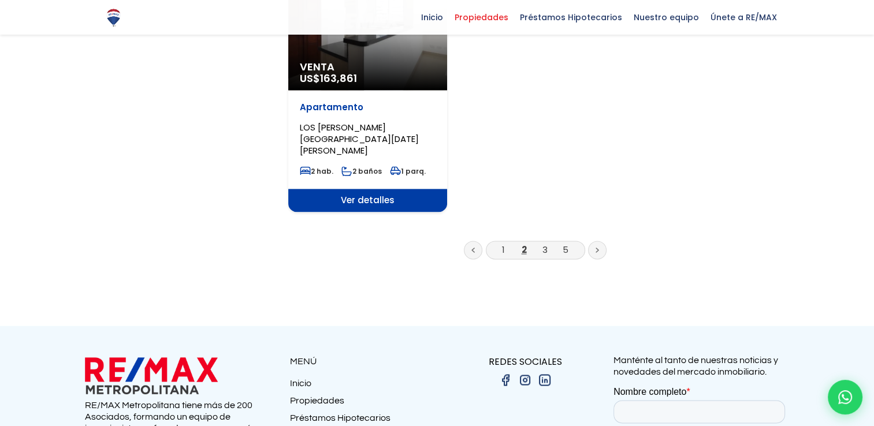
scroll to position [1559, 0]
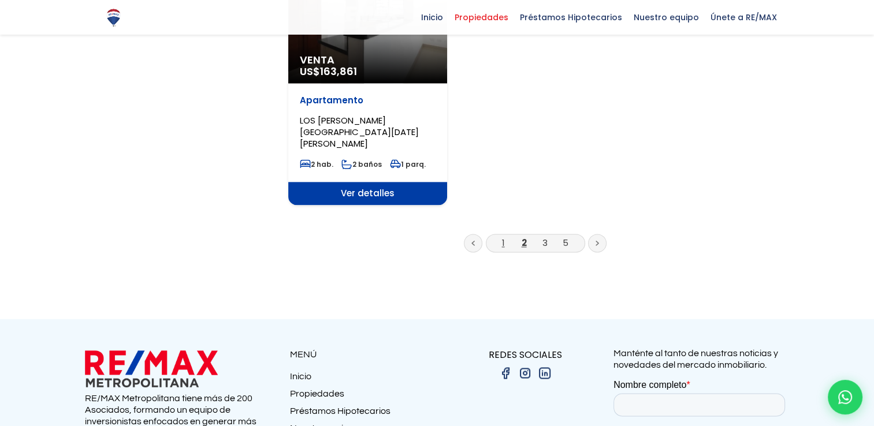
click at [502, 237] on link "1" at bounding box center [503, 243] width 3 height 12
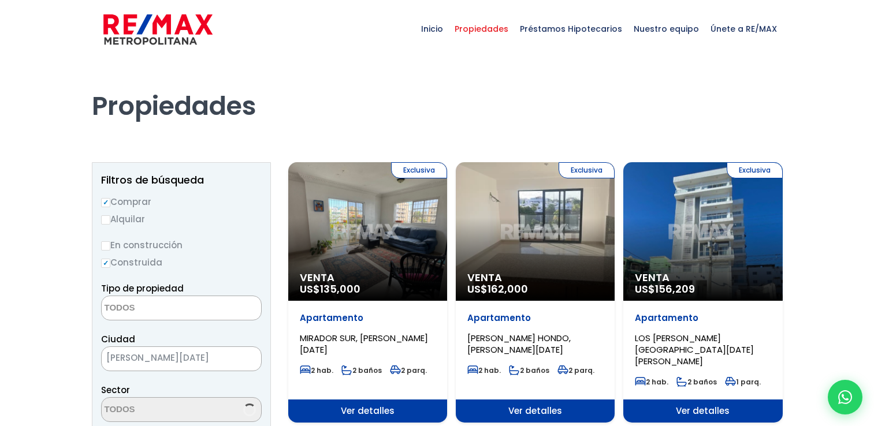
select select
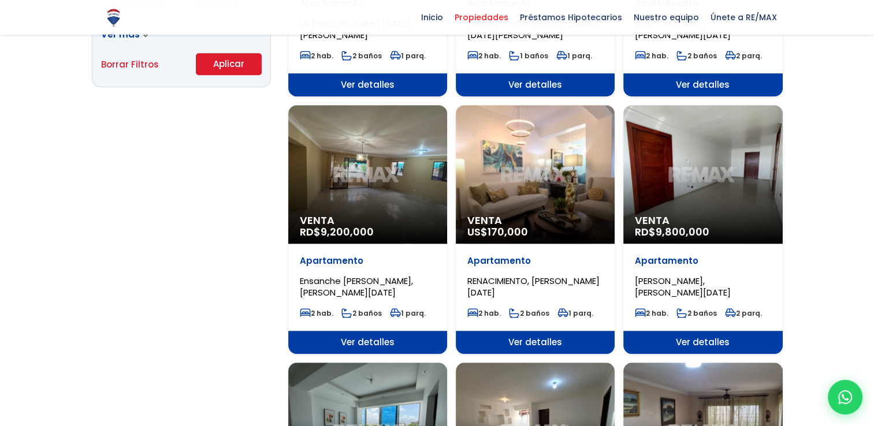
scroll to position [866, 0]
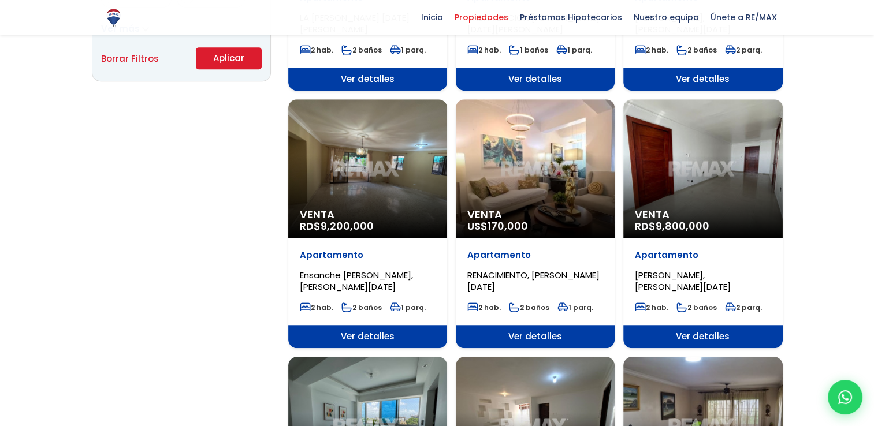
click at [745, 158] on div "Venta RD$ 9,800,000" at bounding box center [702, 168] width 159 height 139
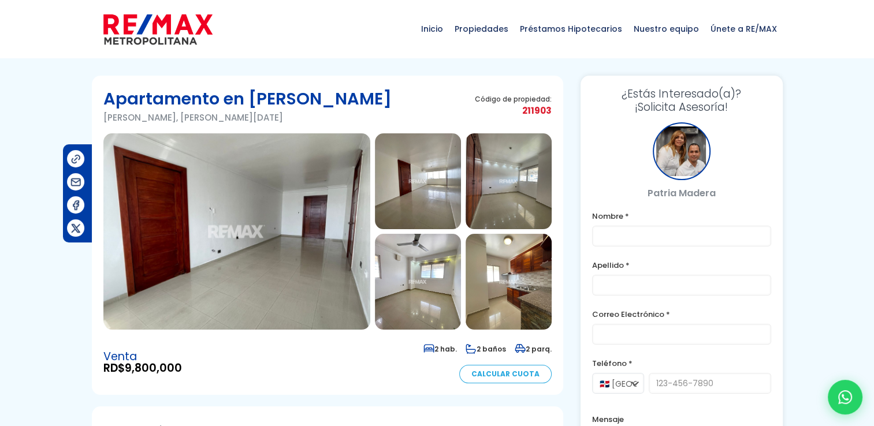
click at [279, 200] on img at bounding box center [236, 231] width 267 height 196
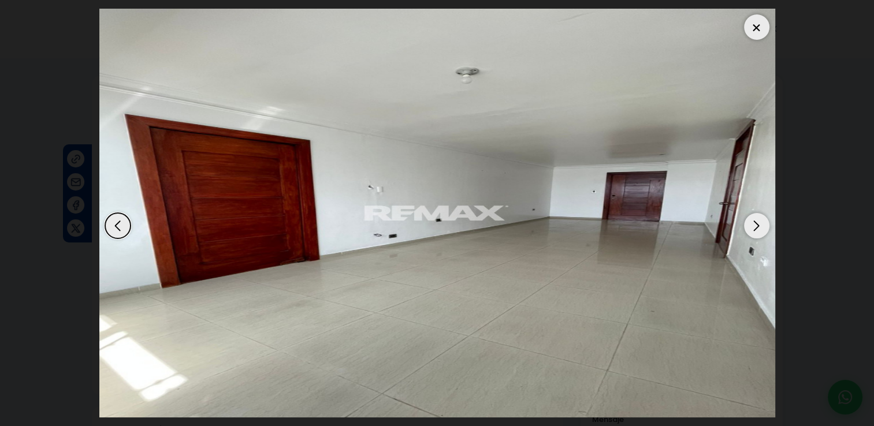
click at [761, 225] on div "Next slide" at bounding box center [756, 225] width 25 height 25
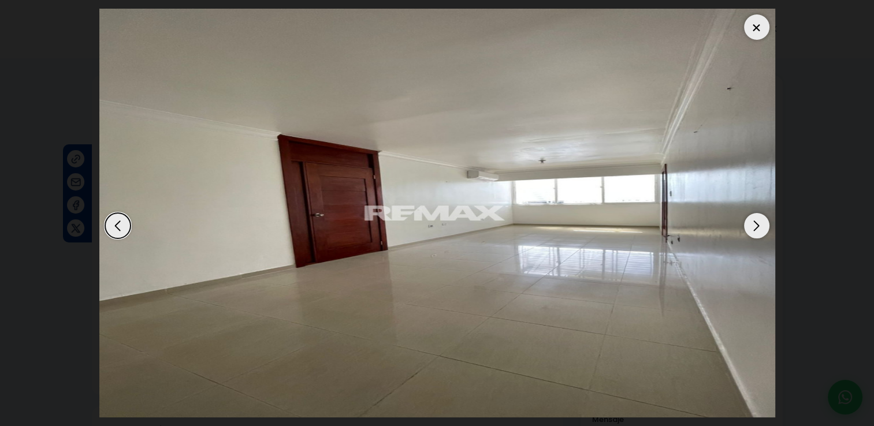
click at [761, 225] on div "Next slide" at bounding box center [756, 225] width 25 height 25
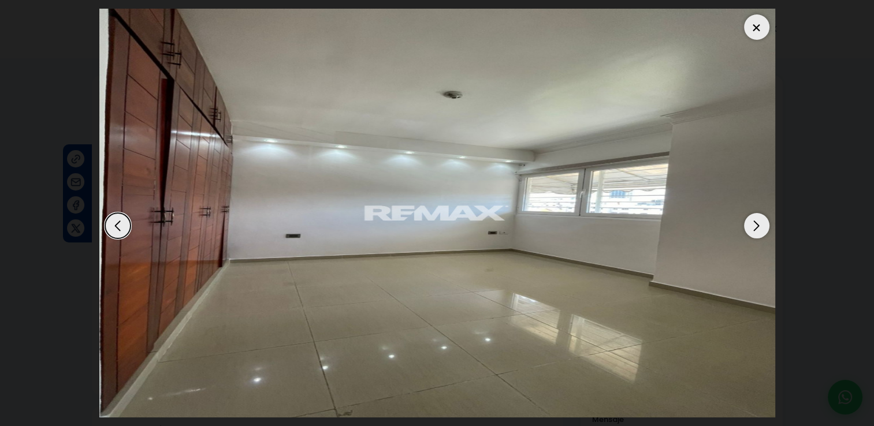
click at [761, 225] on div "Next slide" at bounding box center [756, 225] width 25 height 25
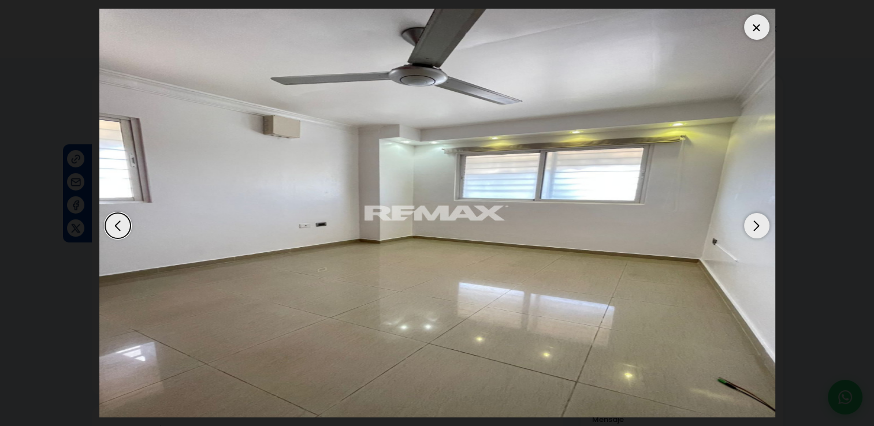
click at [761, 225] on div "Next slide" at bounding box center [756, 225] width 25 height 25
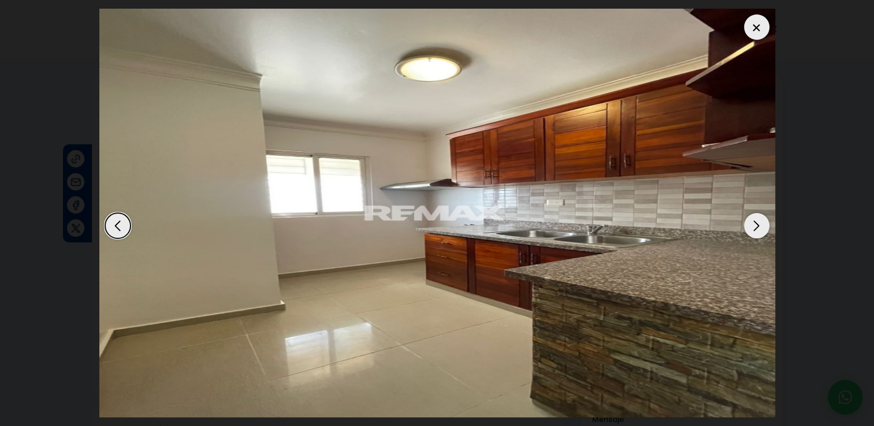
click at [761, 225] on div "Next slide" at bounding box center [756, 225] width 25 height 25
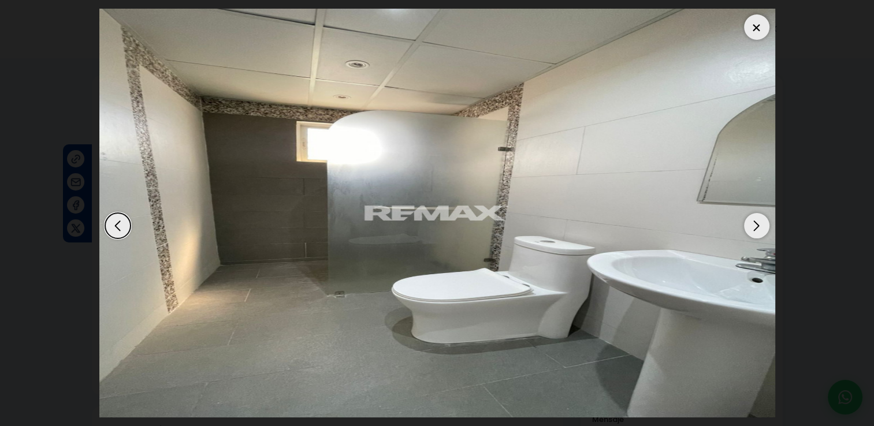
click at [761, 225] on div "Next slide" at bounding box center [756, 225] width 25 height 25
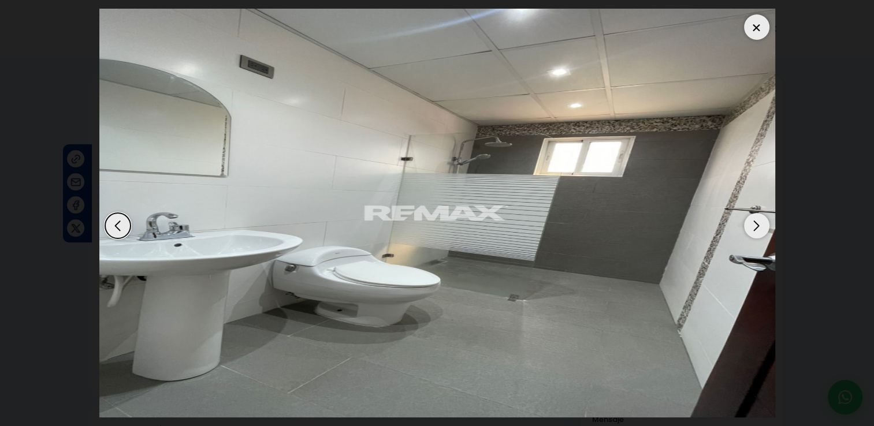
click at [761, 225] on div "Next slide" at bounding box center [756, 225] width 25 height 25
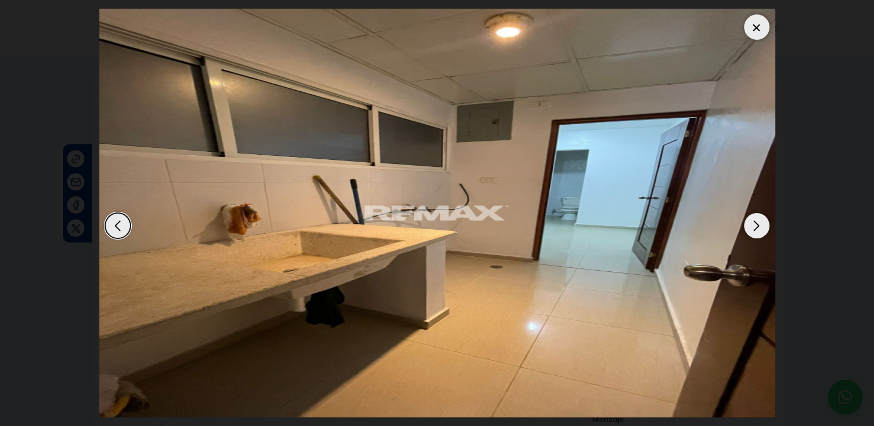
click at [761, 225] on div "Next slide" at bounding box center [756, 225] width 25 height 25
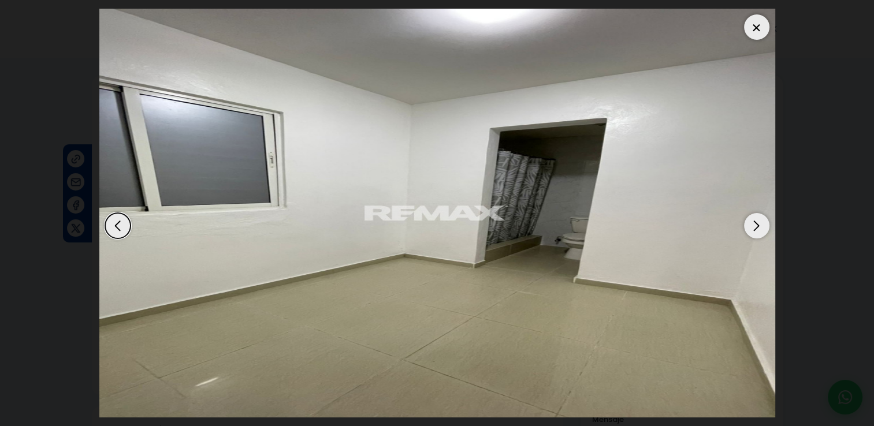
click at [761, 225] on div "Next slide" at bounding box center [756, 225] width 25 height 25
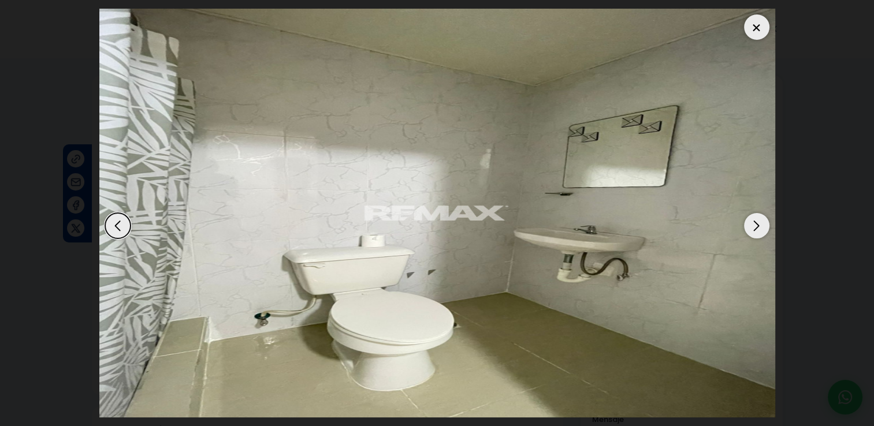
click at [761, 225] on div "Next slide" at bounding box center [756, 225] width 25 height 25
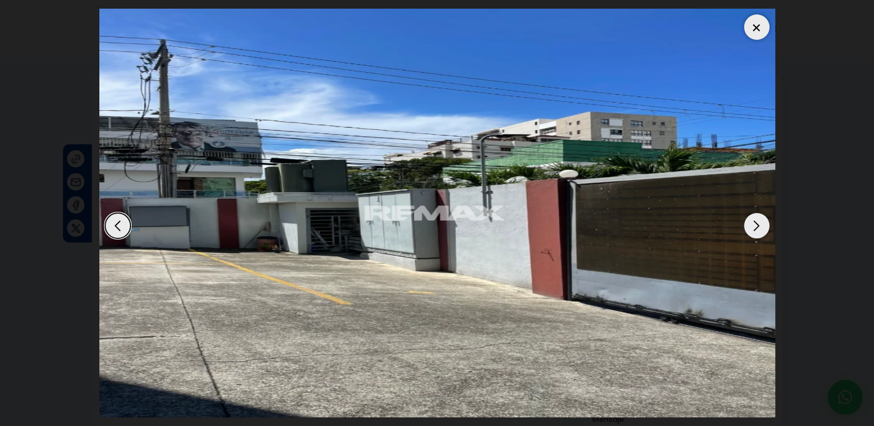
click at [759, 25] on div at bounding box center [756, 26] width 25 height 25
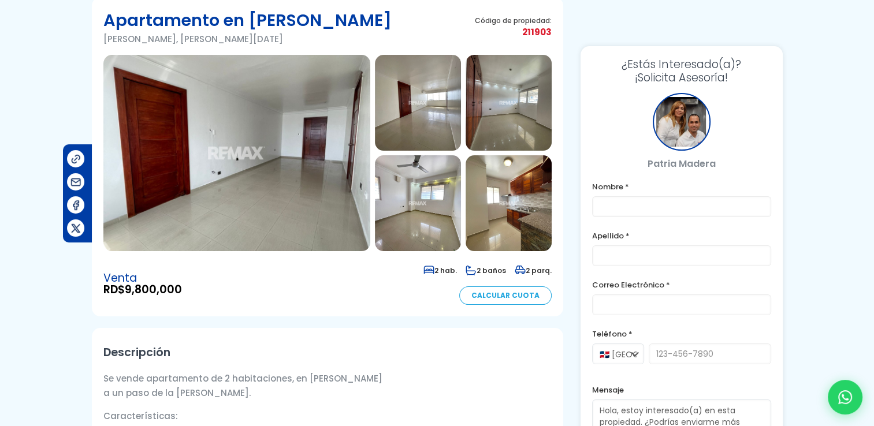
scroll to position [58, 0]
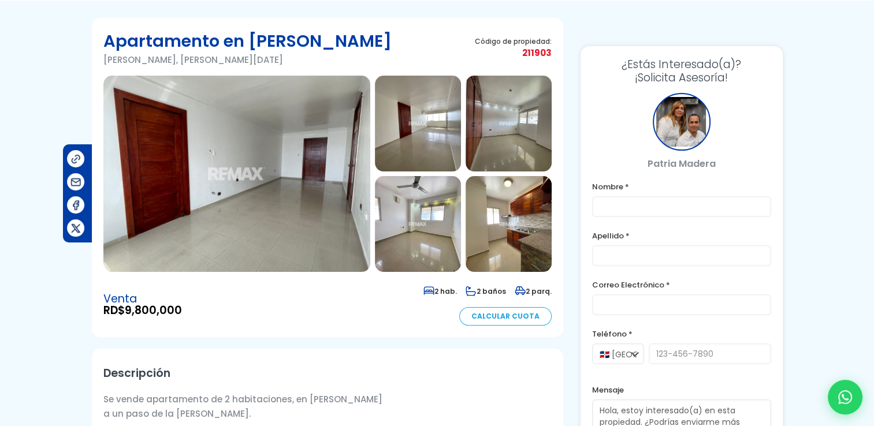
click at [230, 142] on img at bounding box center [236, 174] width 267 height 196
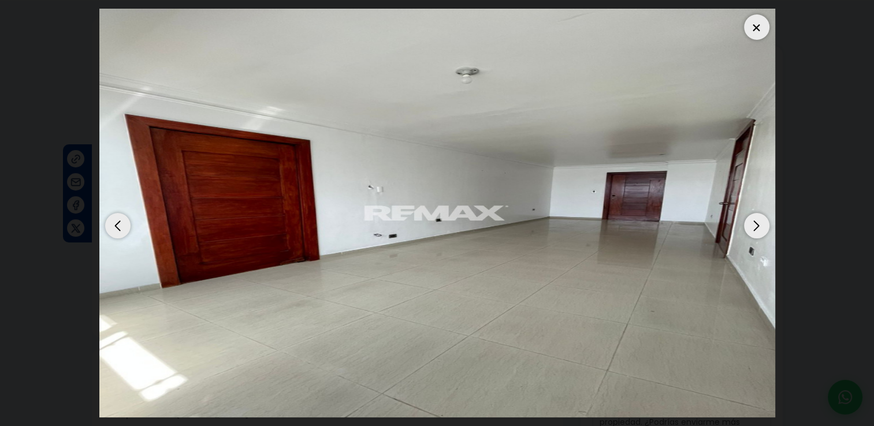
click at [751, 224] on div "Next slide" at bounding box center [756, 225] width 25 height 25
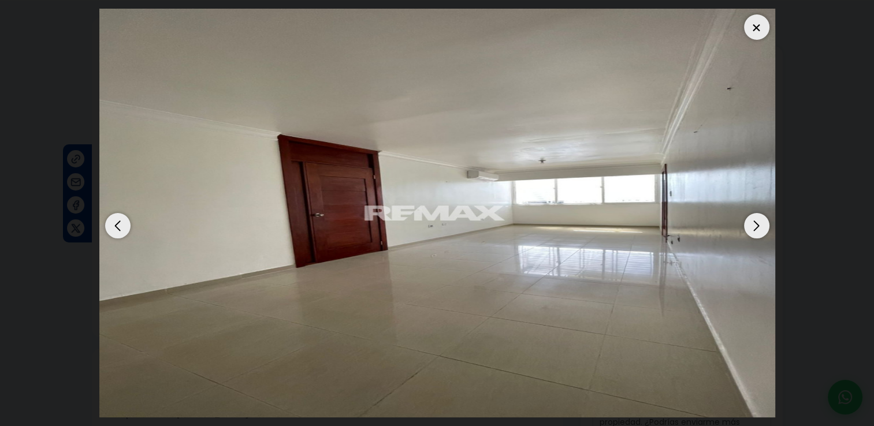
click at [751, 224] on div "Next slide" at bounding box center [756, 225] width 25 height 25
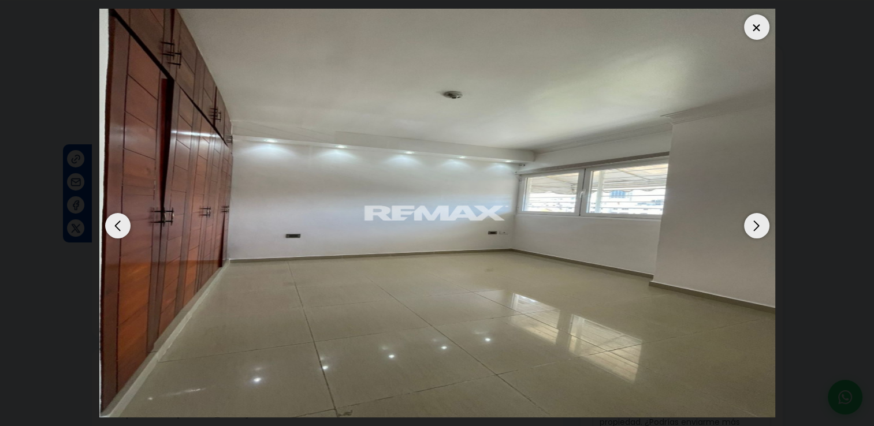
click at [751, 224] on div "Next slide" at bounding box center [756, 225] width 25 height 25
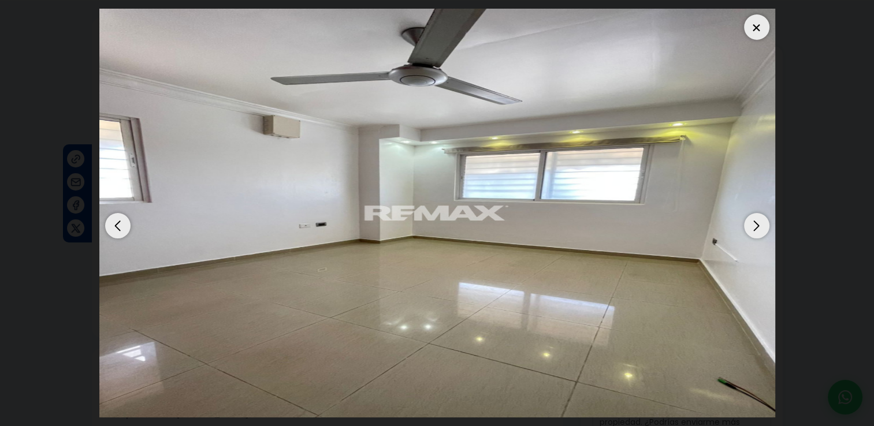
click at [751, 224] on div "Next slide" at bounding box center [756, 225] width 25 height 25
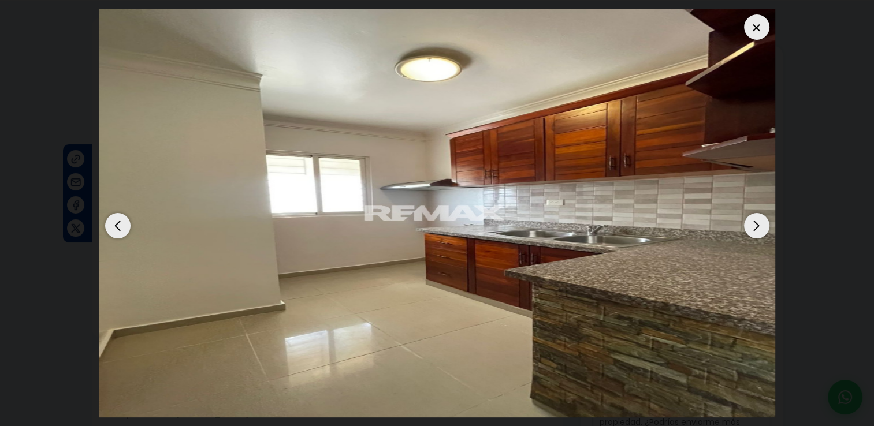
click at [751, 224] on div "Next slide" at bounding box center [756, 225] width 25 height 25
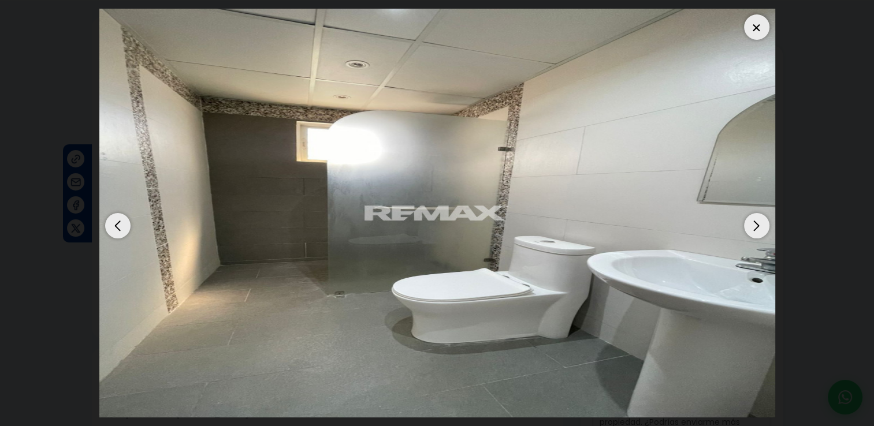
click at [751, 224] on div "Next slide" at bounding box center [756, 225] width 25 height 25
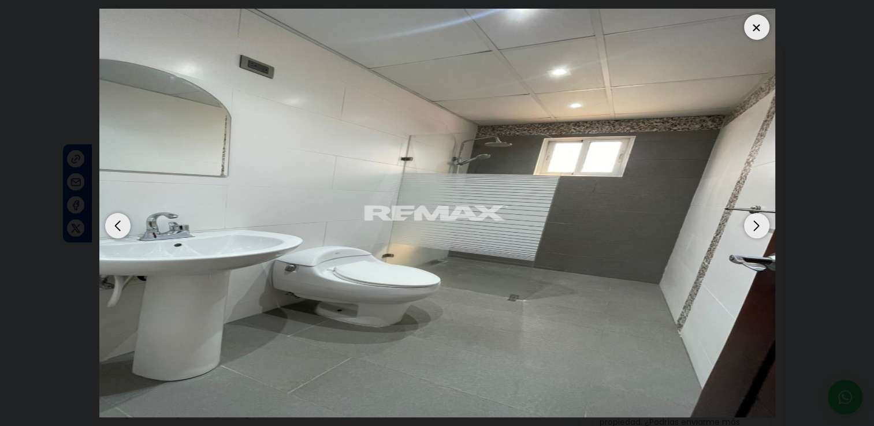
click at [751, 224] on div "Next slide" at bounding box center [756, 225] width 25 height 25
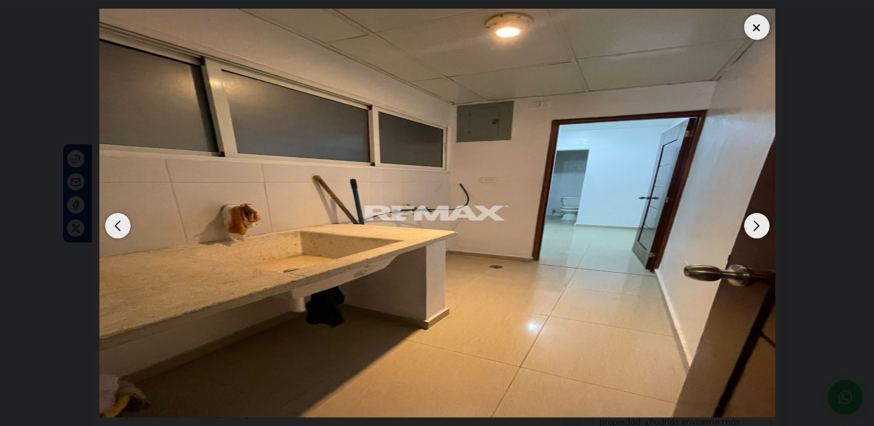
click at [753, 225] on div "Next slide" at bounding box center [756, 225] width 25 height 25
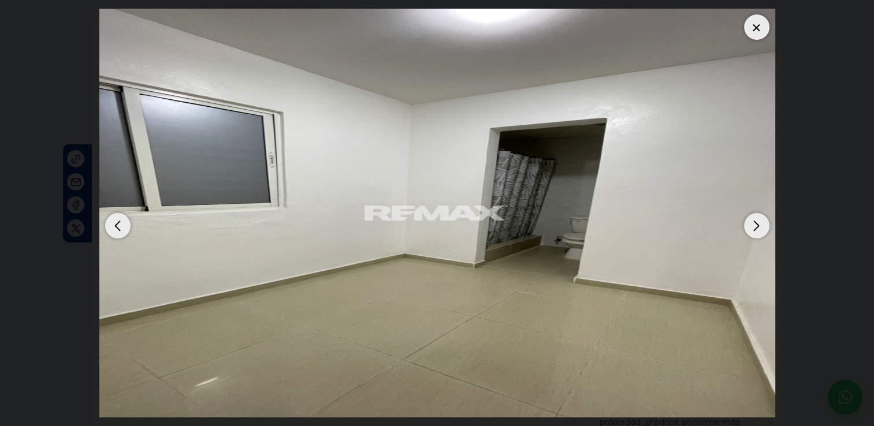
click at [756, 31] on div at bounding box center [756, 26] width 25 height 25
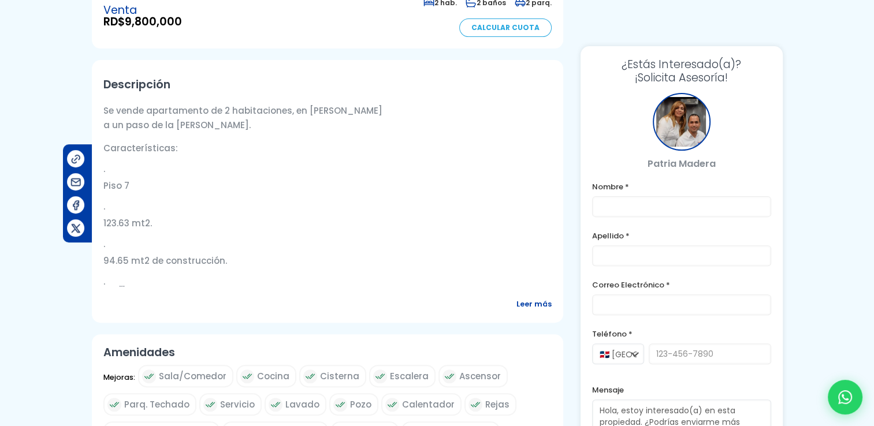
scroll to position [0, 0]
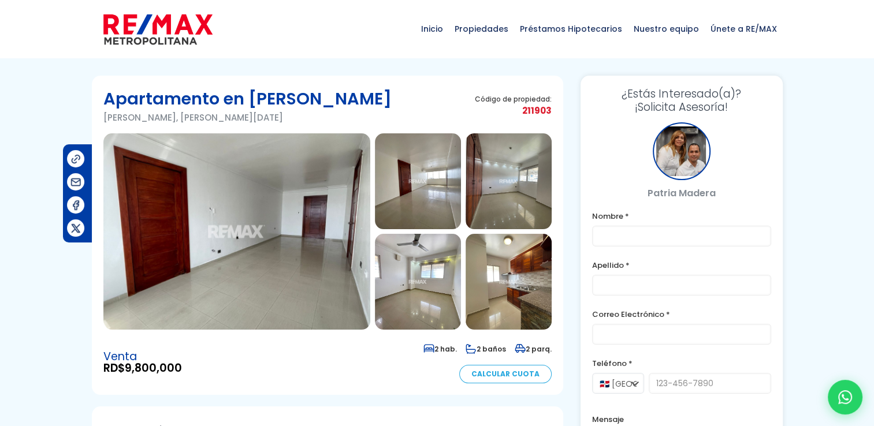
drag, startPoint x: 852, startPoint y: 0, endPoint x: 382, endPoint y: 55, distance: 473.8
click at [382, 55] on div "Inicio Propiedades Préstamos Hipotecarios Calculadora de préstamos Nuestro equi…" at bounding box center [437, 29] width 691 height 58
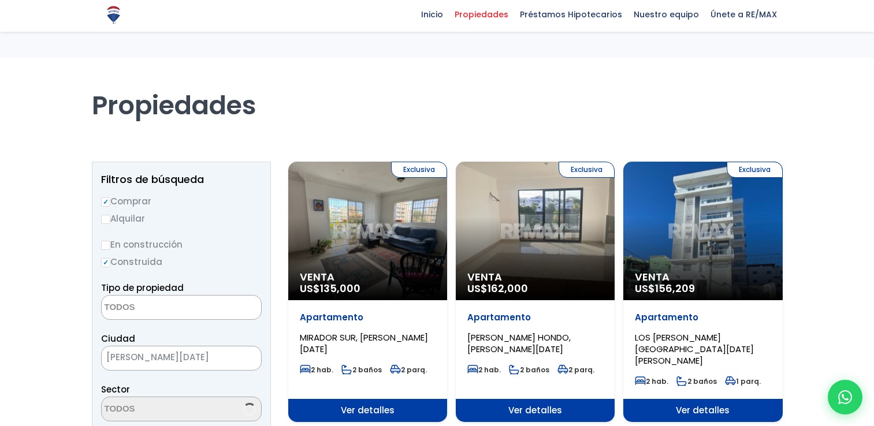
select select
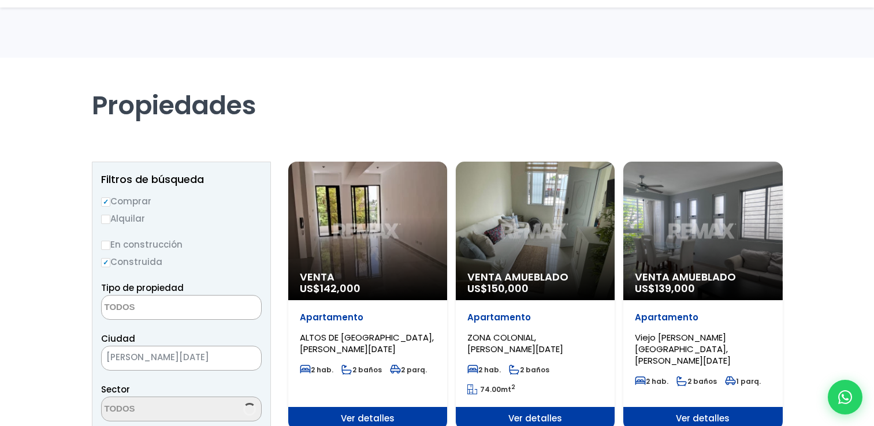
select select
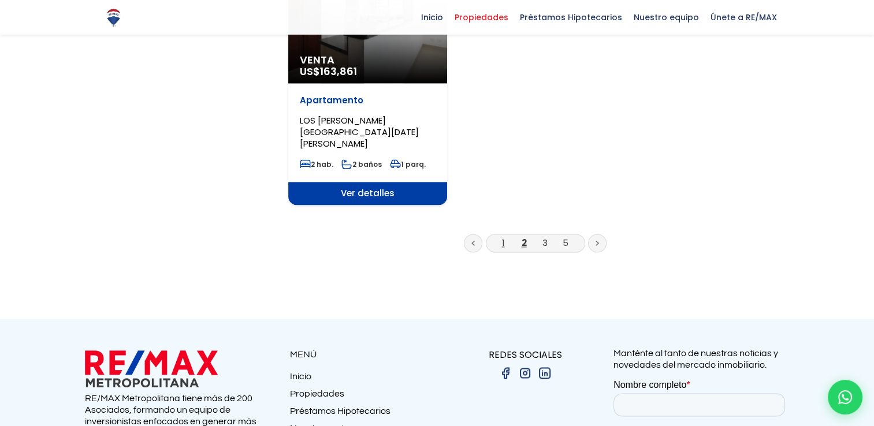
click at [504, 237] on link "1" at bounding box center [503, 243] width 3 height 12
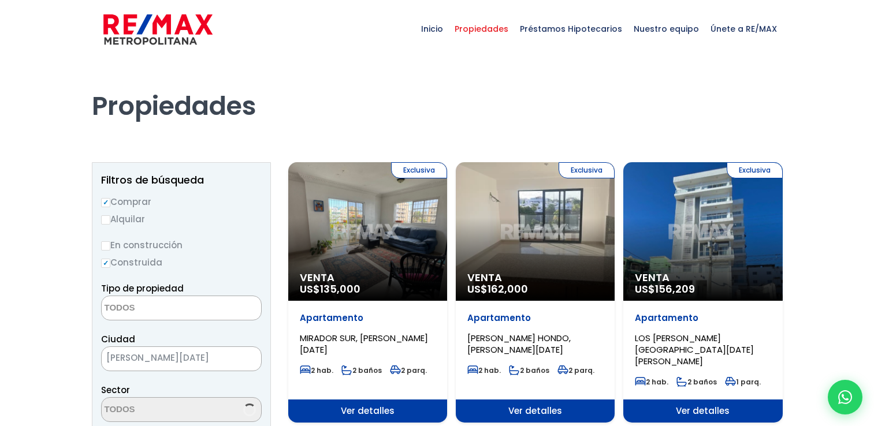
select select
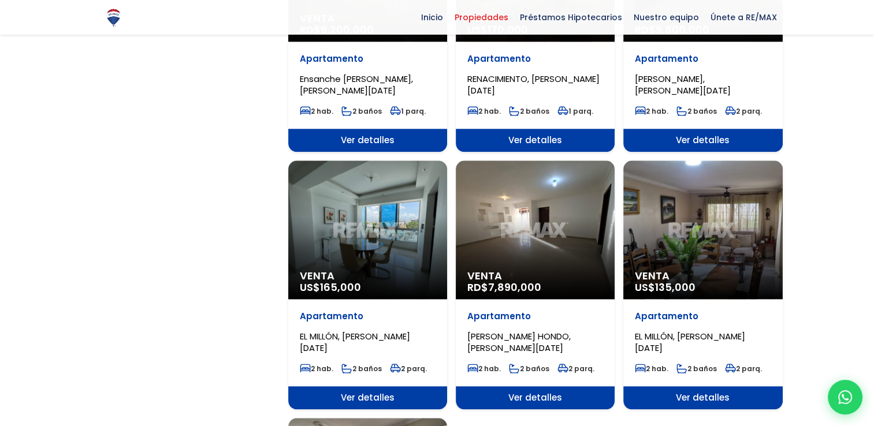
scroll to position [1086, 0]
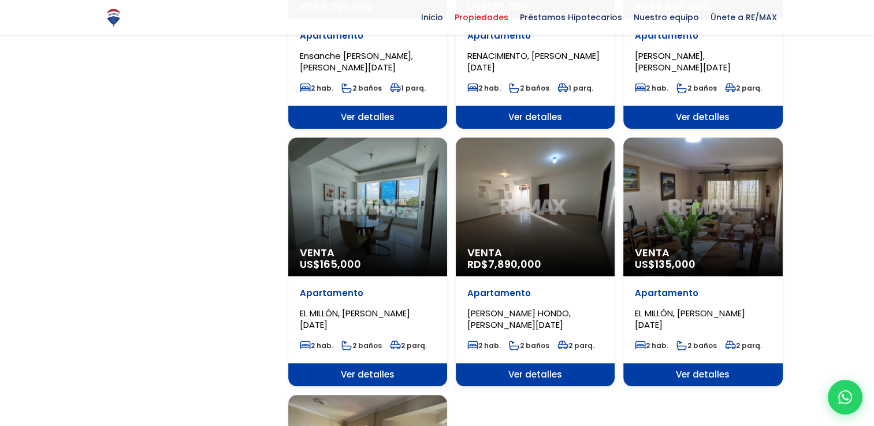
click at [382, 200] on div "Venta US$ 165,000" at bounding box center [367, 206] width 159 height 139
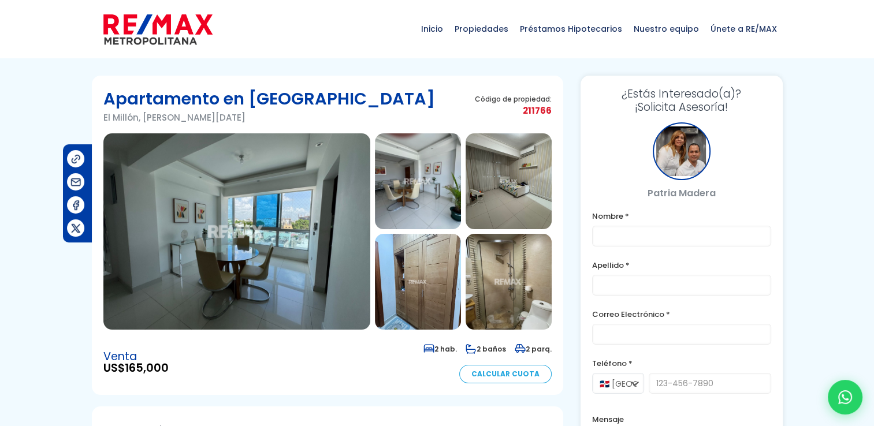
click at [289, 218] on img at bounding box center [236, 231] width 267 height 196
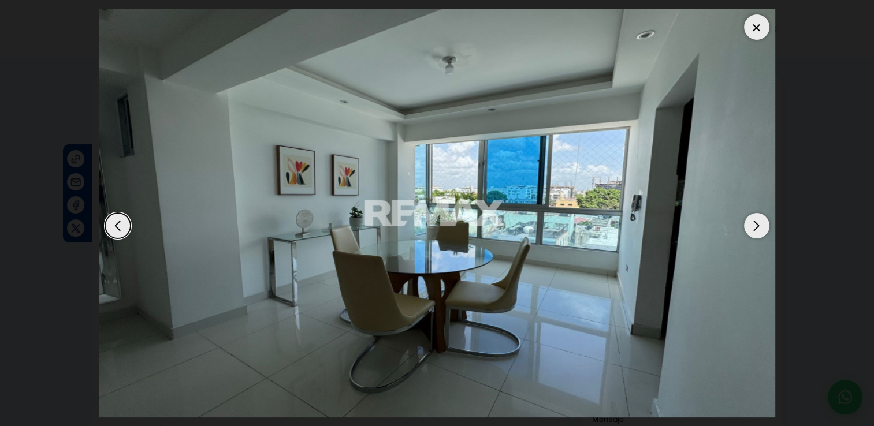
click at [752, 223] on div "Next slide" at bounding box center [756, 225] width 25 height 25
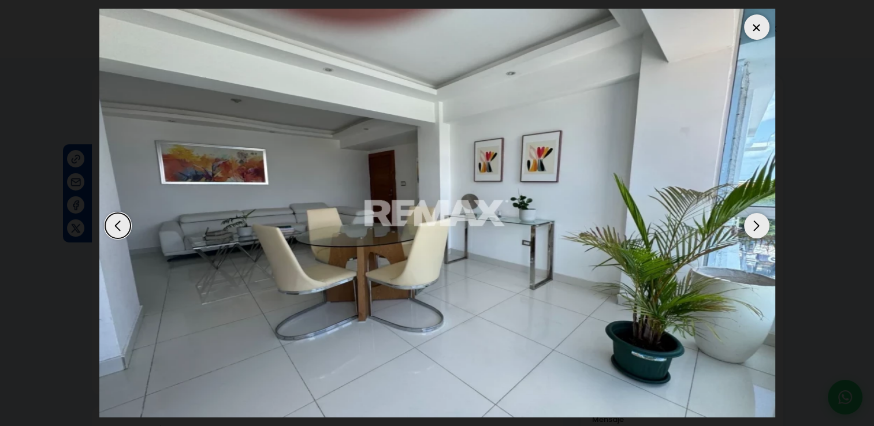
click at [752, 223] on div "Next slide" at bounding box center [756, 225] width 25 height 25
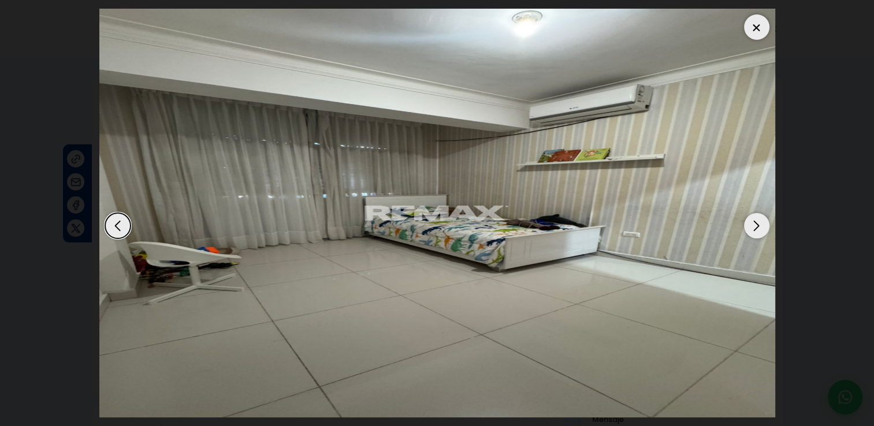
click at [752, 223] on div "Next slide" at bounding box center [756, 225] width 25 height 25
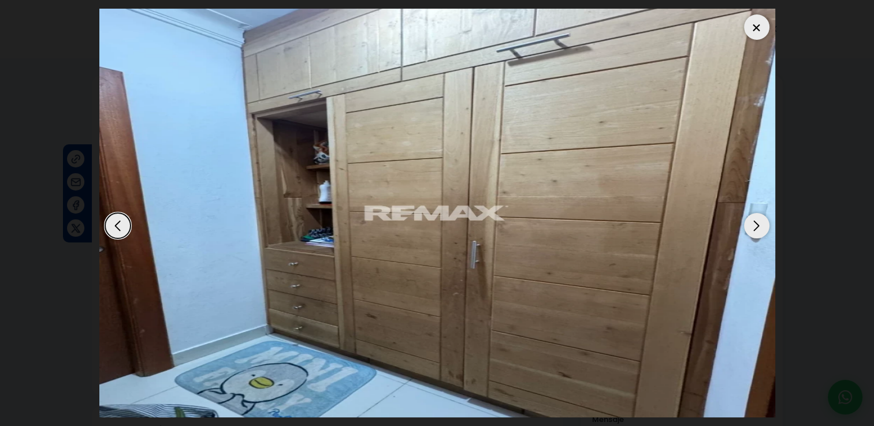
click at [752, 223] on div "Next slide" at bounding box center [756, 225] width 25 height 25
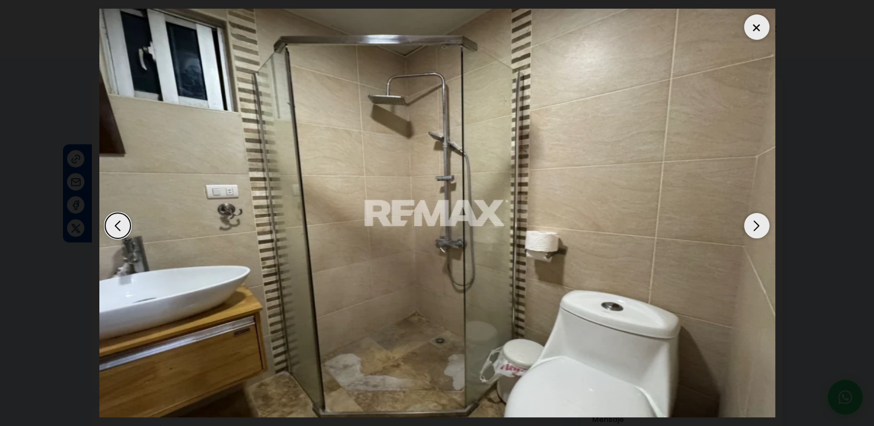
click at [752, 223] on div "Next slide" at bounding box center [756, 225] width 25 height 25
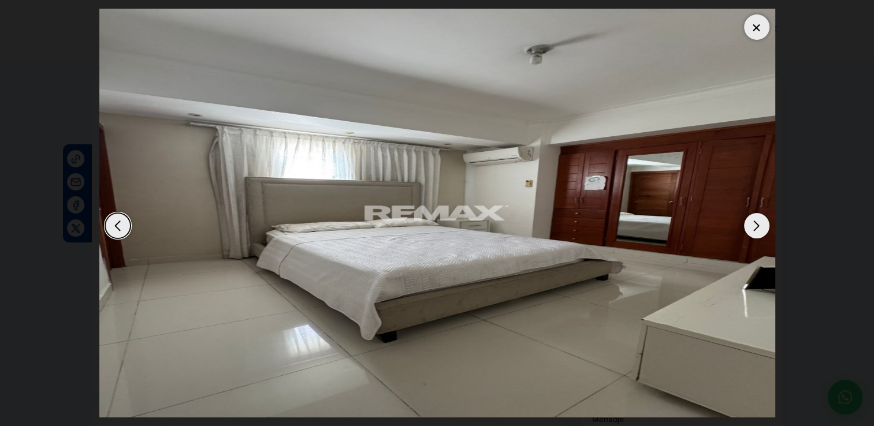
click at [752, 223] on div "Next slide" at bounding box center [756, 225] width 25 height 25
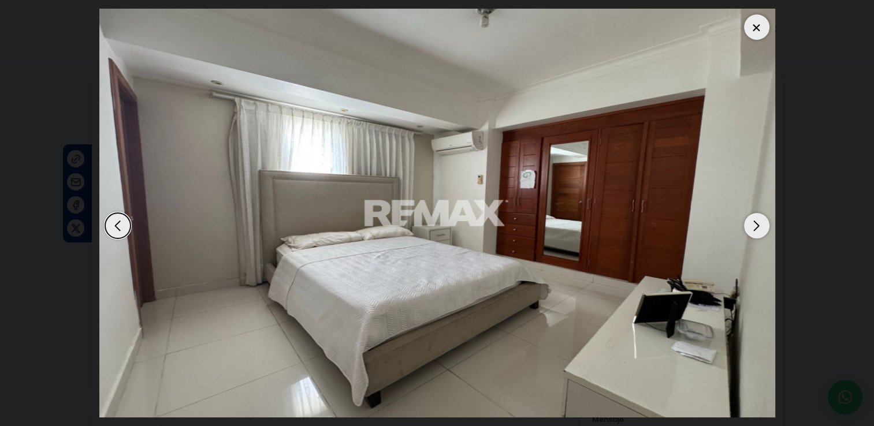
click at [752, 223] on div "Next slide" at bounding box center [756, 225] width 25 height 25
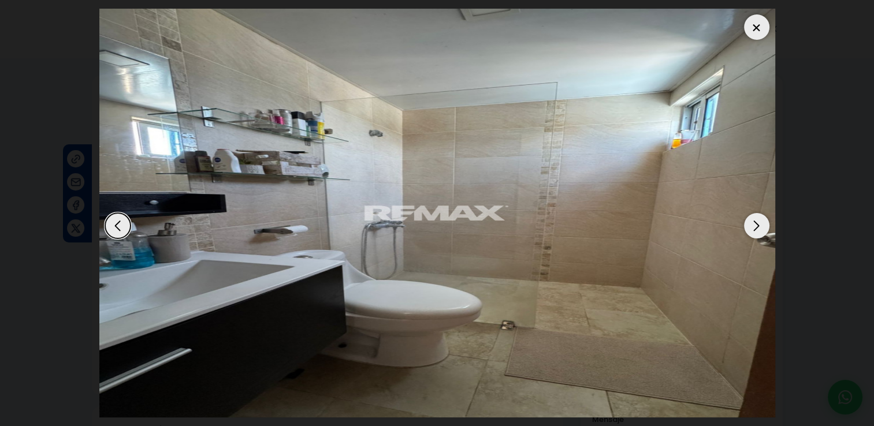
click at [752, 223] on div "Next slide" at bounding box center [756, 225] width 25 height 25
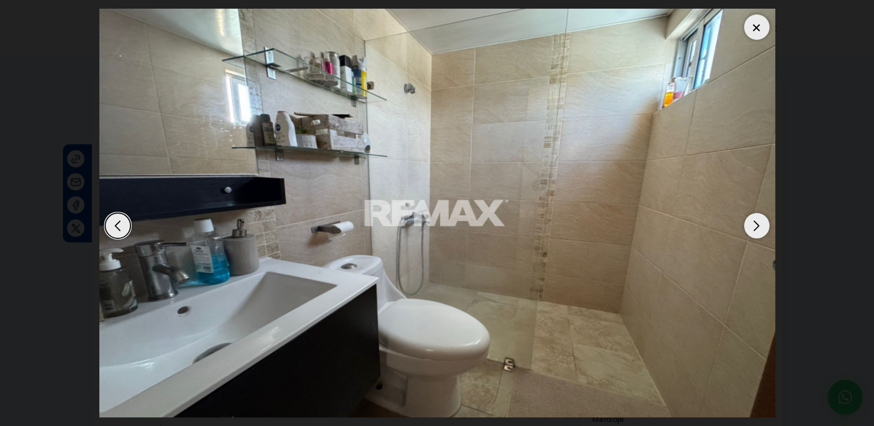
click at [752, 223] on div "Next slide" at bounding box center [756, 225] width 25 height 25
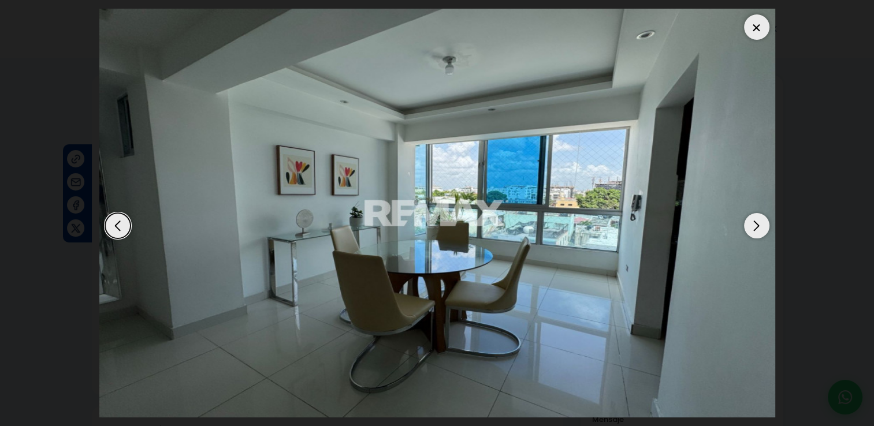
click at [755, 26] on div at bounding box center [756, 26] width 25 height 25
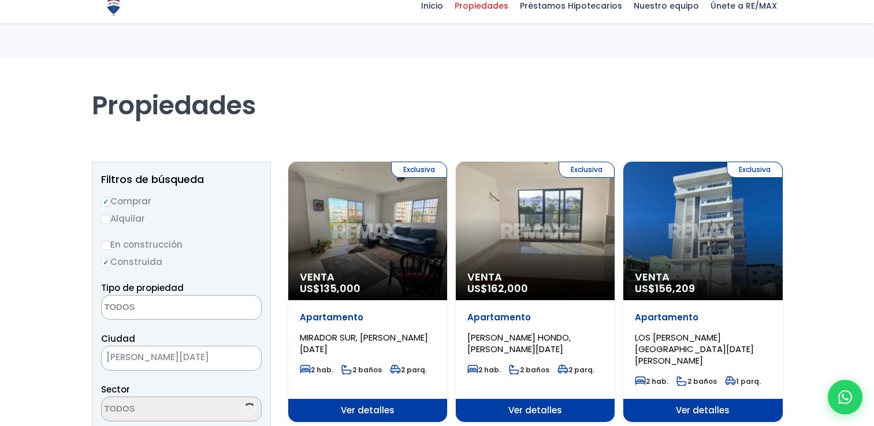
select select
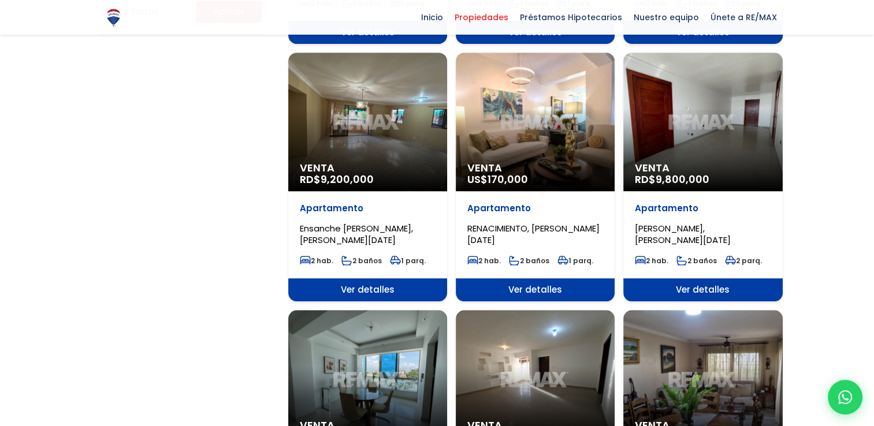
scroll to position [912, 0]
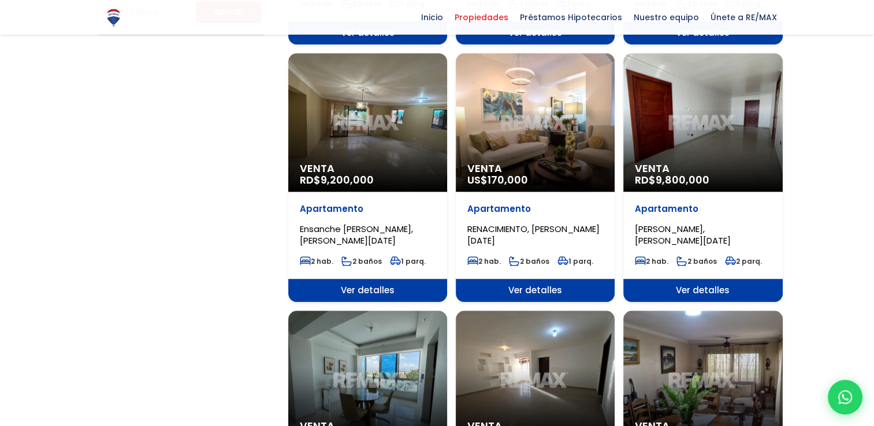
click at [686, 100] on div "Venta RD$ 9,800,000" at bounding box center [702, 122] width 159 height 139
click at [692, 122] on div "Venta RD$ 9,800,000" at bounding box center [702, 122] width 159 height 139
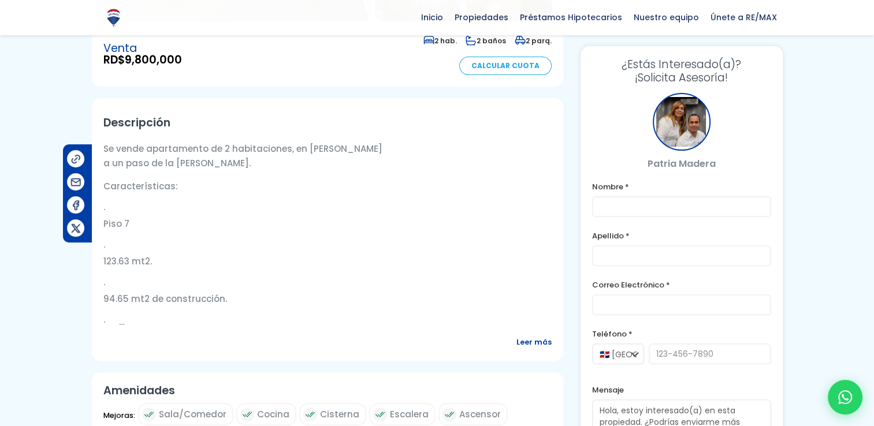
scroll to position [289, 0]
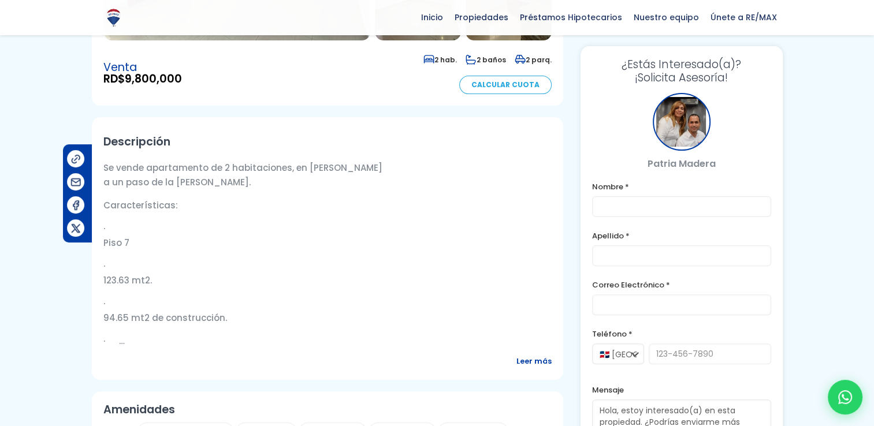
click at [539, 359] on span "Leer más" at bounding box center [533, 361] width 35 height 14
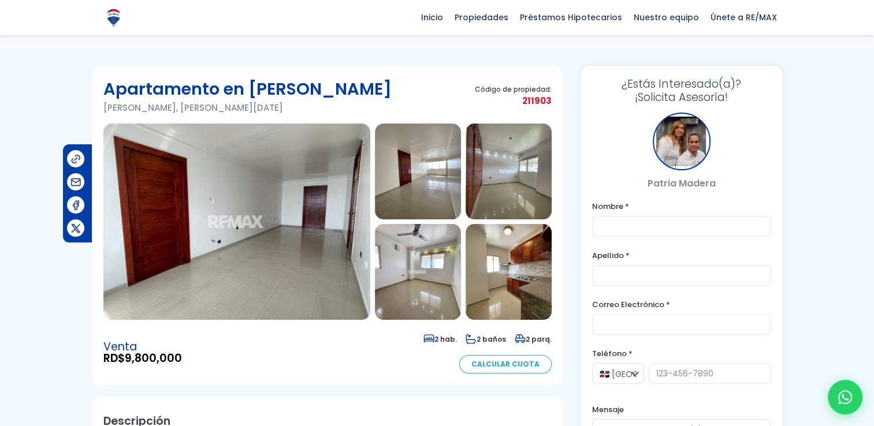
scroll to position [0, 0]
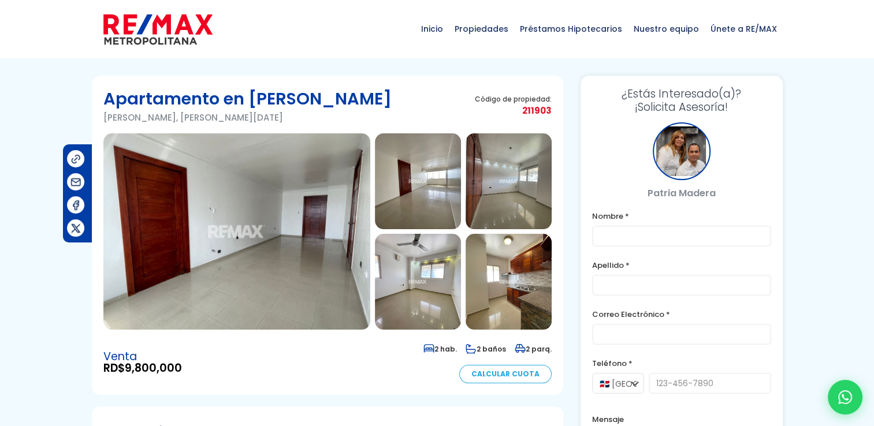
click at [289, 266] on img at bounding box center [236, 231] width 267 height 196
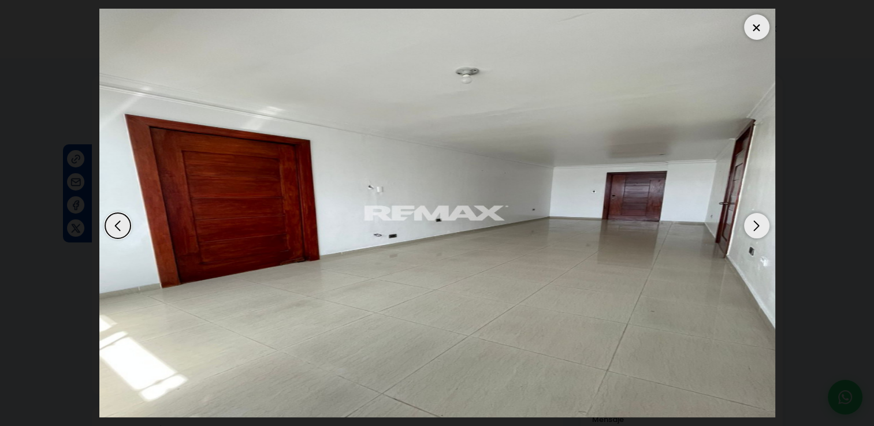
click at [758, 223] on div "Next slide" at bounding box center [756, 225] width 25 height 25
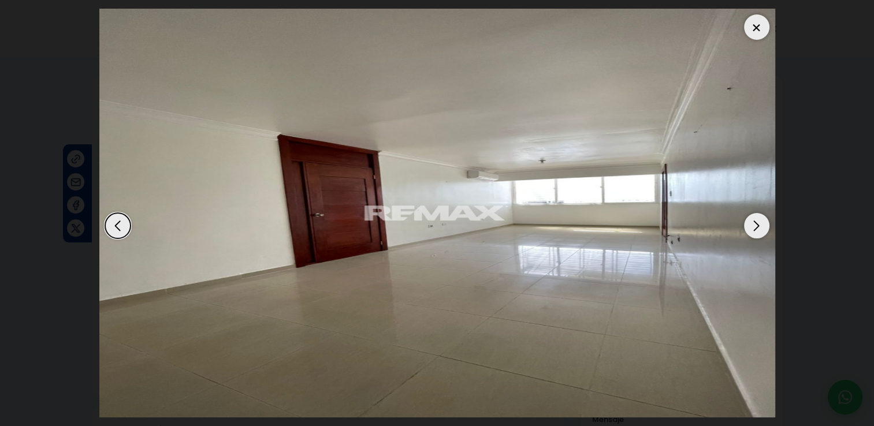
click at [758, 223] on div "Next slide" at bounding box center [756, 225] width 25 height 25
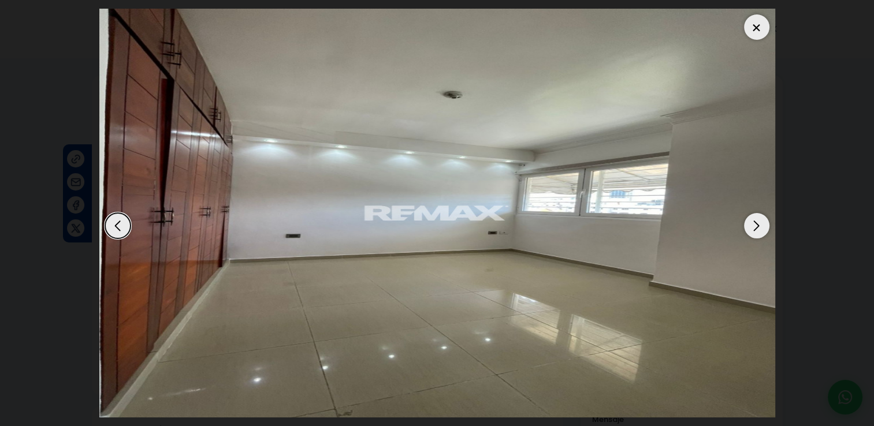
click at [758, 223] on div "Next slide" at bounding box center [756, 225] width 25 height 25
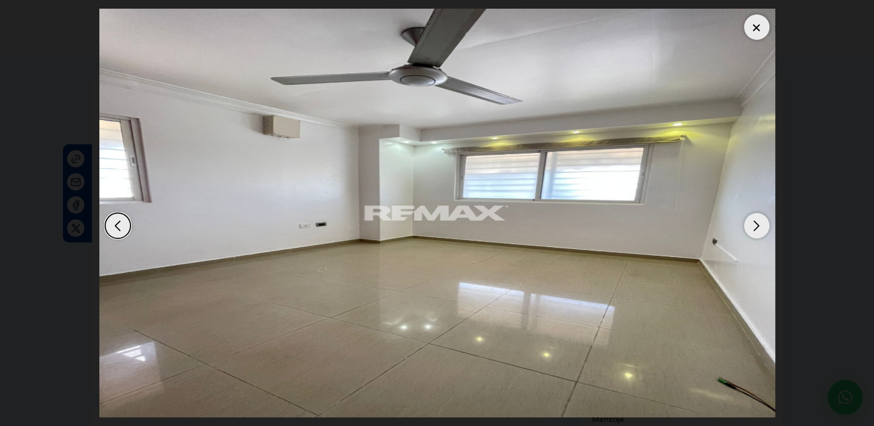
click at [758, 223] on div "Next slide" at bounding box center [756, 225] width 25 height 25
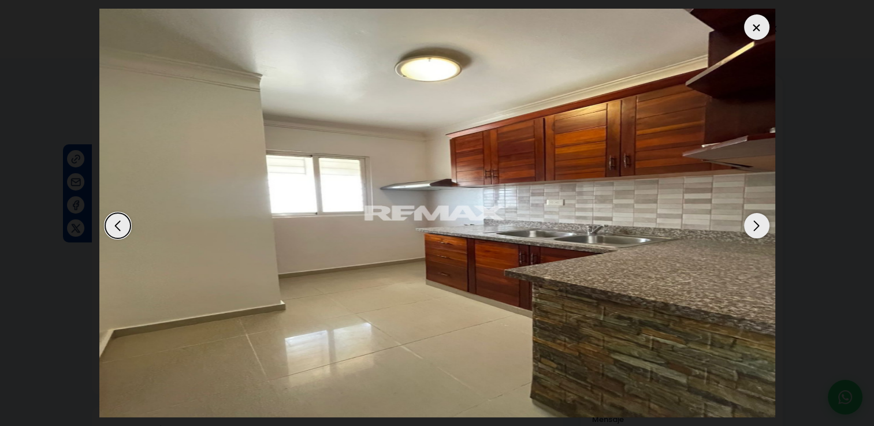
click at [758, 223] on div "Next slide" at bounding box center [756, 225] width 25 height 25
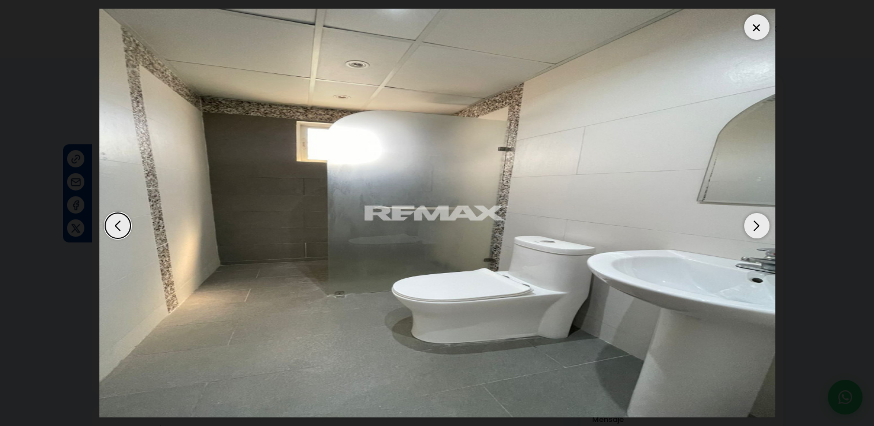
click at [758, 223] on div "Next slide" at bounding box center [756, 225] width 25 height 25
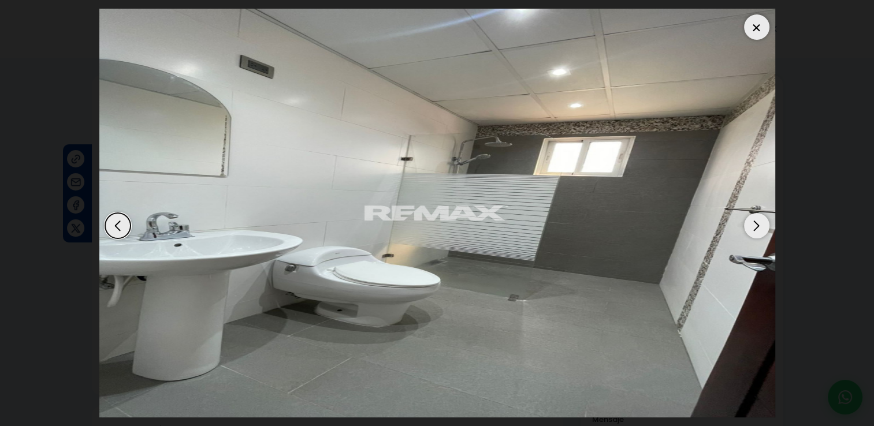
click at [126, 232] on div "Previous slide" at bounding box center [117, 225] width 25 height 25
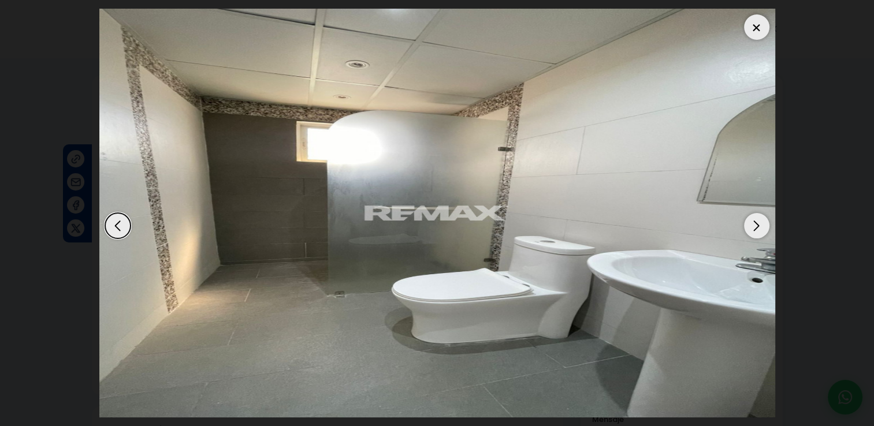
click at [760, 232] on div "Next slide" at bounding box center [756, 225] width 25 height 25
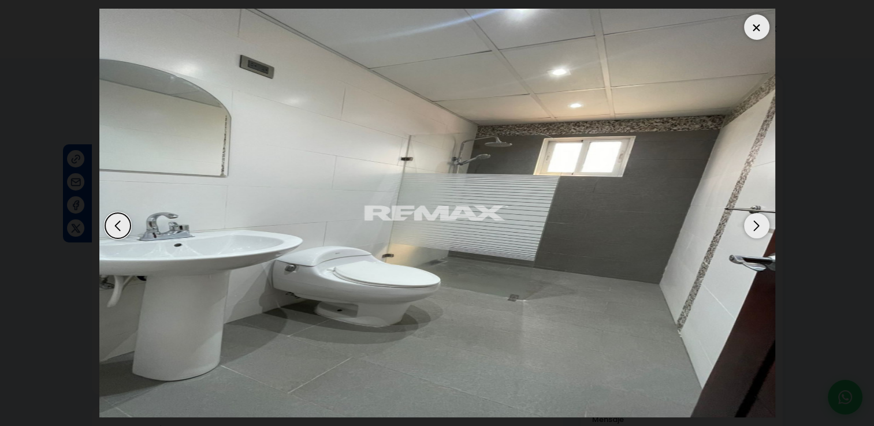
click at [760, 232] on div "Next slide" at bounding box center [756, 225] width 25 height 25
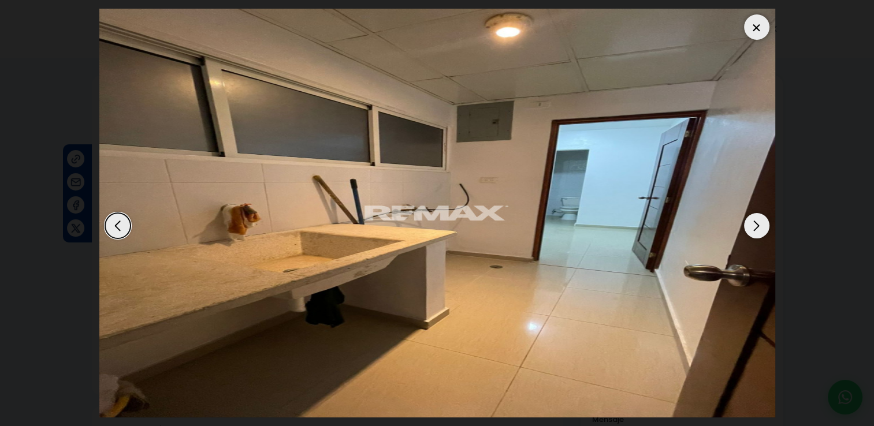
click at [760, 232] on div "Next slide" at bounding box center [756, 225] width 25 height 25
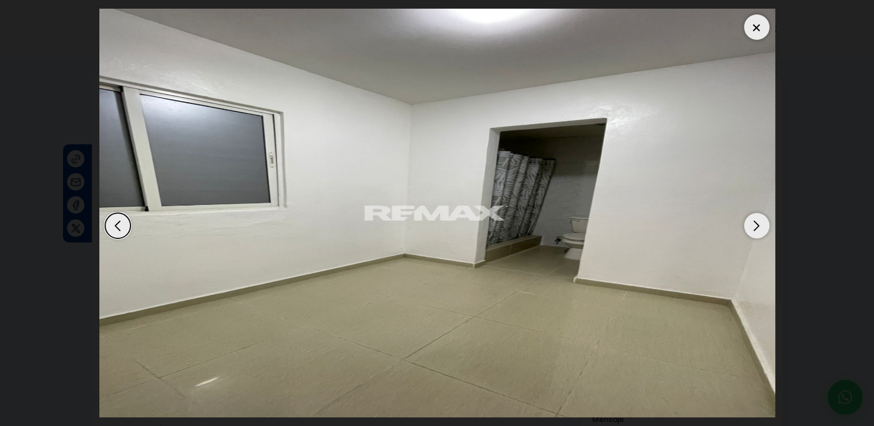
click at [760, 232] on div "Next slide" at bounding box center [756, 225] width 25 height 25
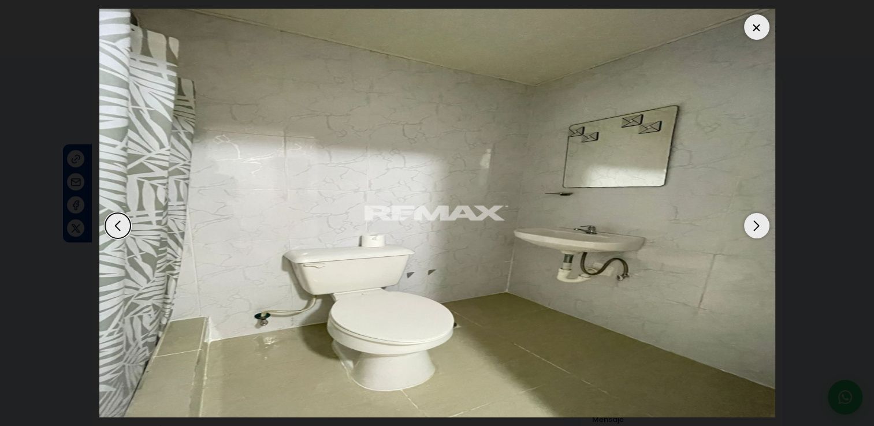
click at [760, 232] on div "Next slide" at bounding box center [756, 225] width 25 height 25
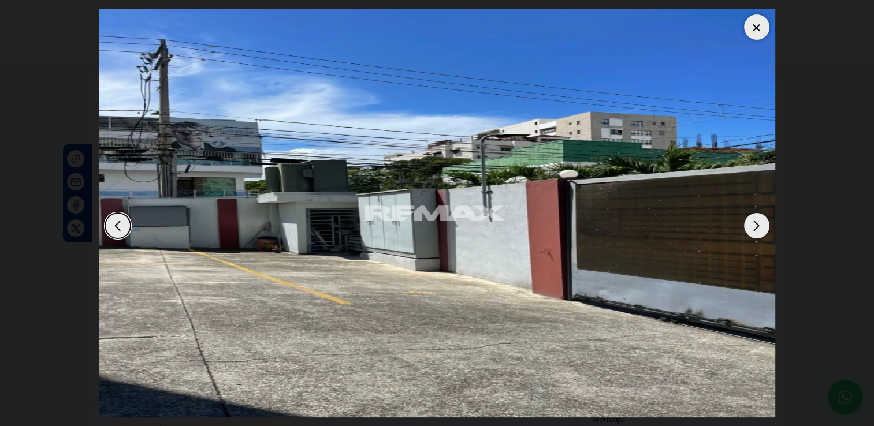
click at [747, 221] on div "Next slide" at bounding box center [756, 225] width 25 height 25
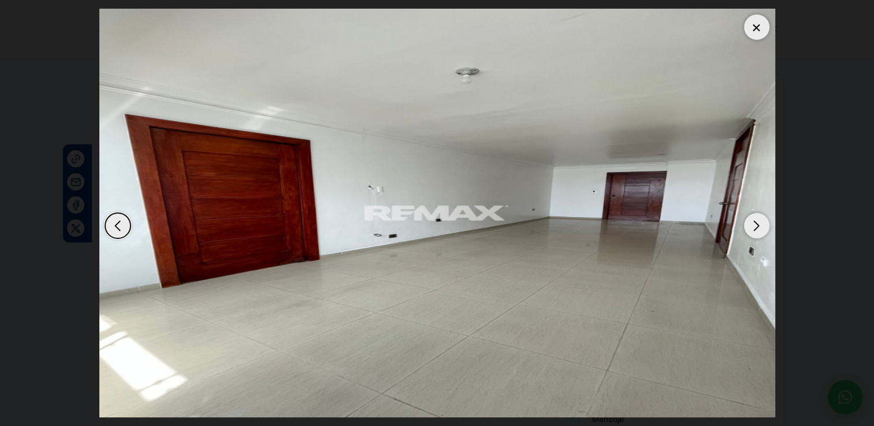
click at [747, 221] on div "Next slide" at bounding box center [756, 225] width 25 height 25
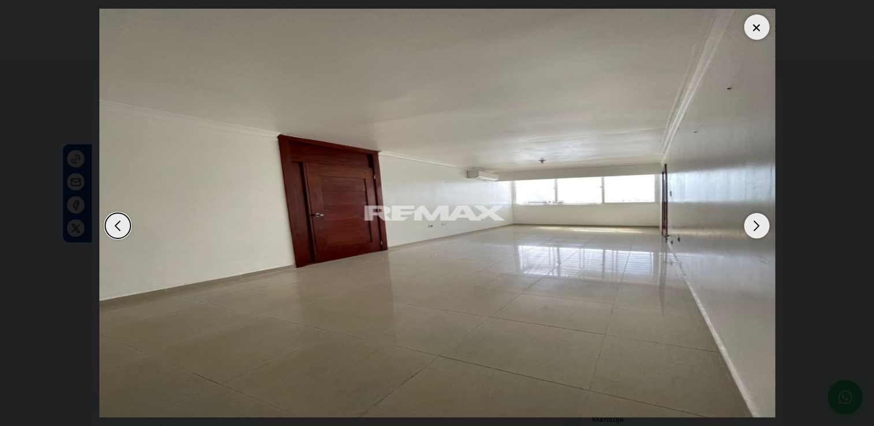
click at [762, 27] on div at bounding box center [756, 26] width 25 height 25
